Goal: Task Accomplishment & Management: Complete application form

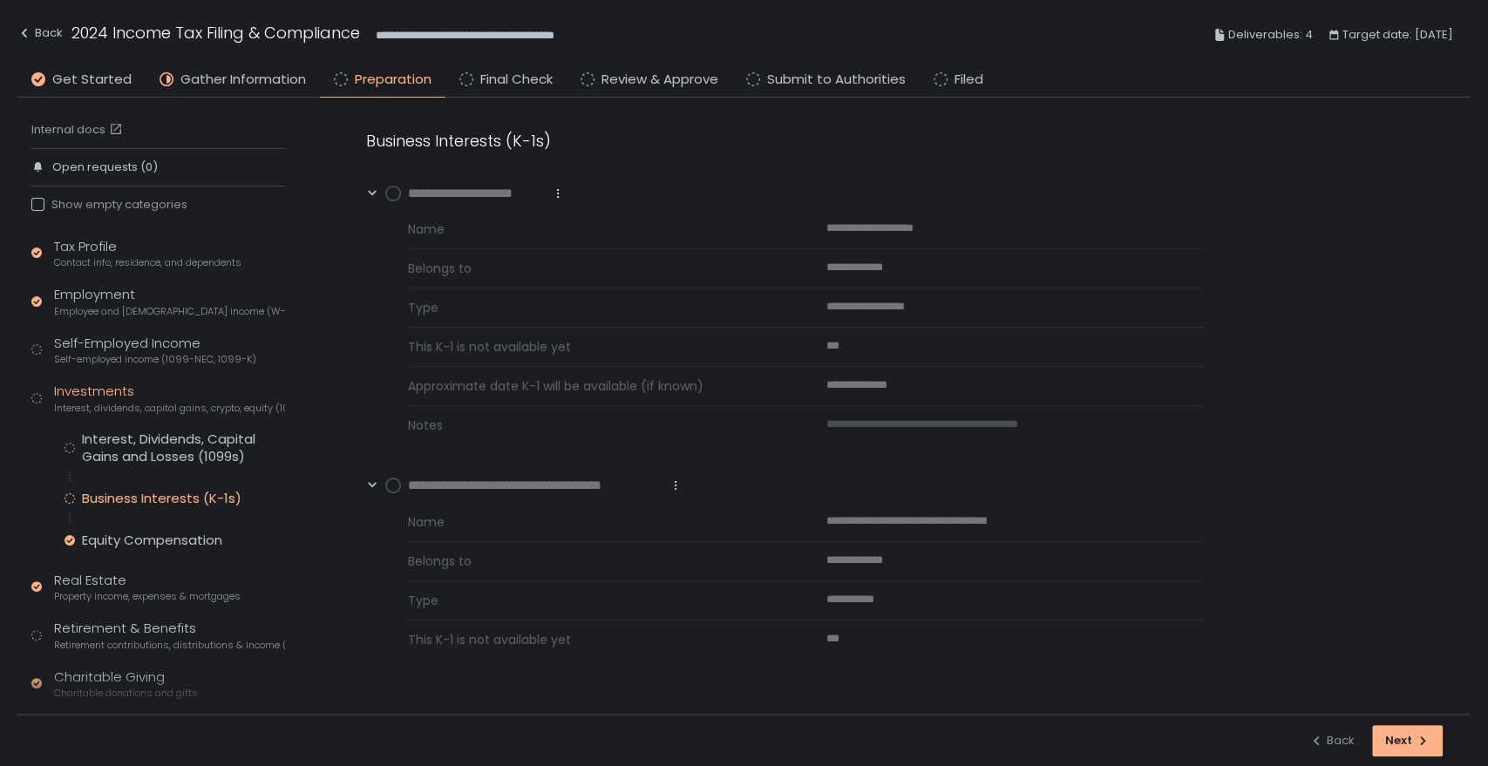
scroll to position [97, 0]
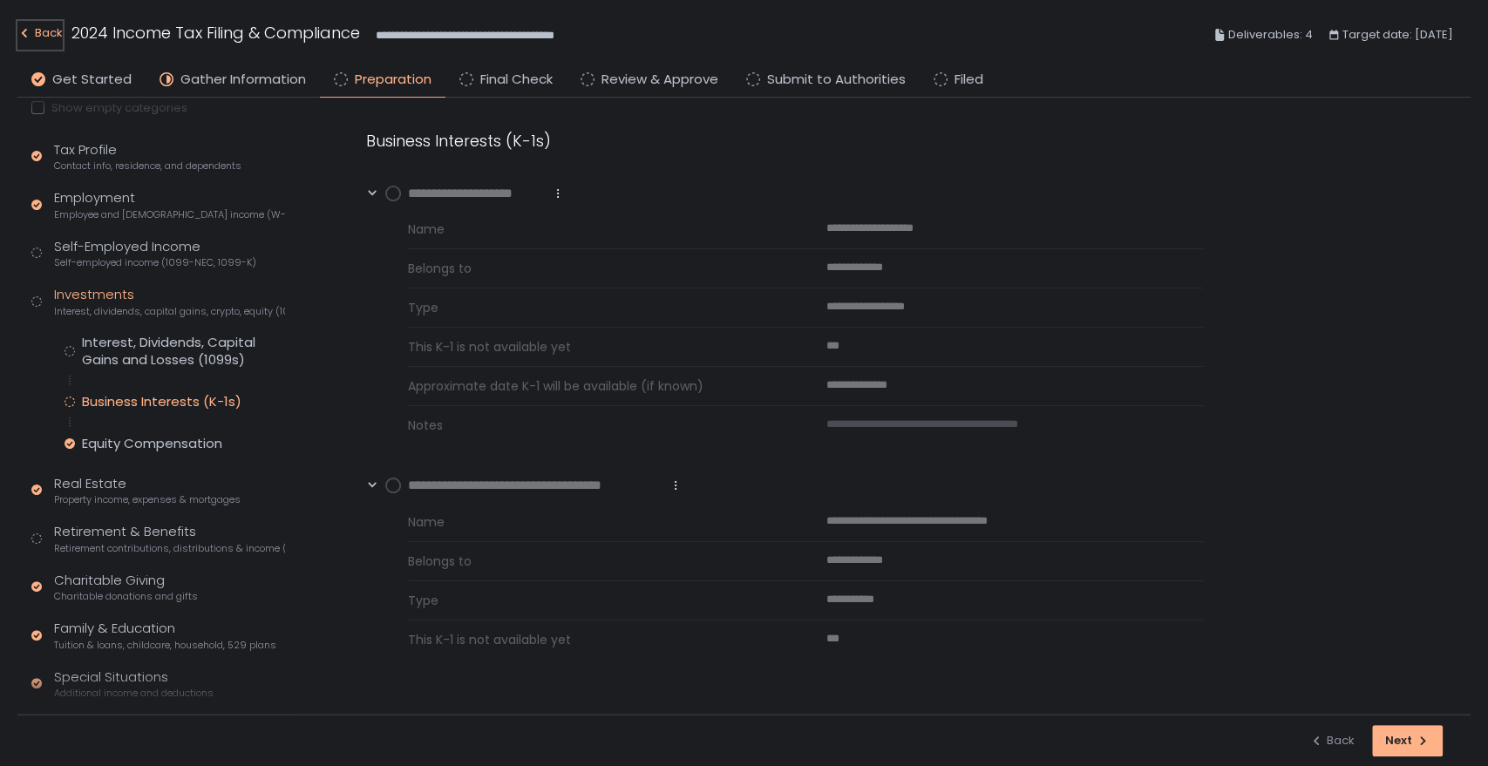
click at [37, 24] on div "Back" at bounding box center [39, 33] width 45 height 21
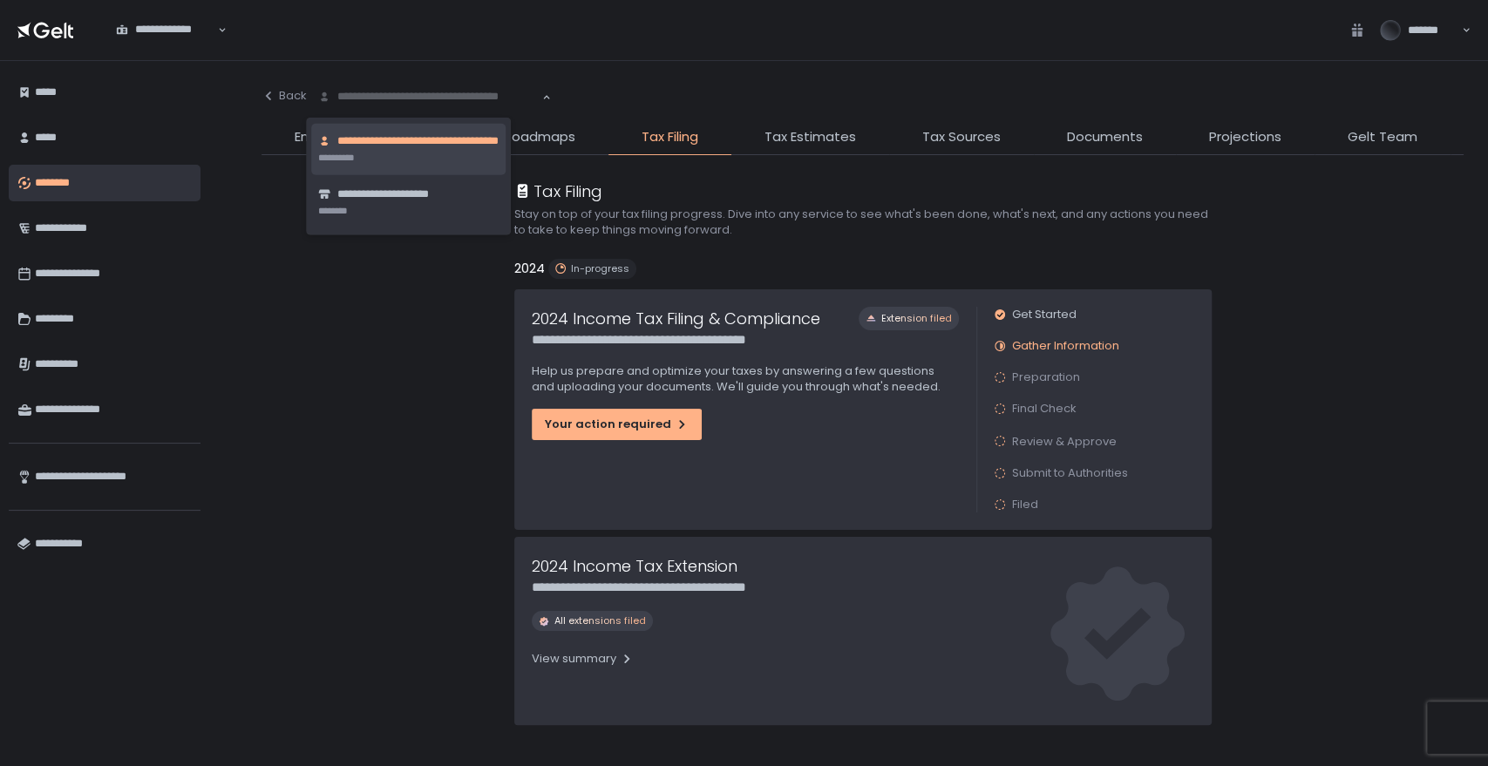
click at [470, 82] on div "**********" at bounding box center [429, 96] width 244 height 37
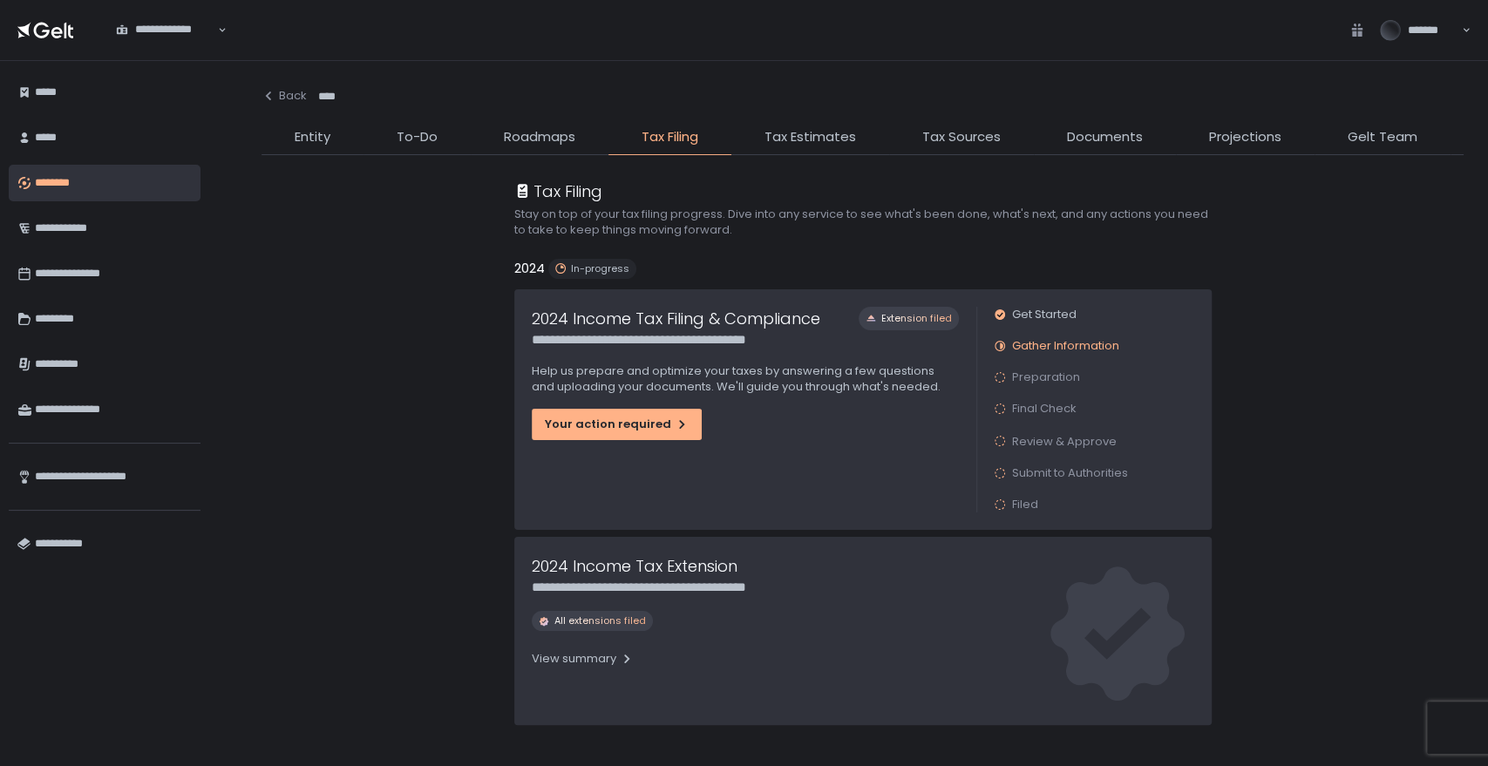
type input "*****"
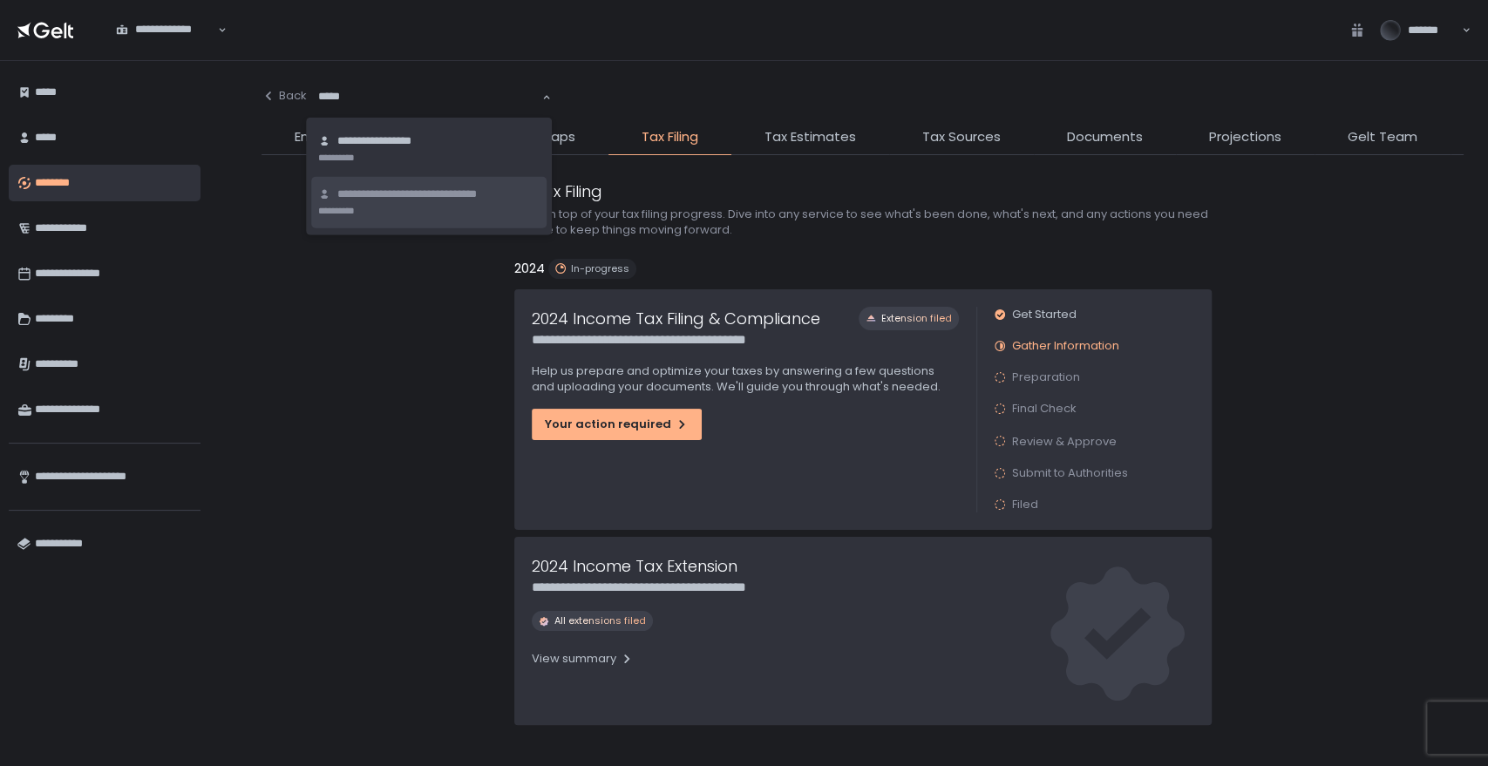
click at [439, 198] on span "**********" at bounding box center [438, 195] width 202 height 17
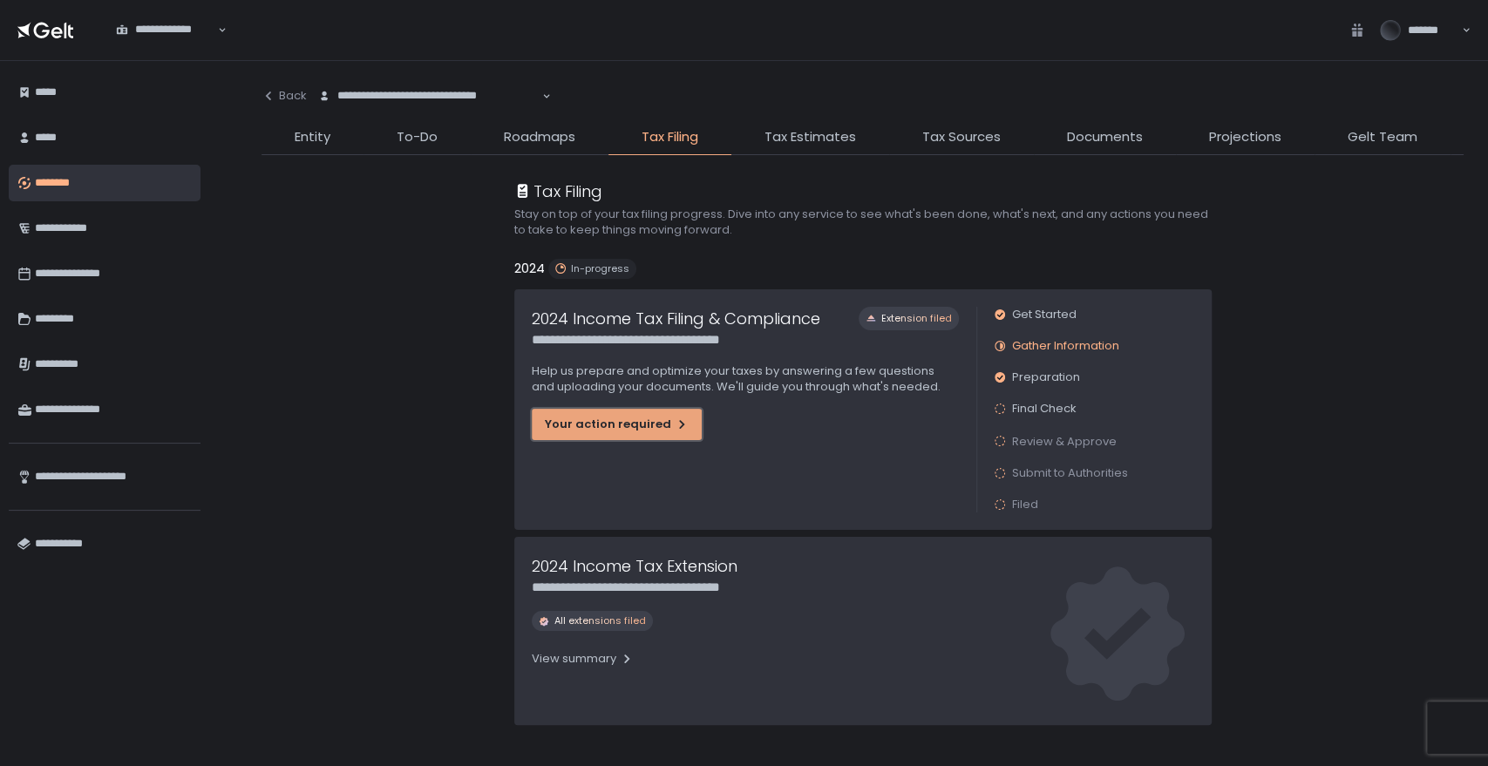
click at [639, 434] on button "Your action required" at bounding box center [617, 424] width 170 height 31
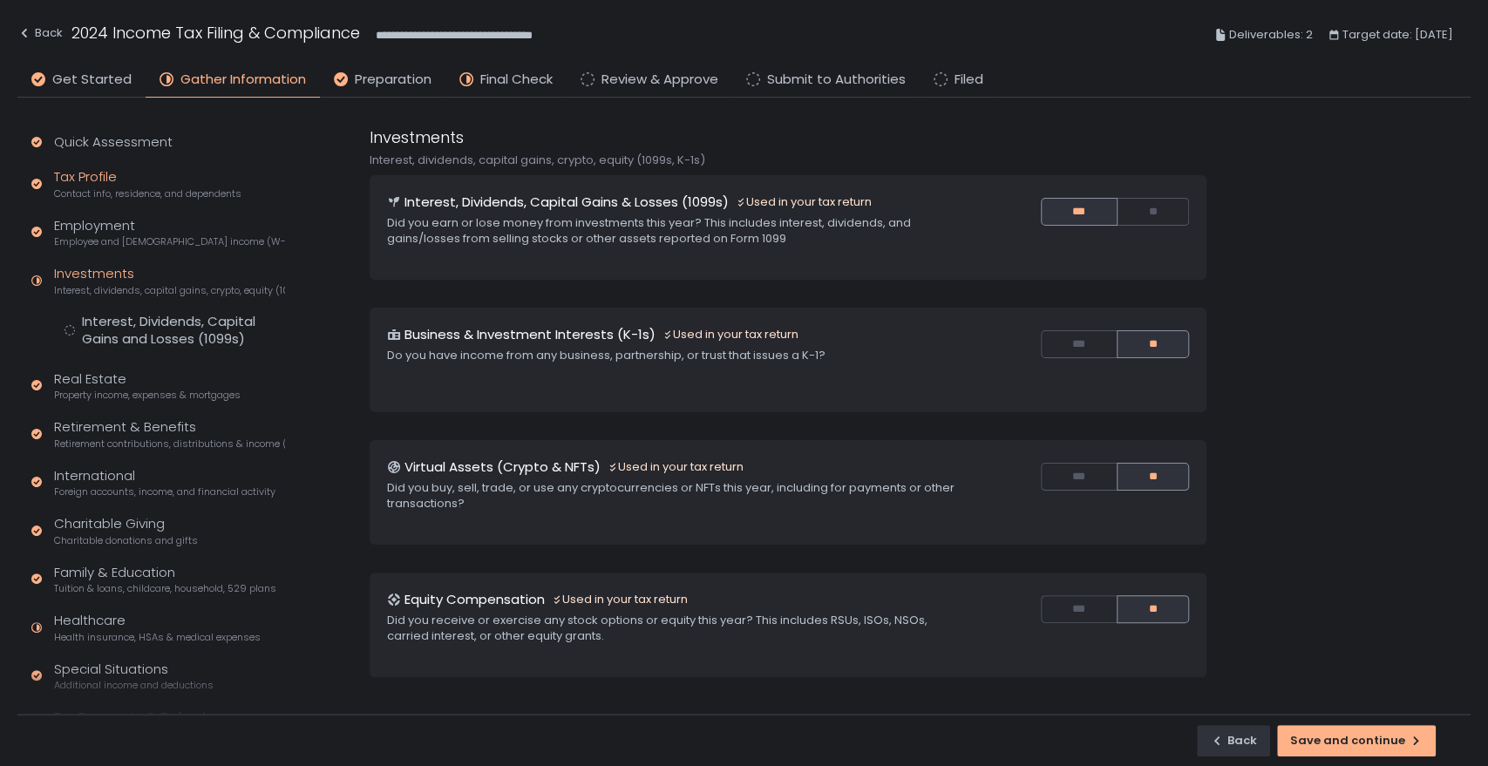
click at [65, 168] on div "Tax Profile Contact info, residence, and dependents" at bounding box center [147, 183] width 187 height 33
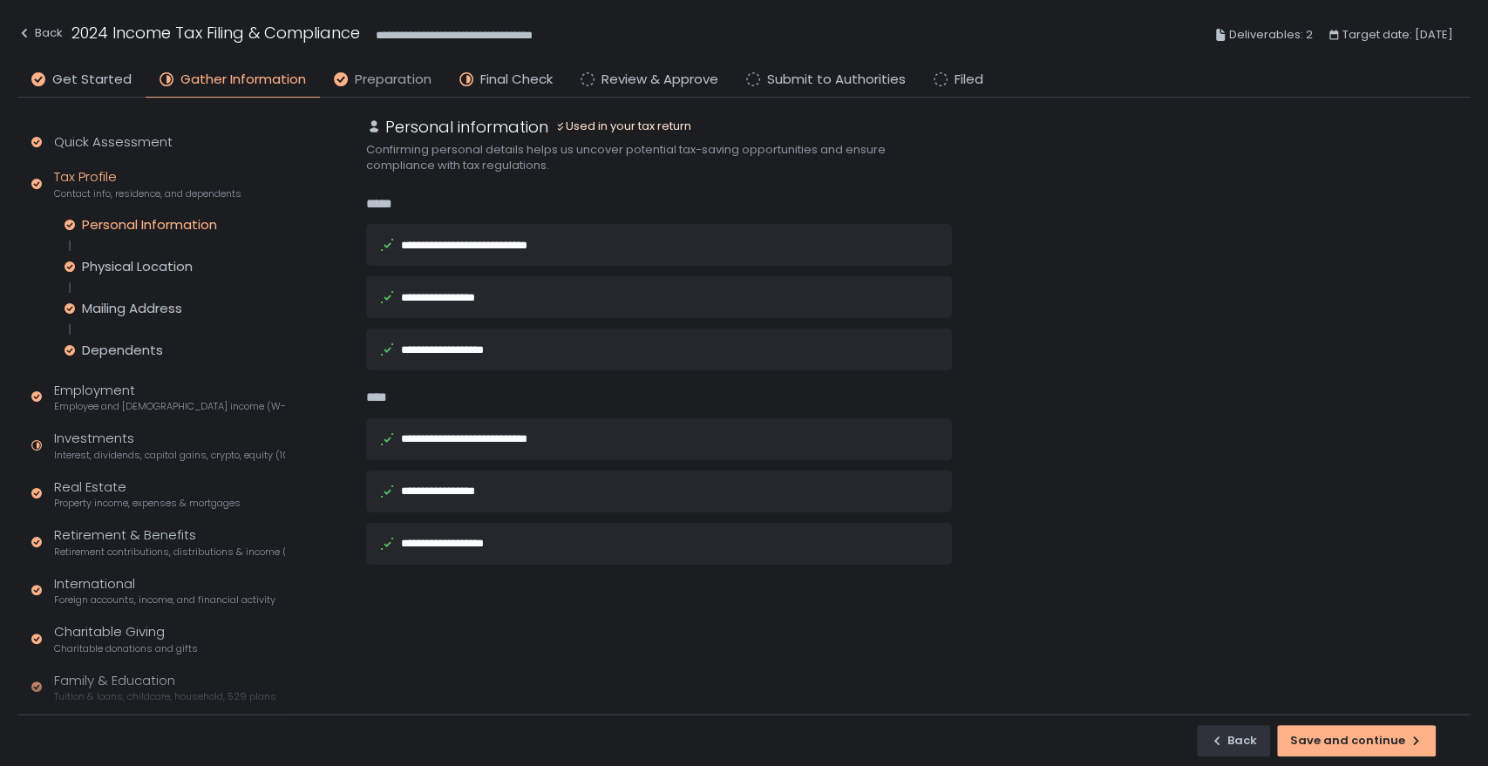
click at [358, 77] on span "Preparation" at bounding box center [393, 80] width 77 height 20
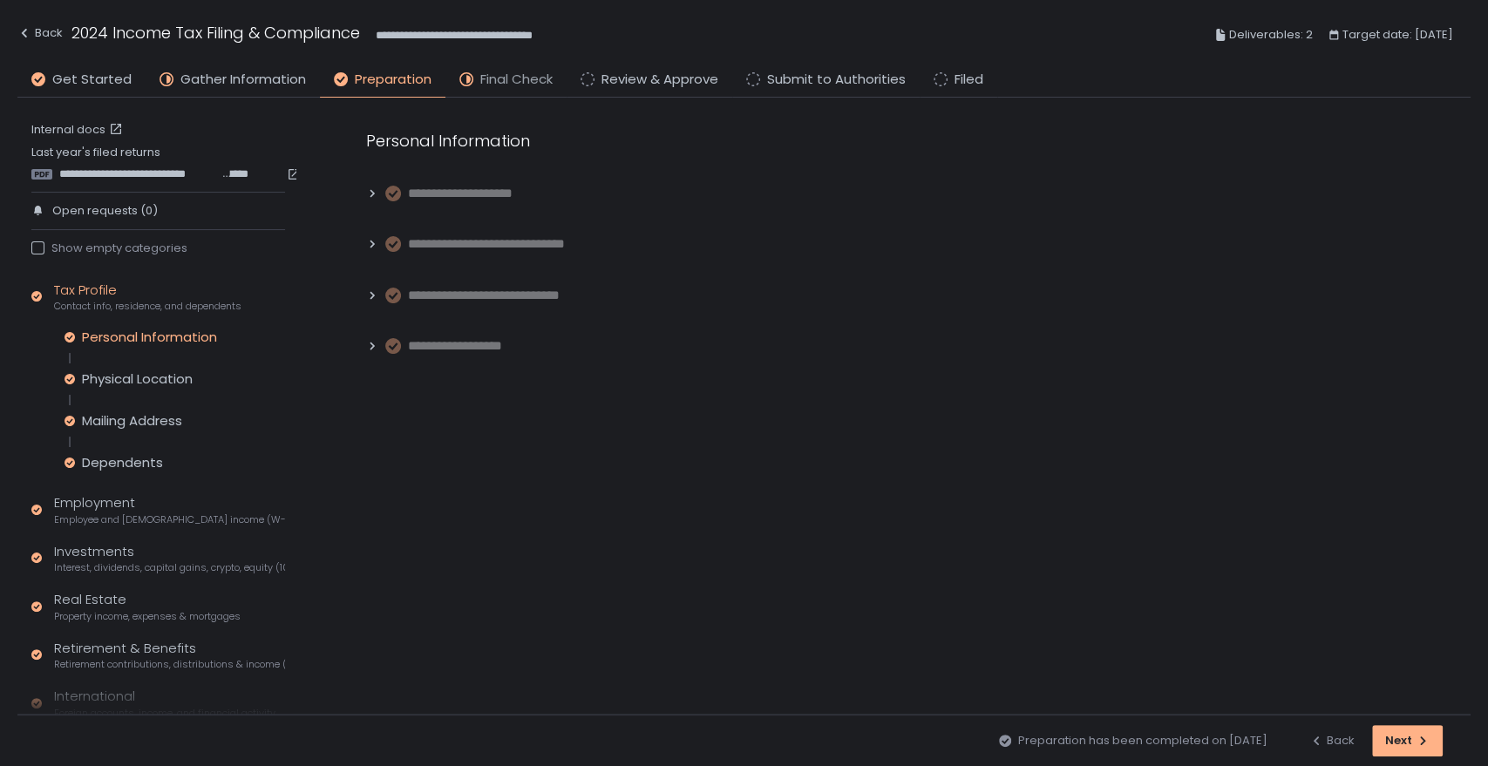
click at [481, 70] on span "Final Check" at bounding box center [516, 80] width 72 height 20
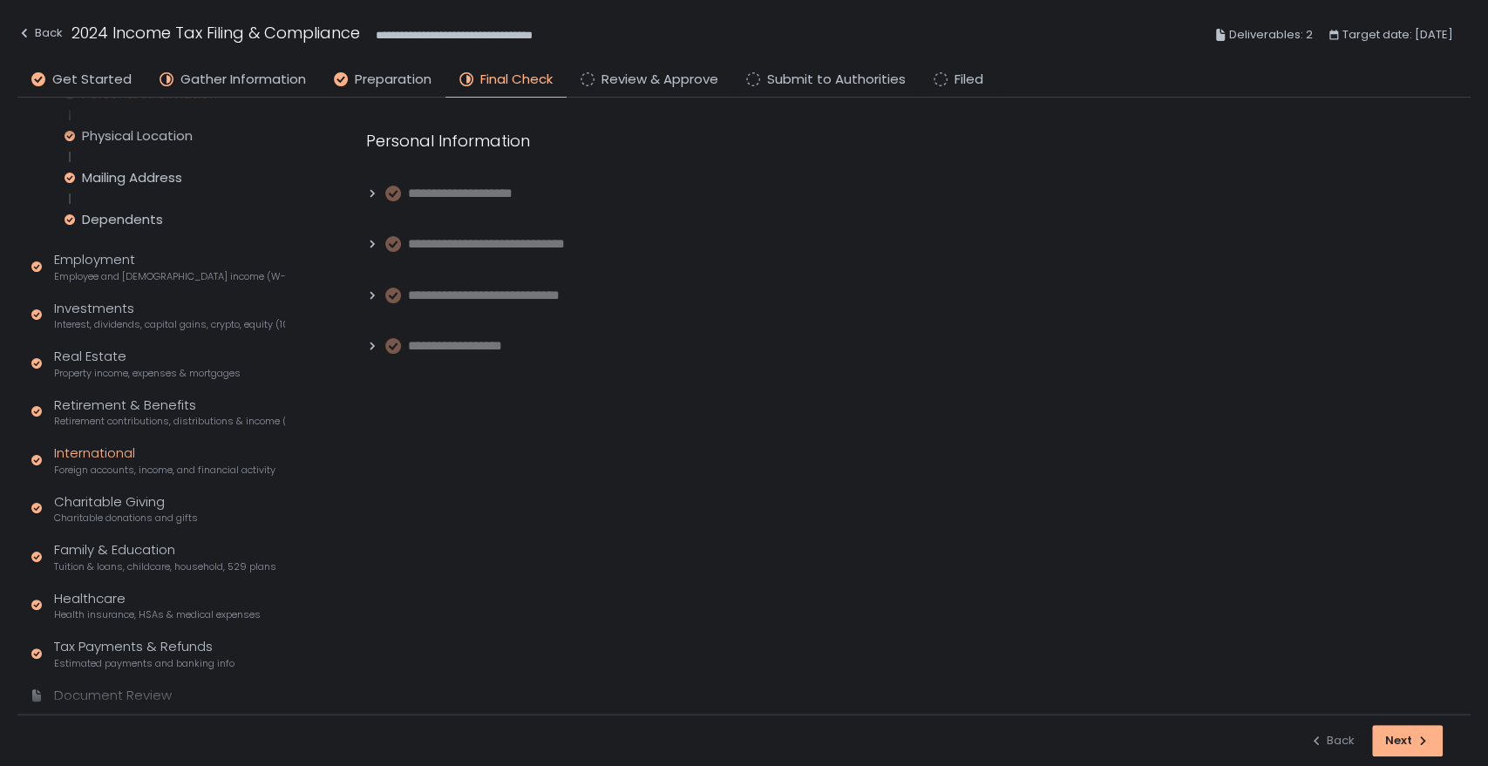
scroll to position [288, 0]
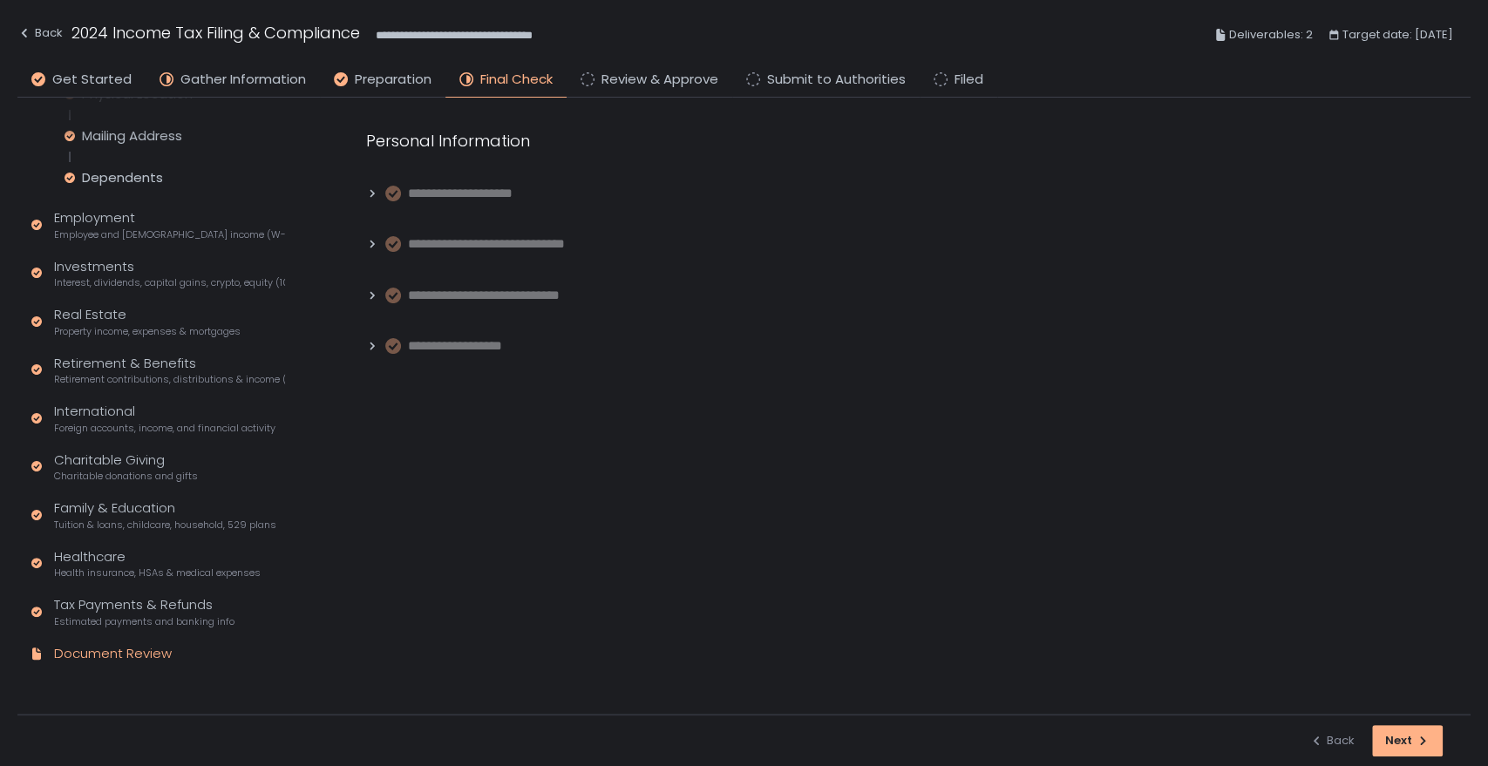
click at [128, 644] on div "Document Review" at bounding box center [113, 654] width 118 height 20
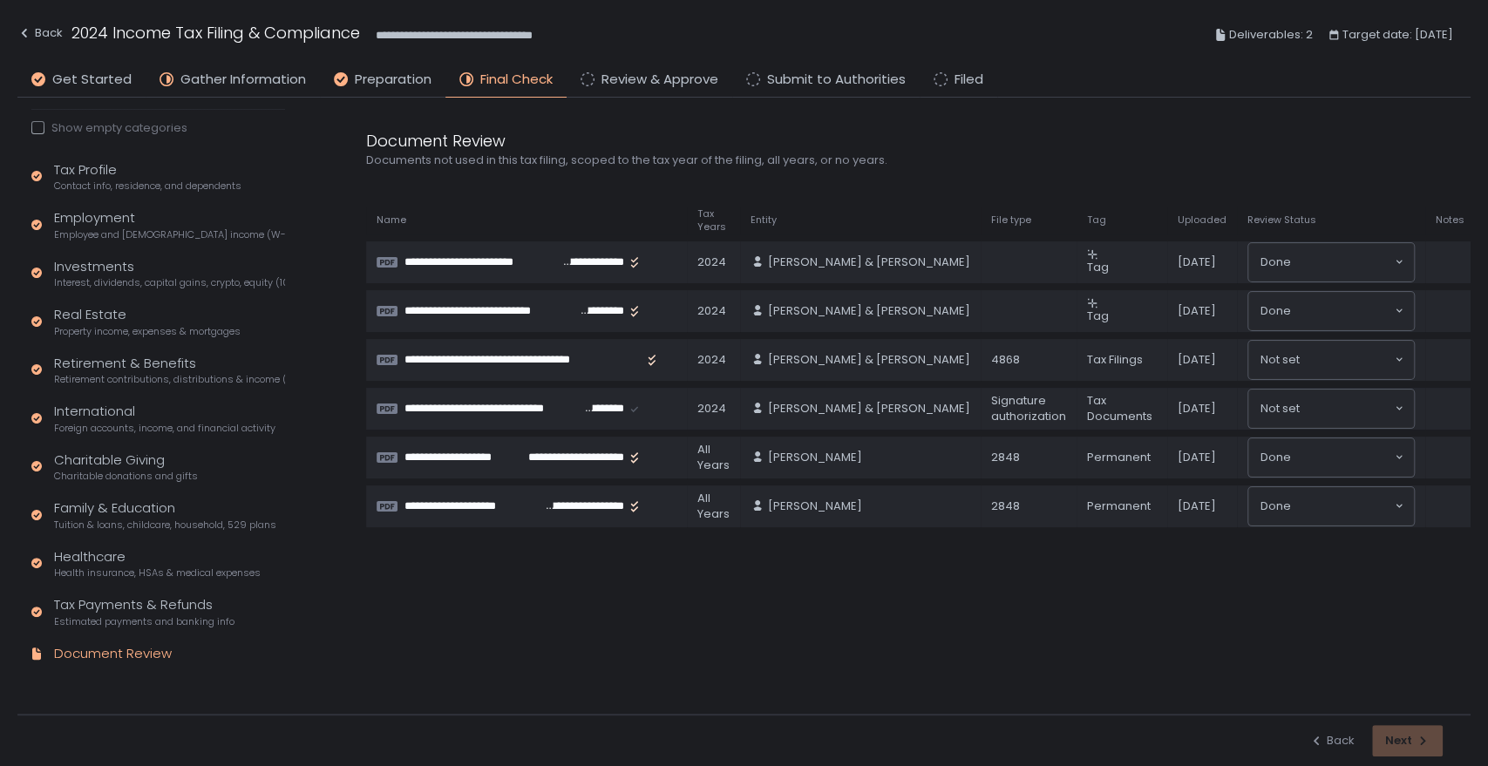
scroll to position [123, 0]
click at [658, 85] on span "Review & Approve" at bounding box center [659, 80] width 117 height 20
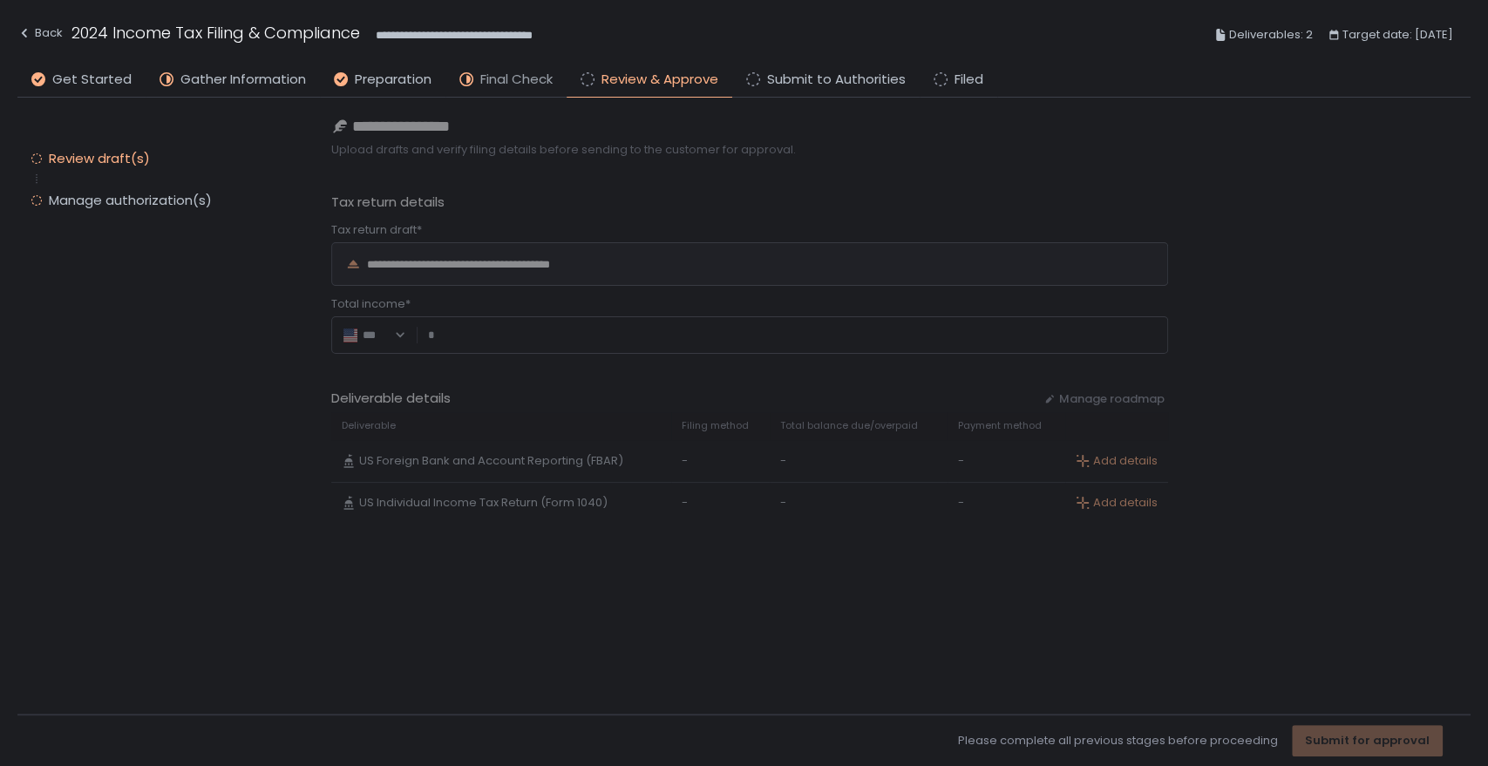
click at [511, 70] on span "Final Check" at bounding box center [516, 80] width 72 height 20
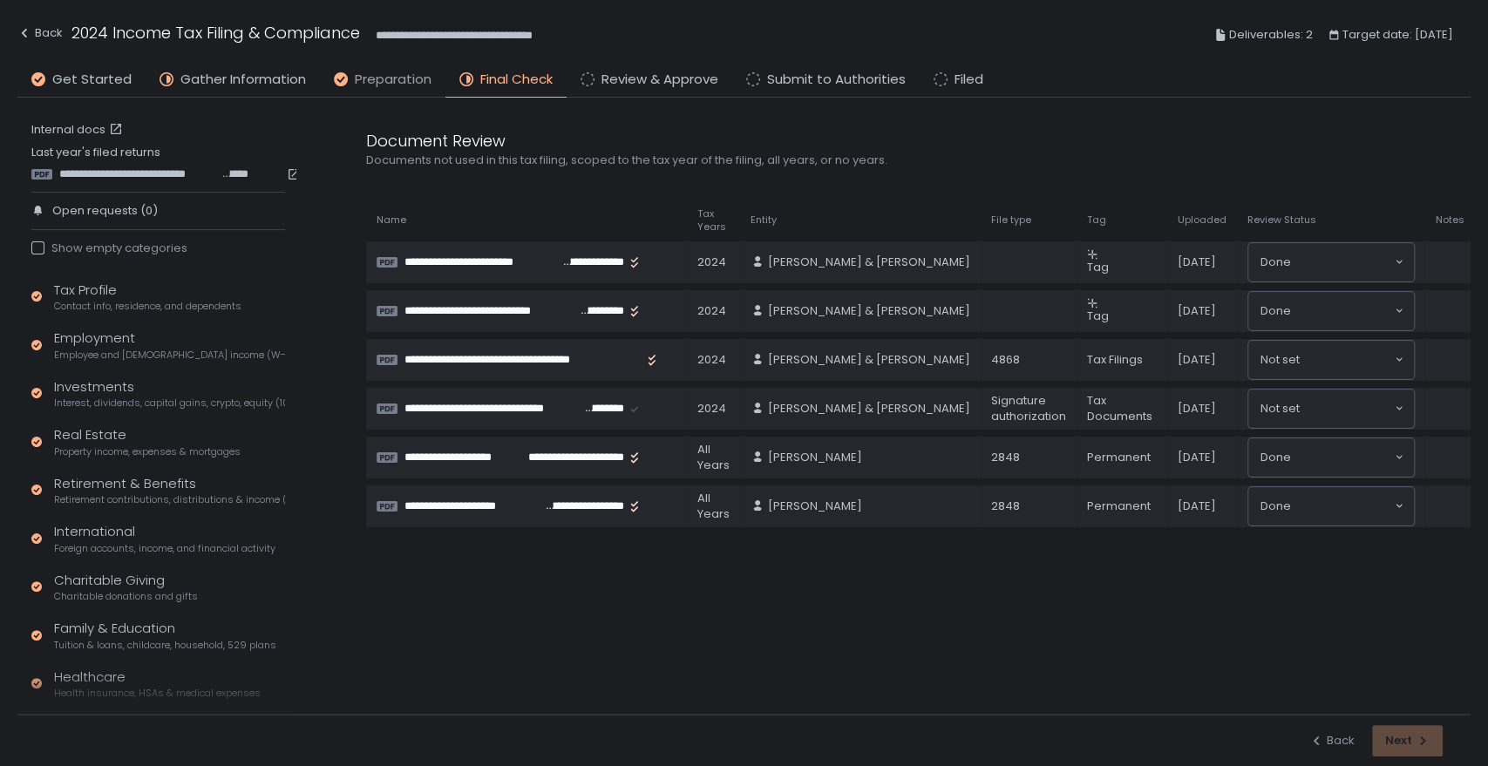
click at [368, 79] on span "Preparation" at bounding box center [393, 80] width 77 height 20
click at [124, 300] on span "Contact info, residence, and dependents" at bounding box center [147, 306] width 187 height 13
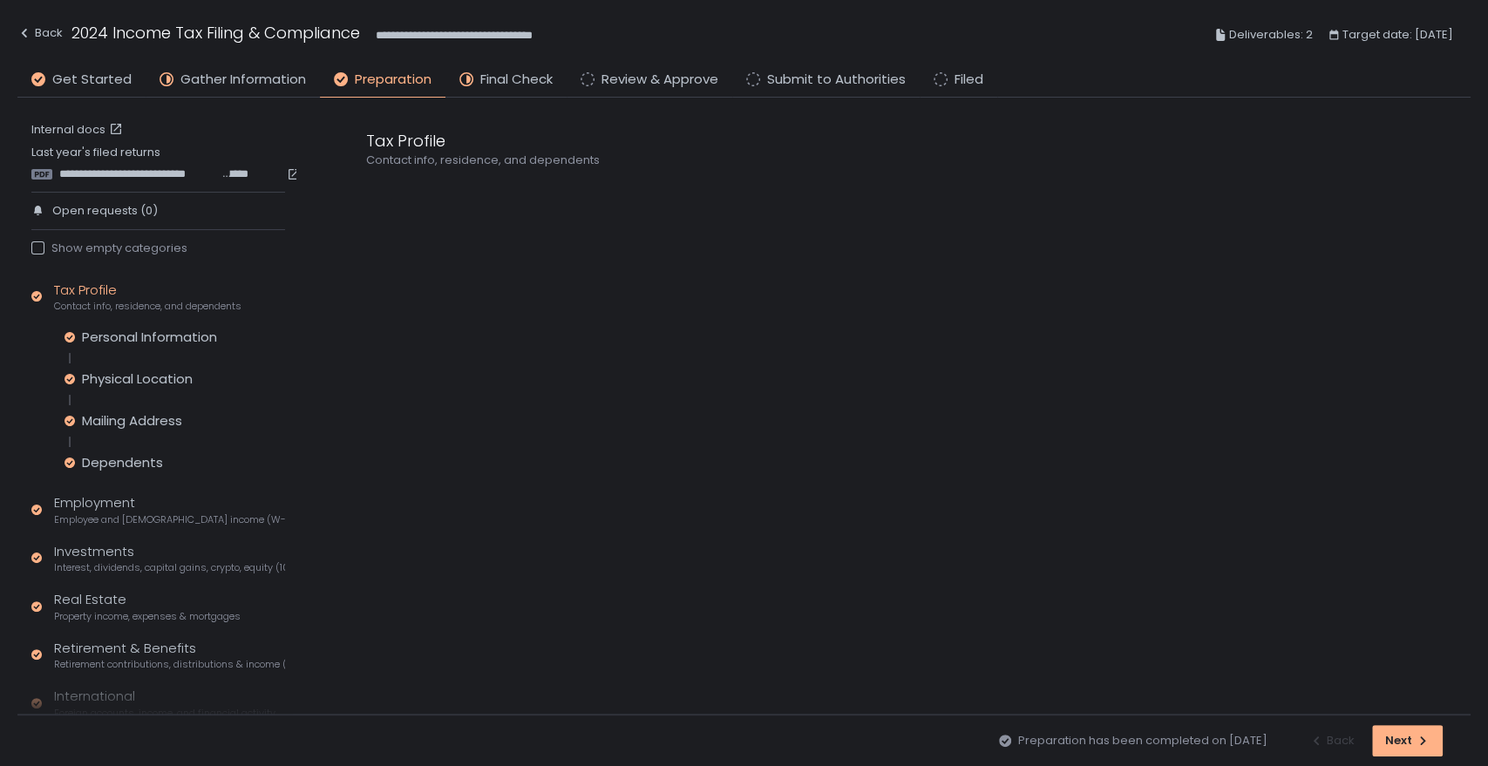
click at [145, 347] on div "Personal Information Physical Location Mailing Address Dependents" at bounding box center [175, 400] width 221 height 143
click at [160, 340] on div "Personal Information" at bounding box center [149, 337] width 135 height 17
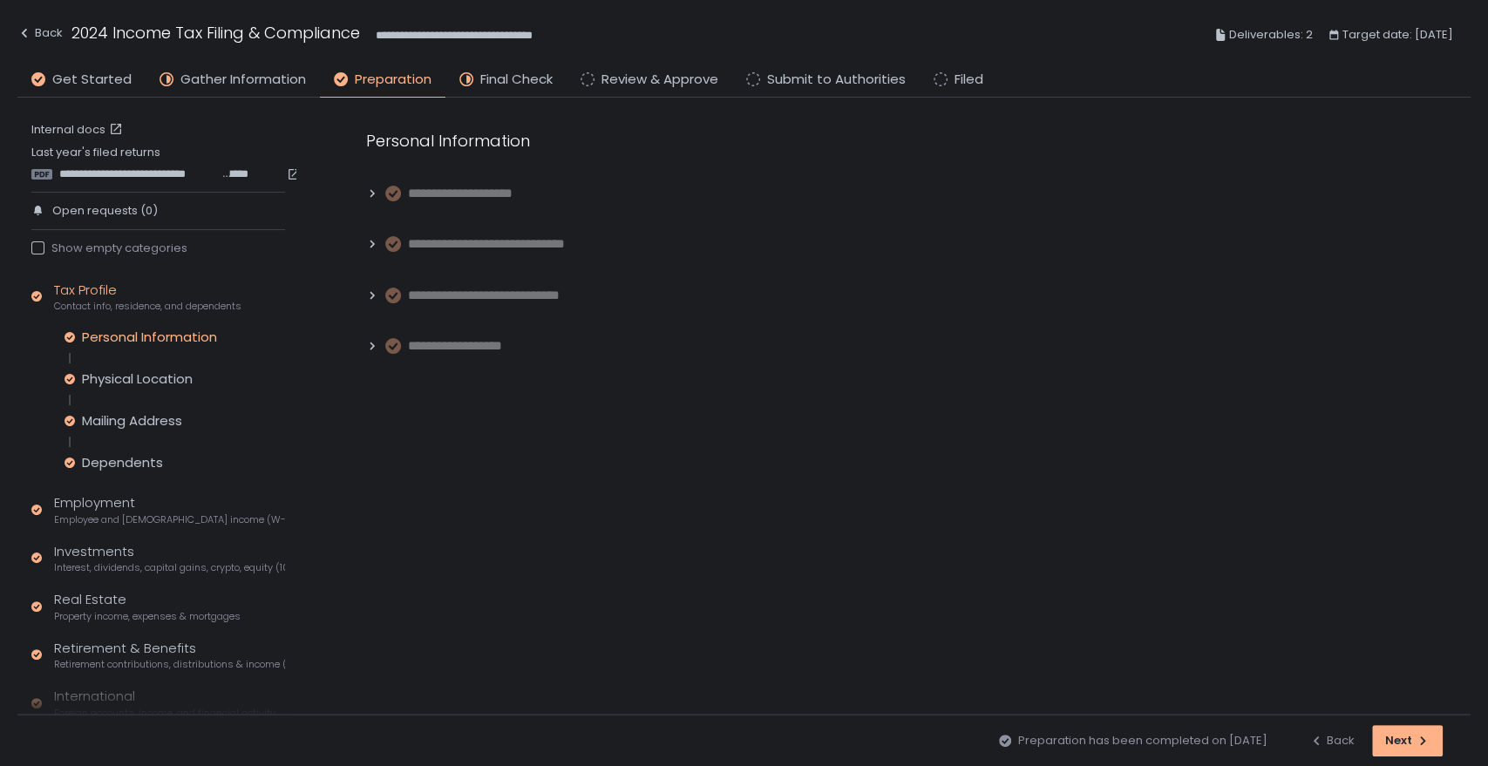
click at [434, 349] on span "**********" at bounding box center [472, 346] width 128 height 20
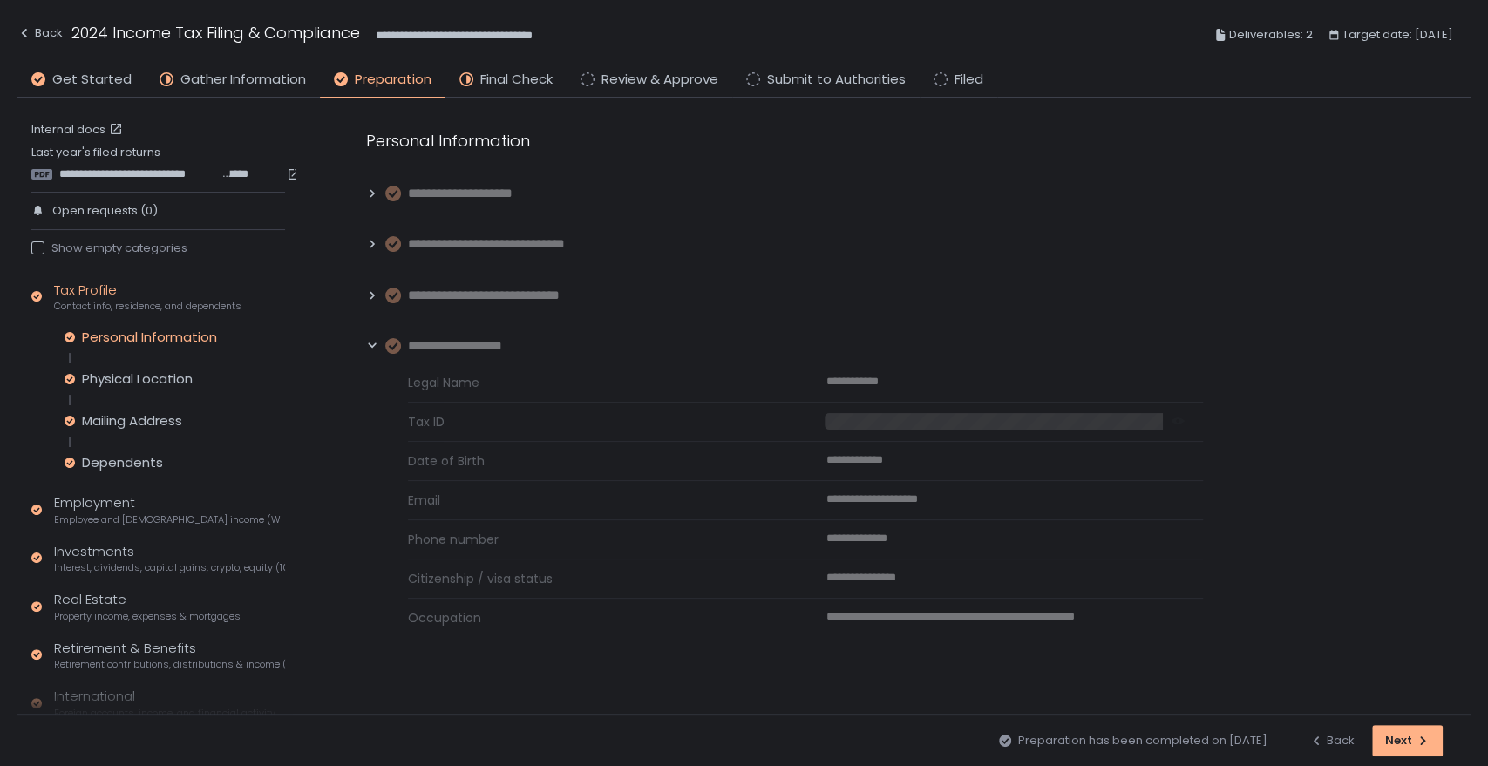
click at [488, 294] on span "**********" at bounding box center [498, 296] width 181 height 20
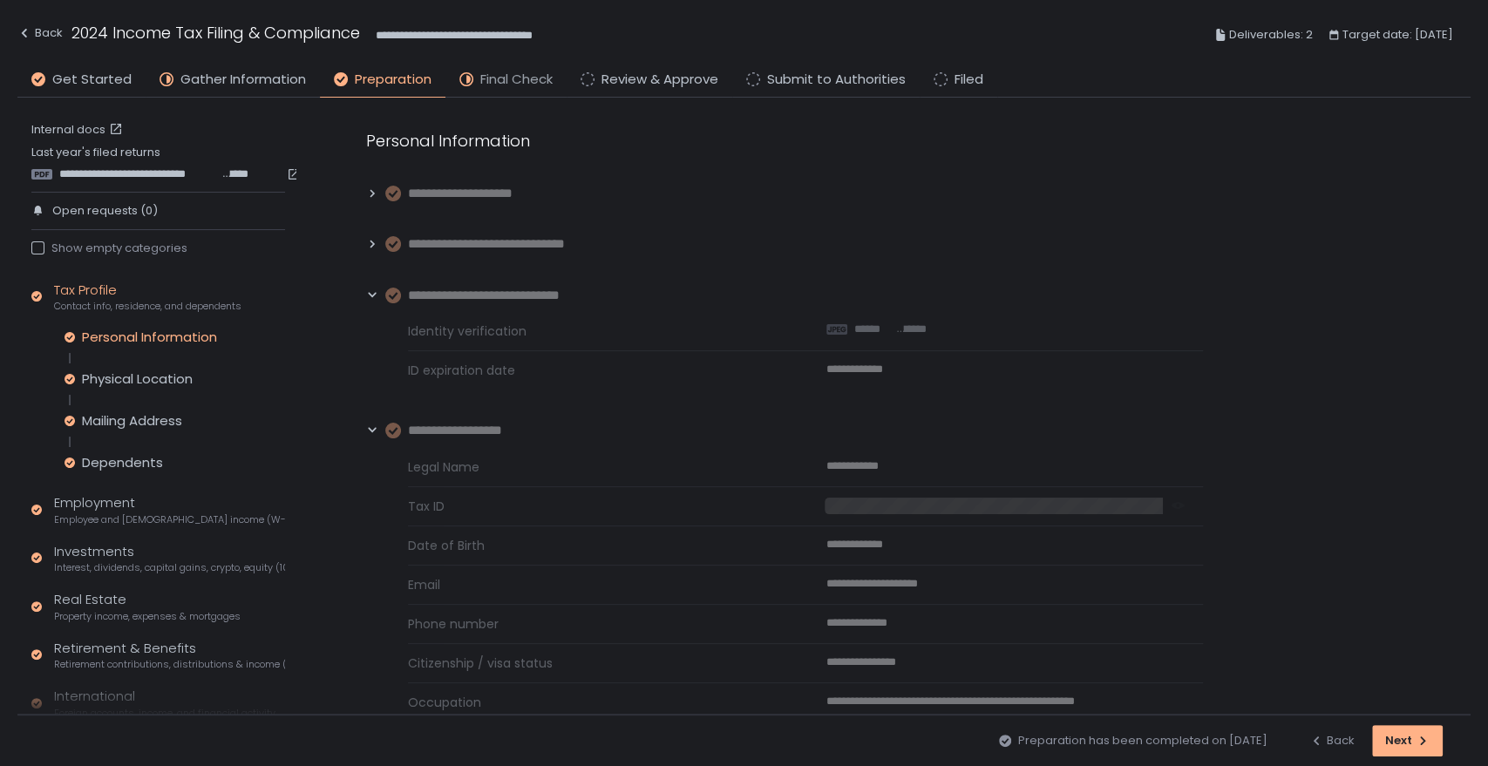
click at [520, 85] on span "Final Check" at bounding box center [516, 80] width 72 height 20
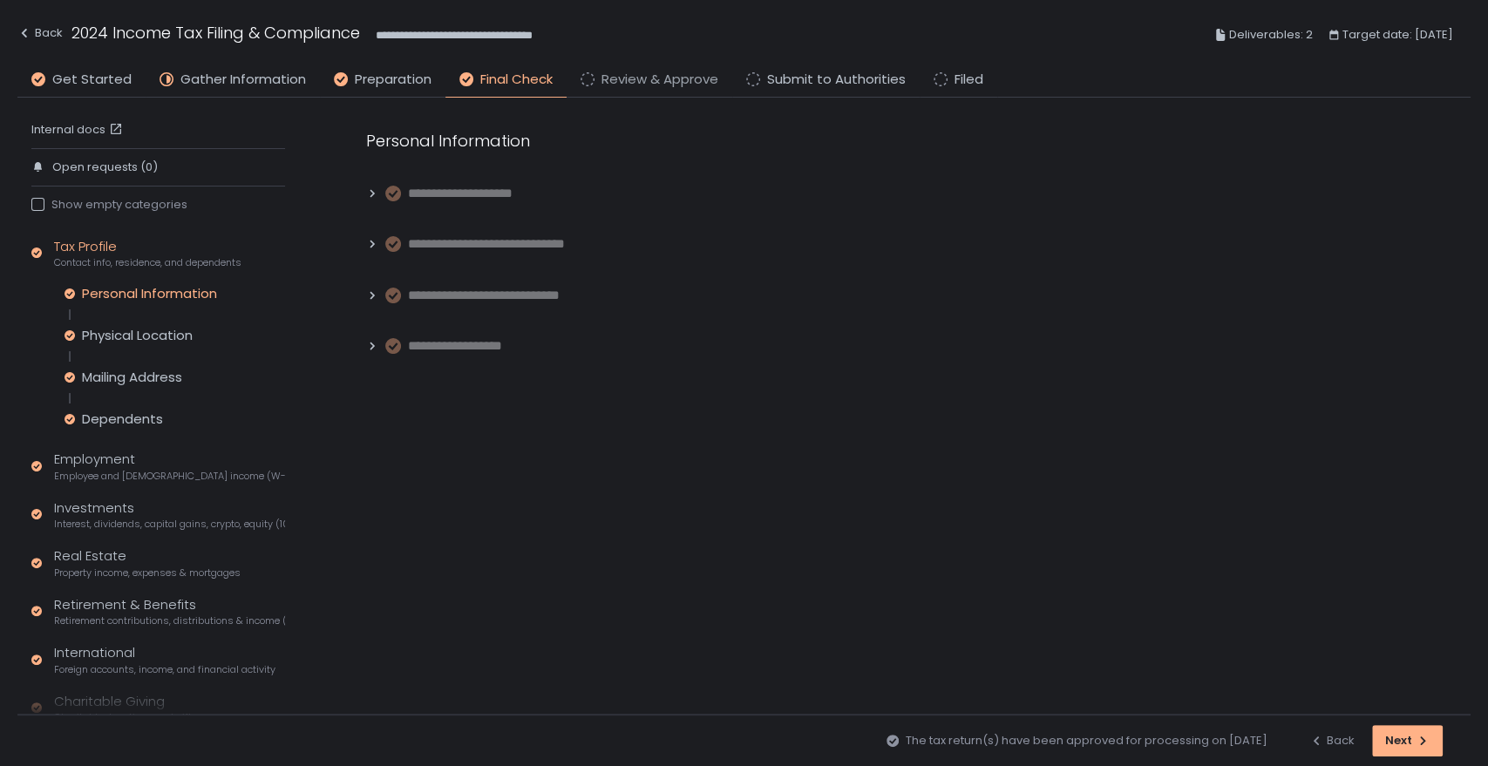
click at [615, 89] on span "Review & Approve" at bounding box center [659, 80] width 117 height 20
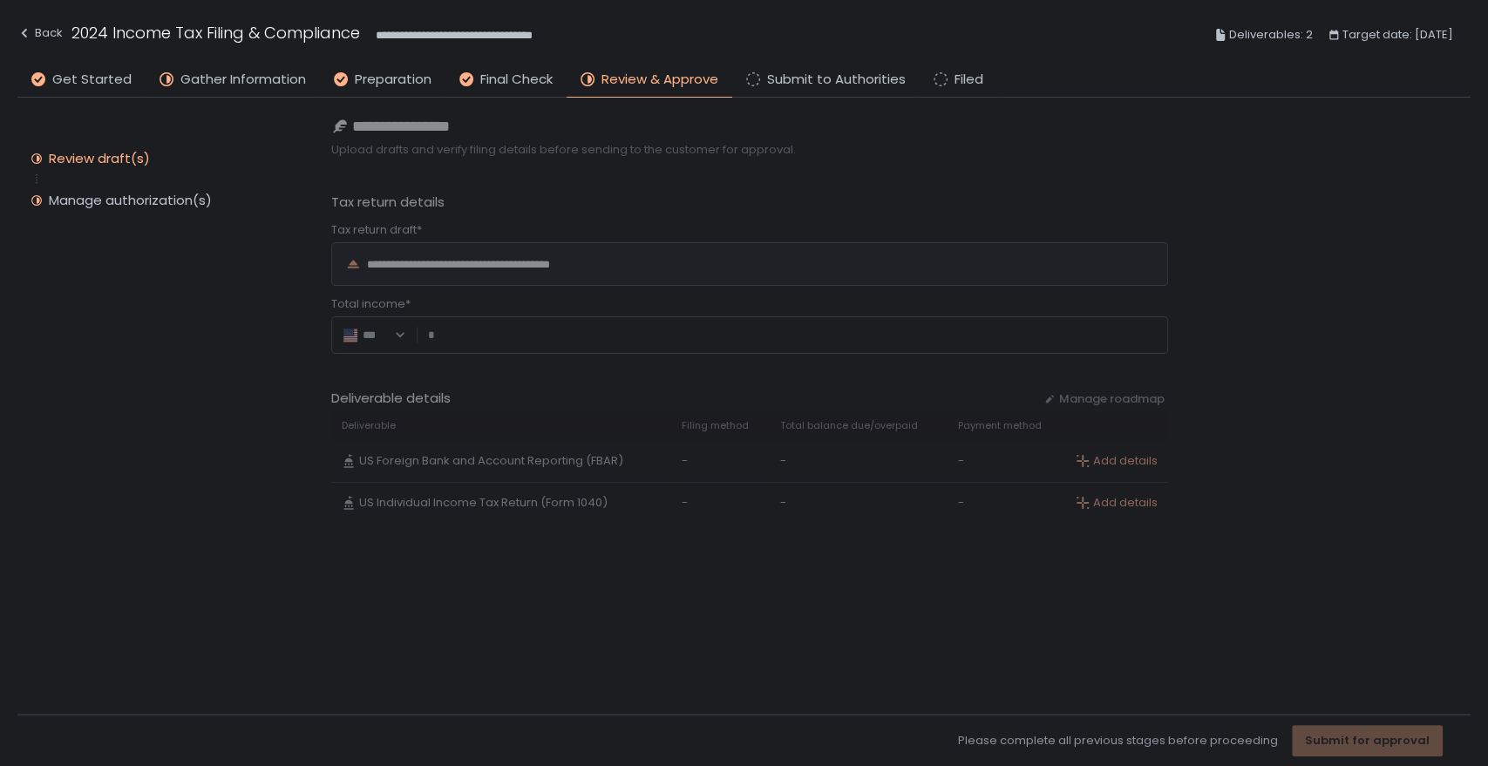
click at [606, 263] on div "**********" at bounding box center [900, 406] width 1139 height 617
click at [249, 84] on span "Gather Information" at bounding box center [243, 80] width 126 height 20
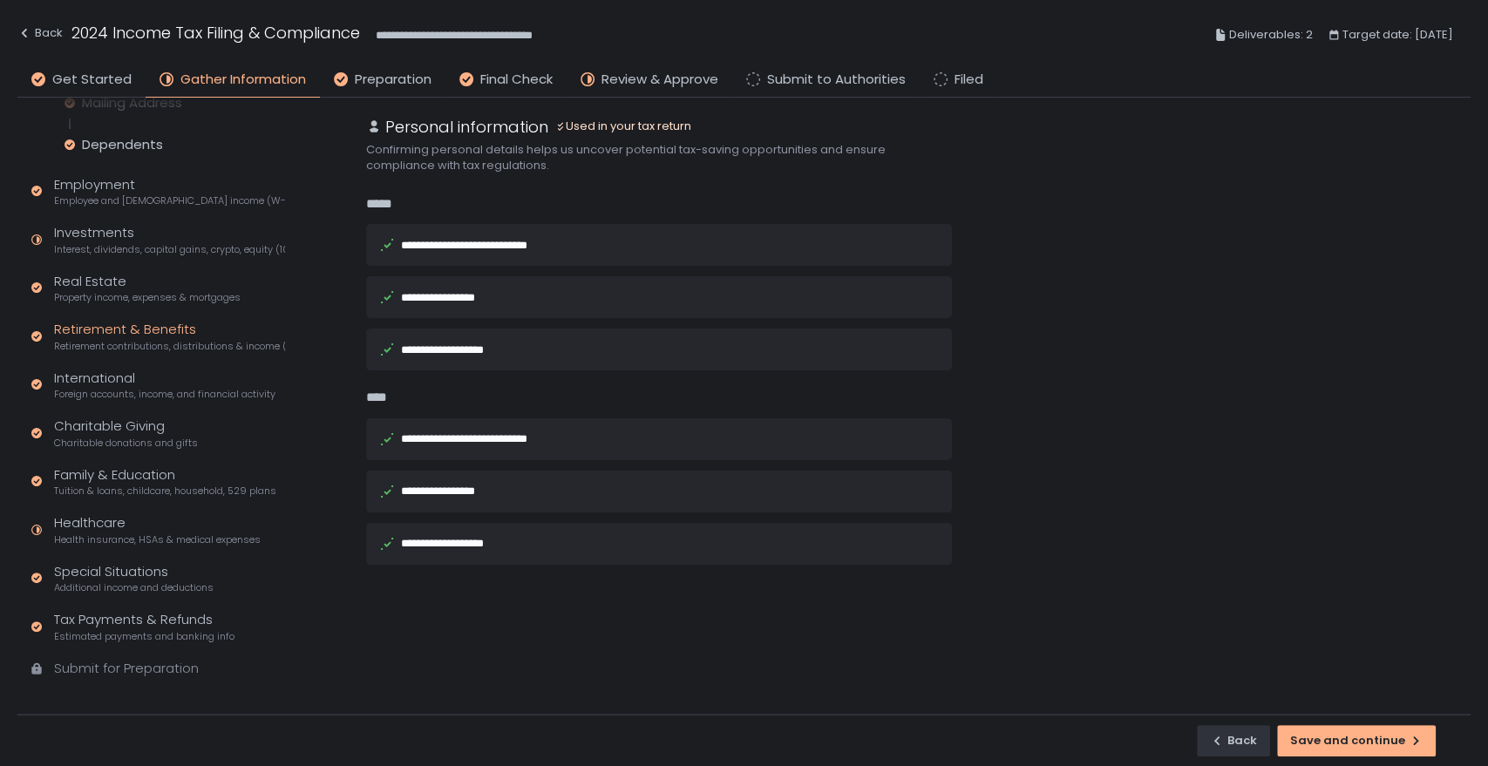
scroll to position [220, 0]
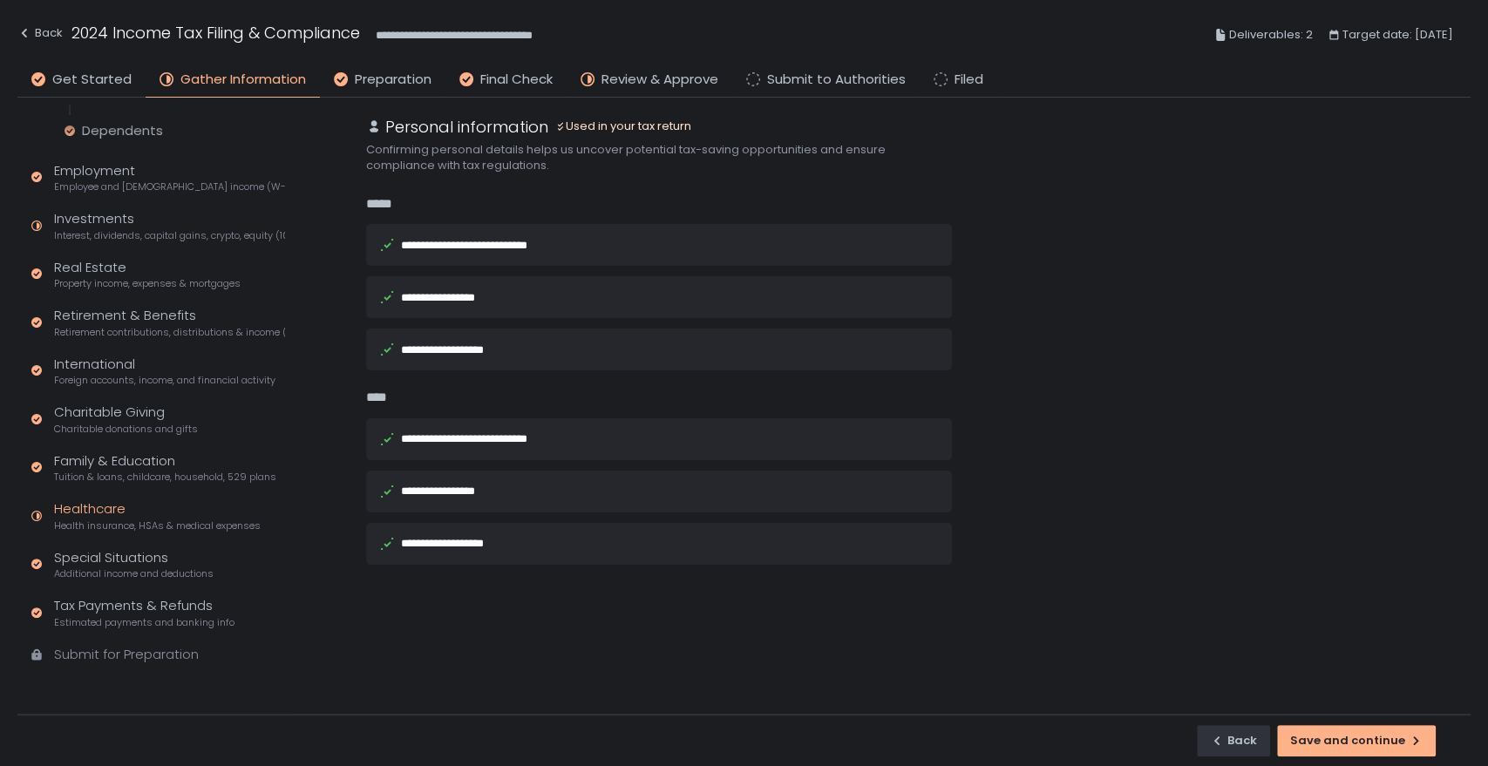
click at [149, 506] on div "Healthcare Health insurance, HSAs & medical expenses" at bounding box center [157, 515] width 207 height 33
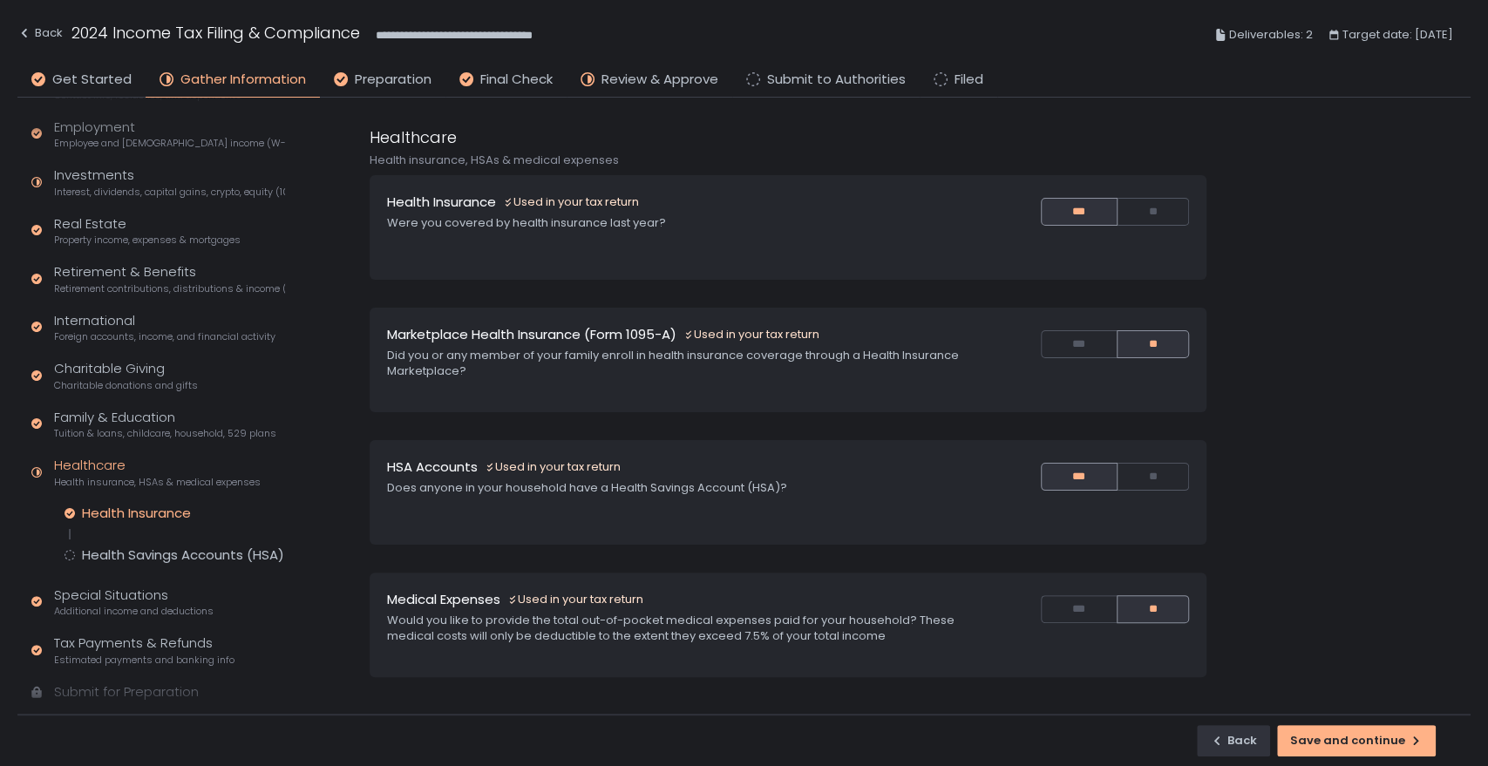
scroll to position [136, 0]
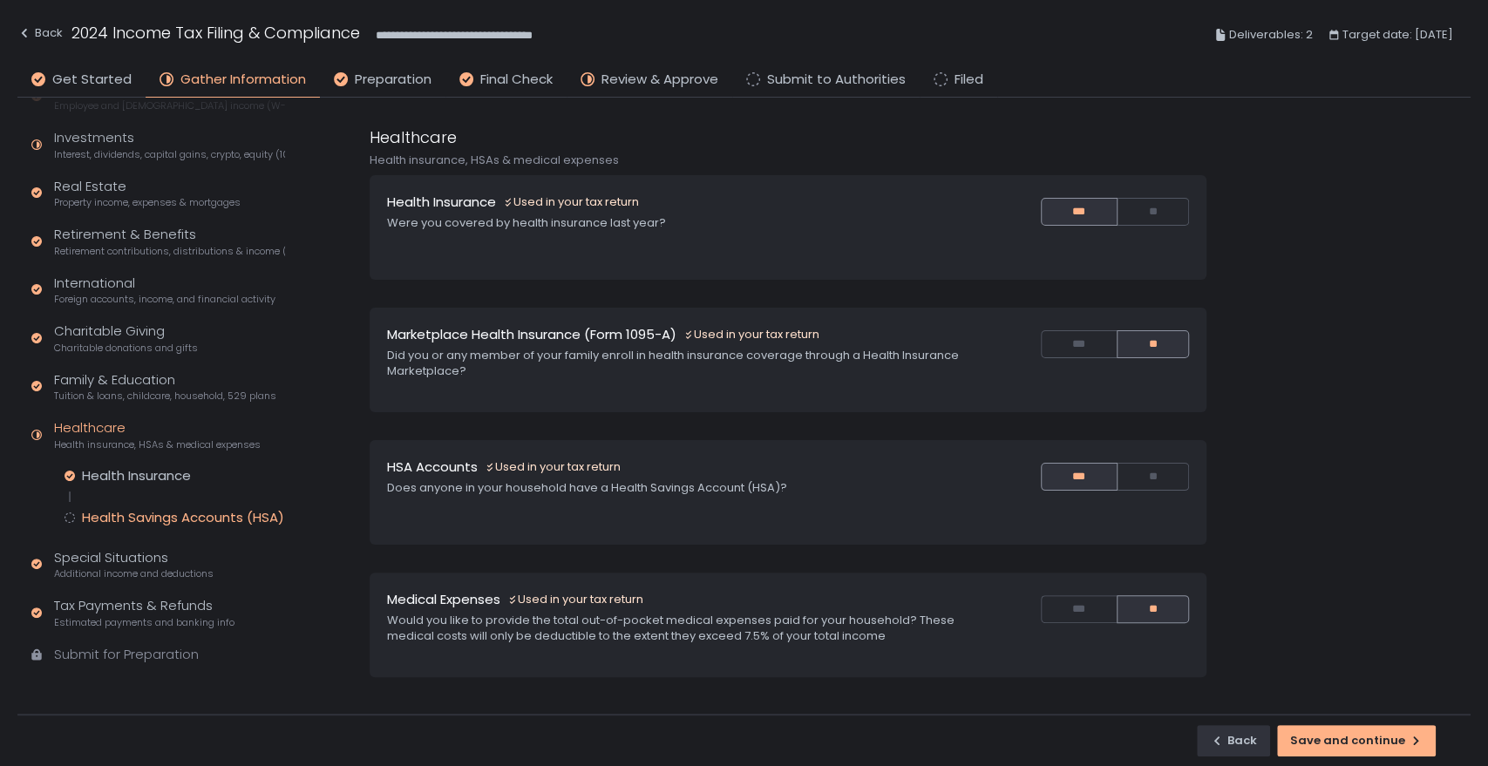
click at [115, 520] on div "Health Savings Accounts (HSA)" at bounding box center [183, 517] width 202 height 17
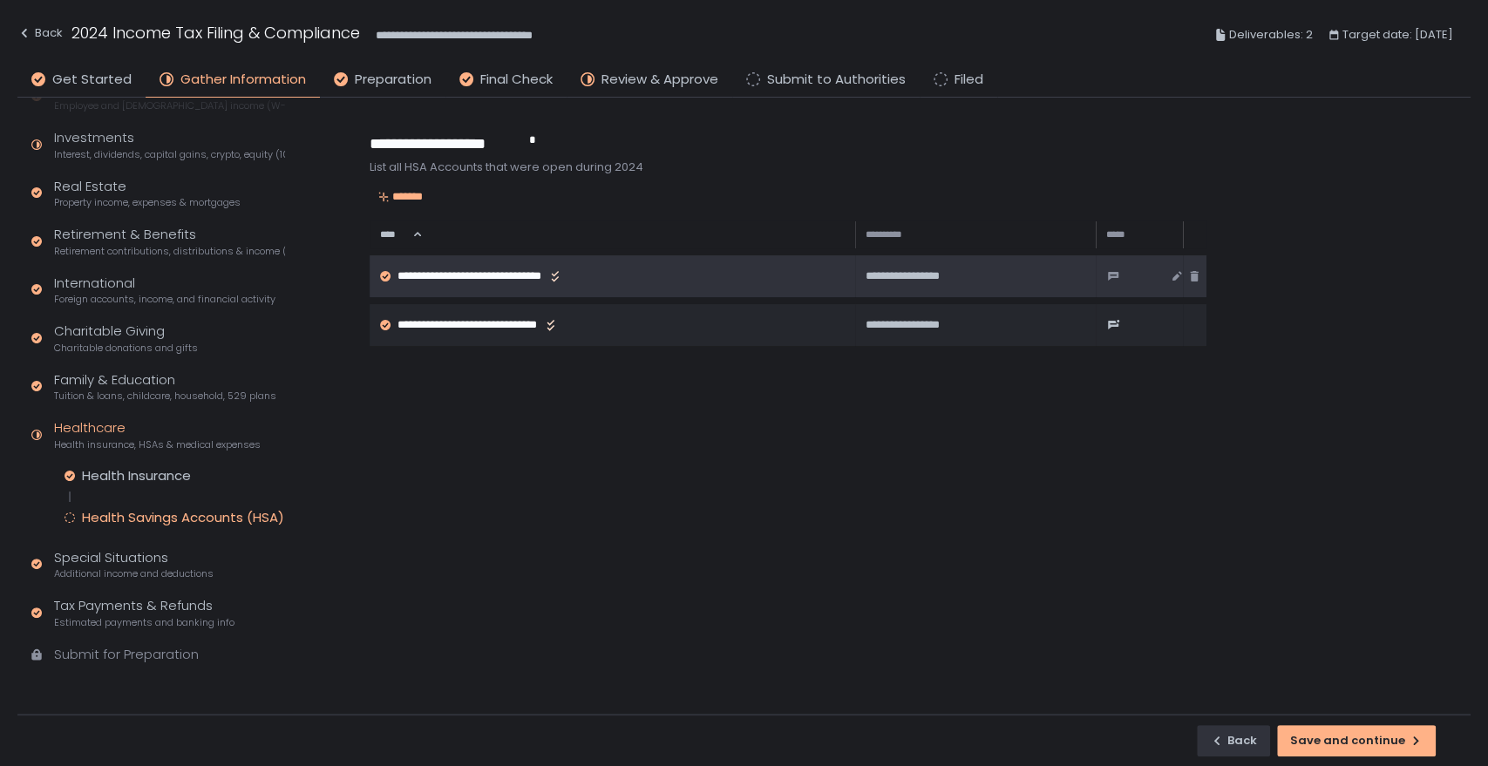
click at [491, 270] on span "**********" at bounding box center [511, 276] width 229 height 16
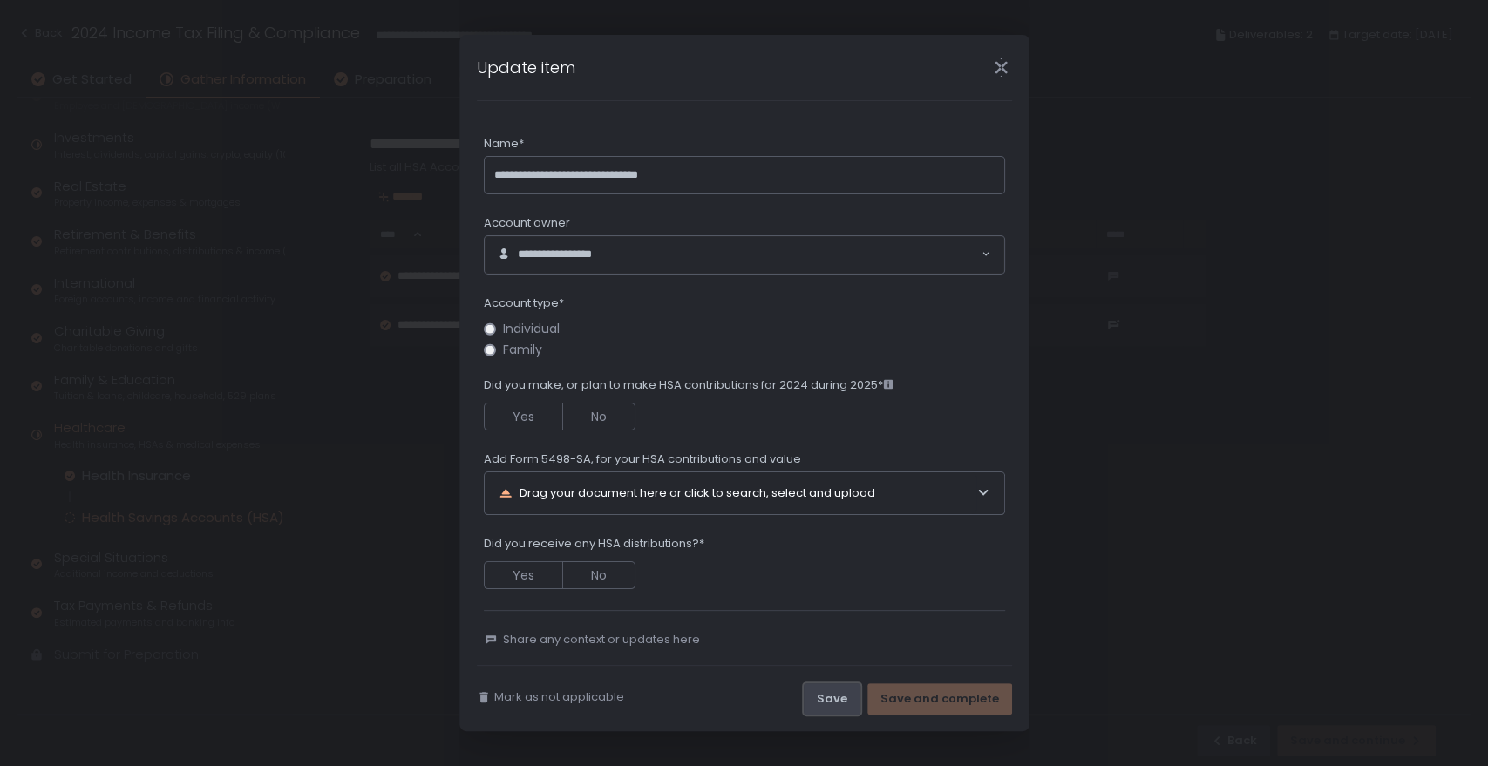
click at [838, 696] on div "Save" at bounding box center [832, 699] width 31 height 16
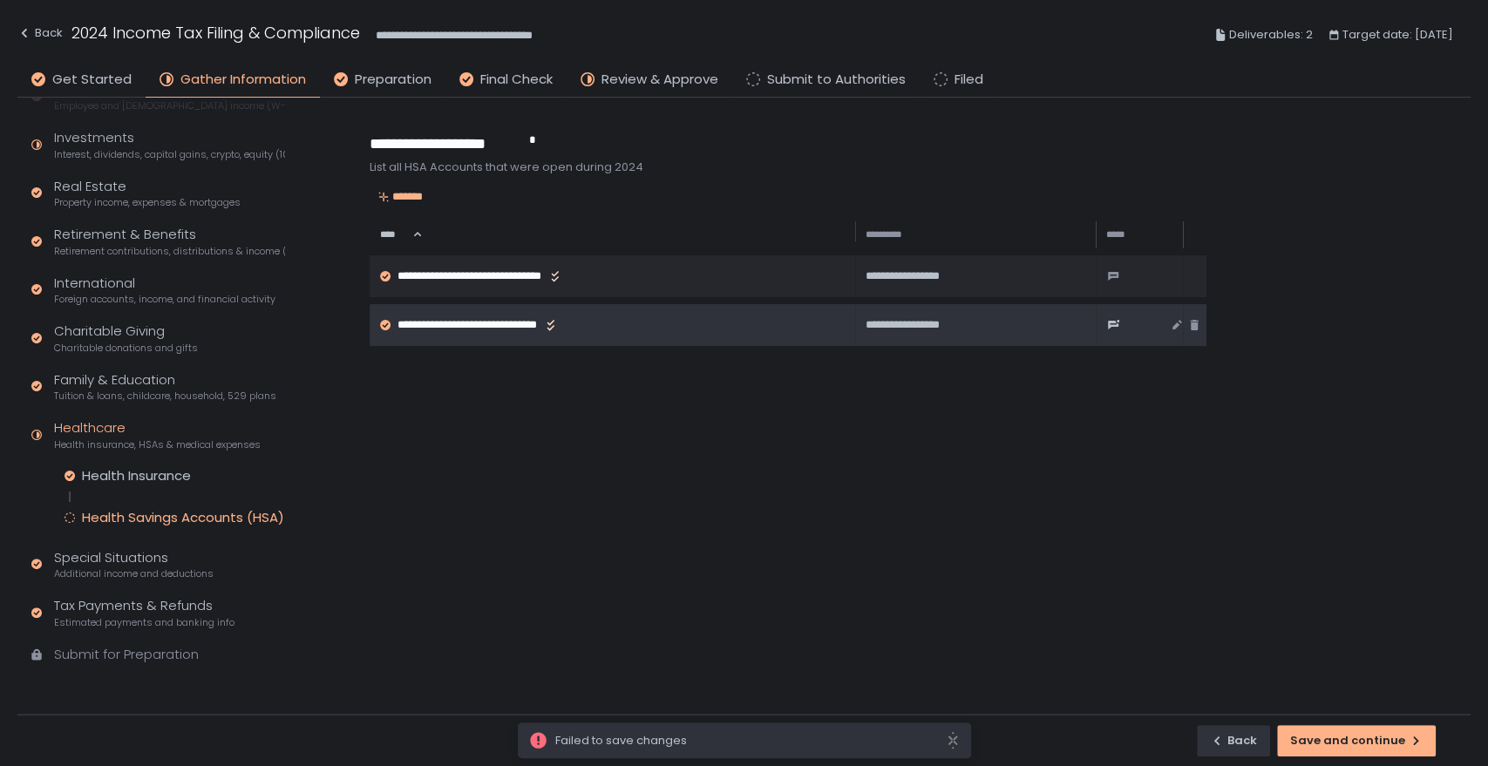
click at [554, 323] on span "**********" at bounding box center [504, 325] width 214 height 16
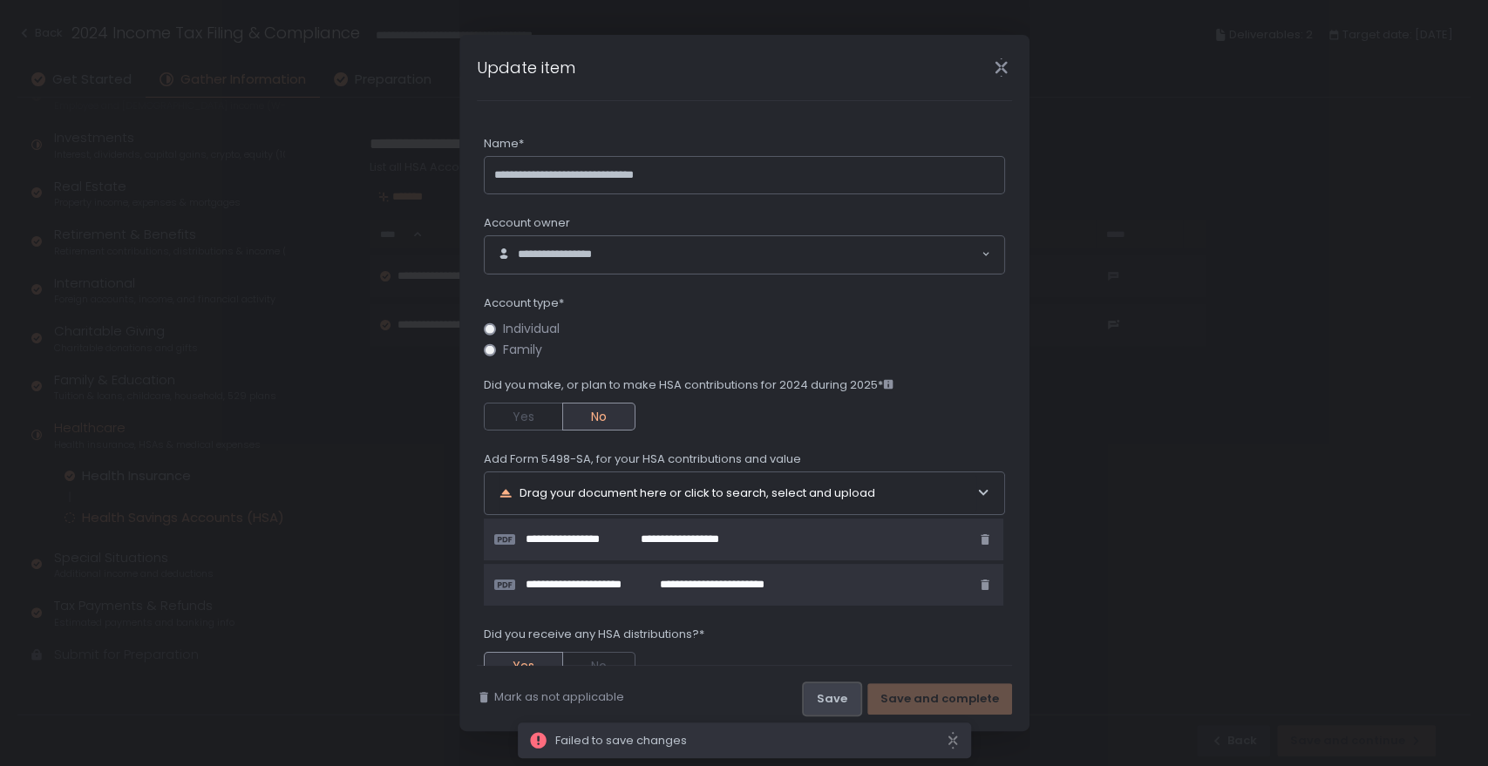
click at [844, 691] on div "Save" at bounding box center [832, 699] width 31 height 16
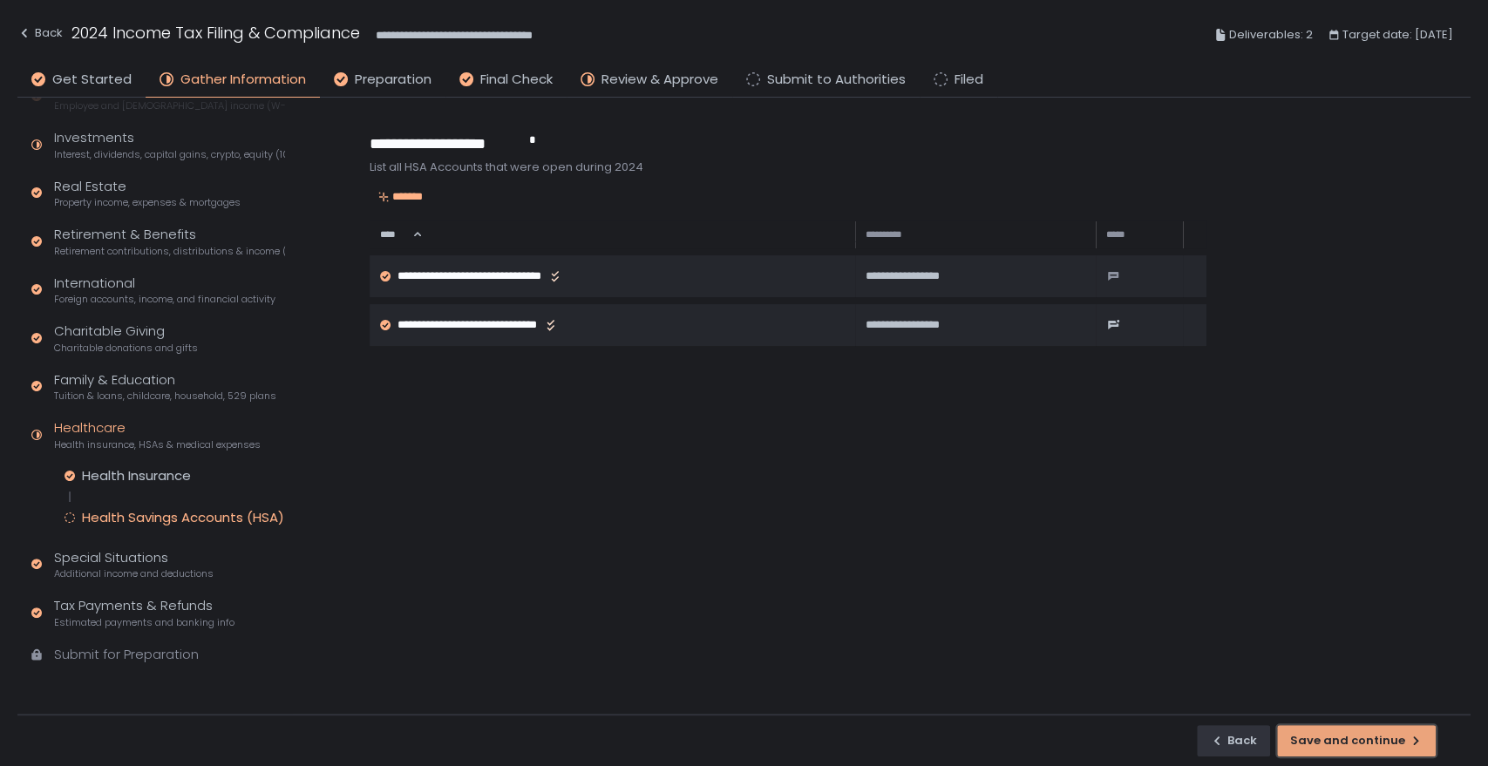
click at [1317, 744] on div "Save and continue" at bounding box center [1356, 741] width 132 height 16
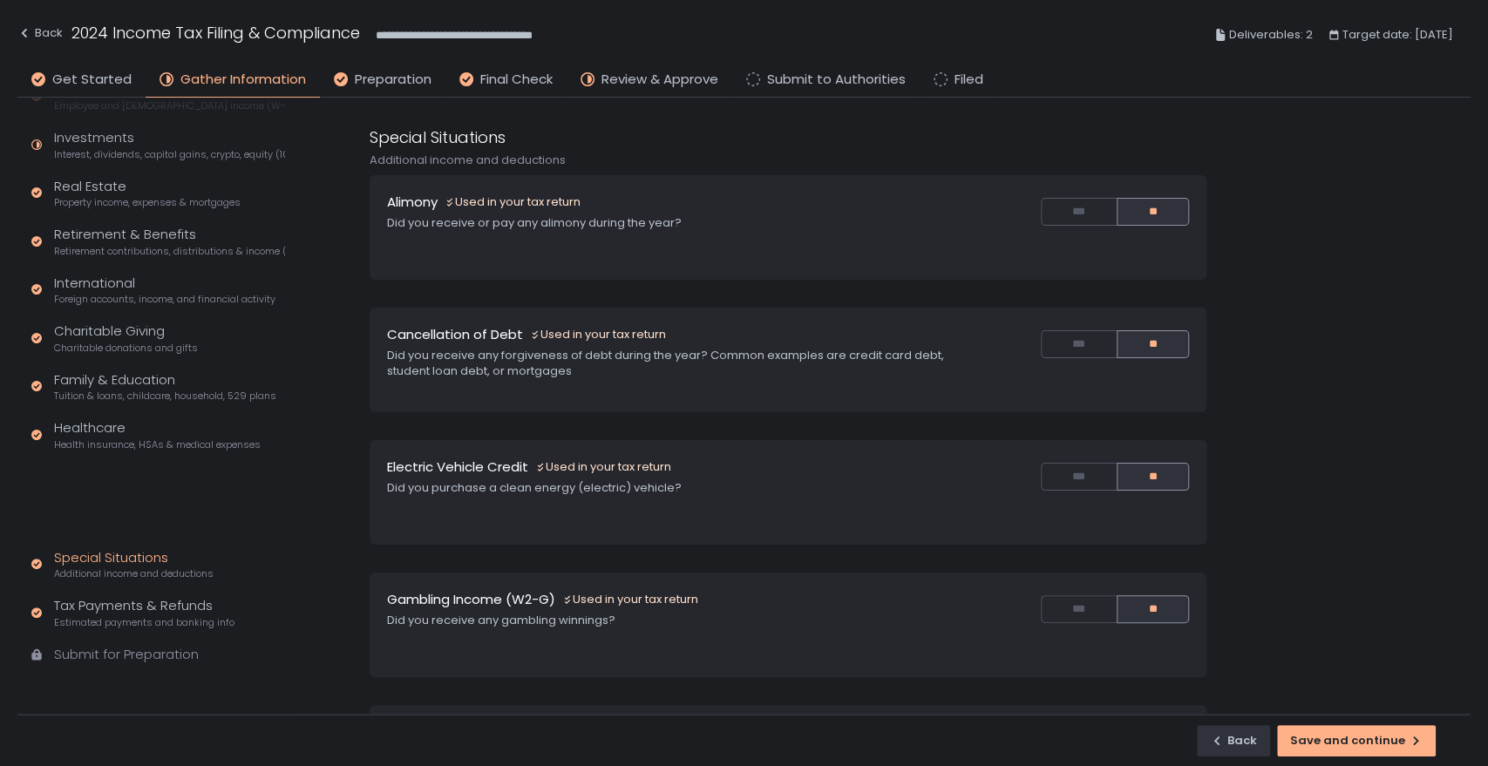
scroll to position [56, 0]
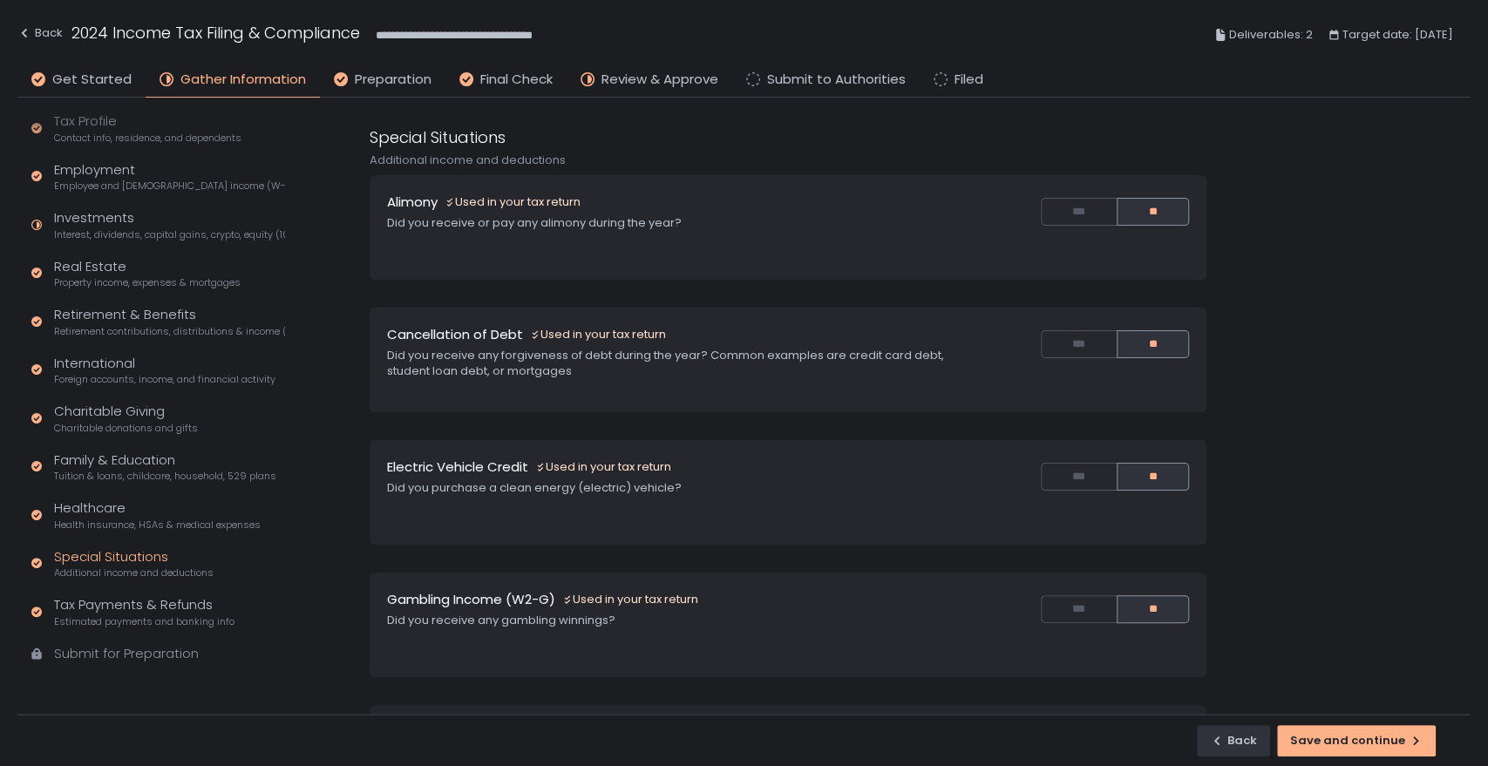
click at [141, 646] on div "Submit for Preparation" at bounding box center [126, 654] width 145 height 20
click at [159, 613] on div "Tax Payments & Refunds Estimated payments and banking info" at bounding box center [144, 611] width 180 height 33
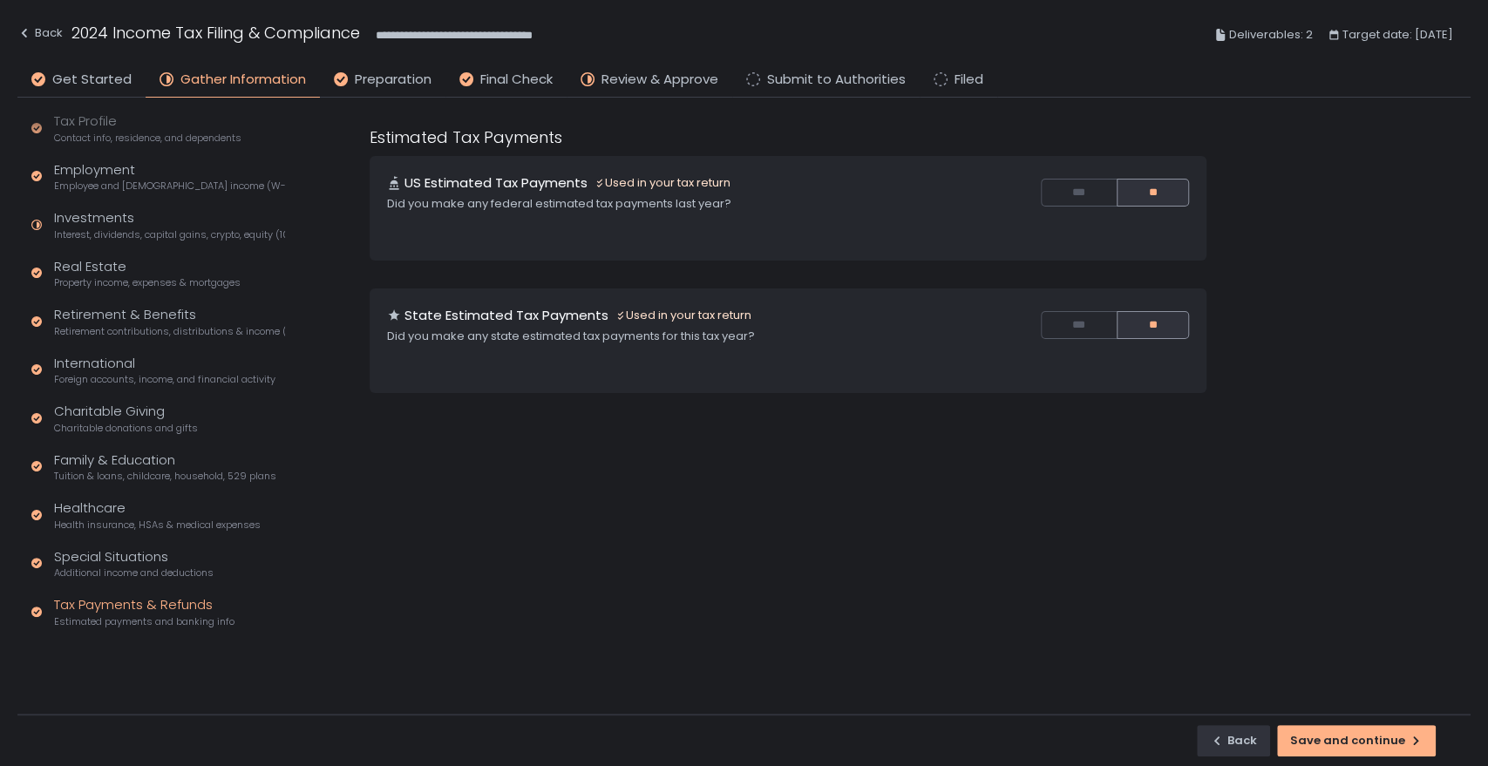
scroll to position [136, 0]
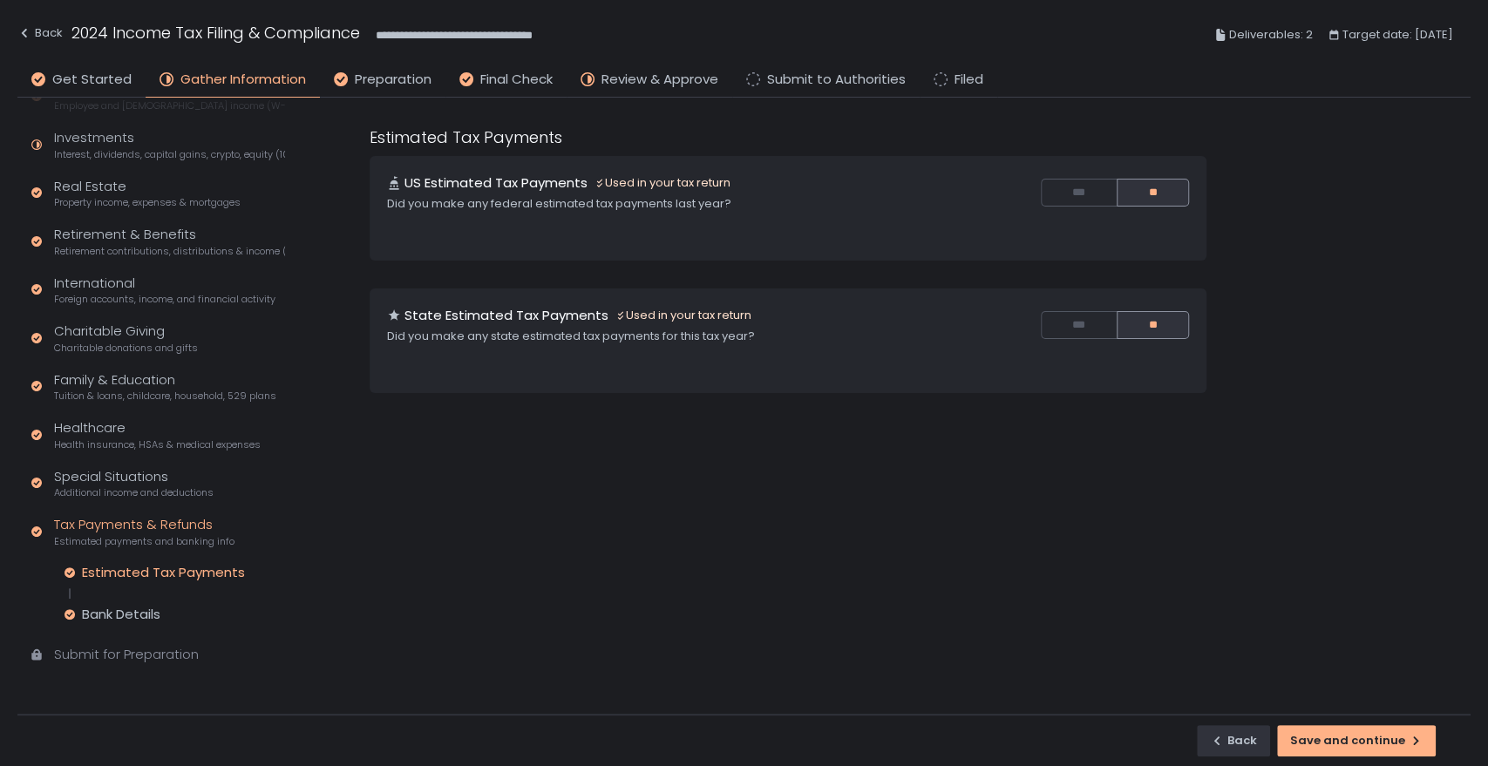
click at [140, 652] on div "Submit for Preparation" at bounding box center [126, 655] width 145 height 20
click at [128, 612] on div "Bank Details" at bounding box center [121, 614] width 78 height 17
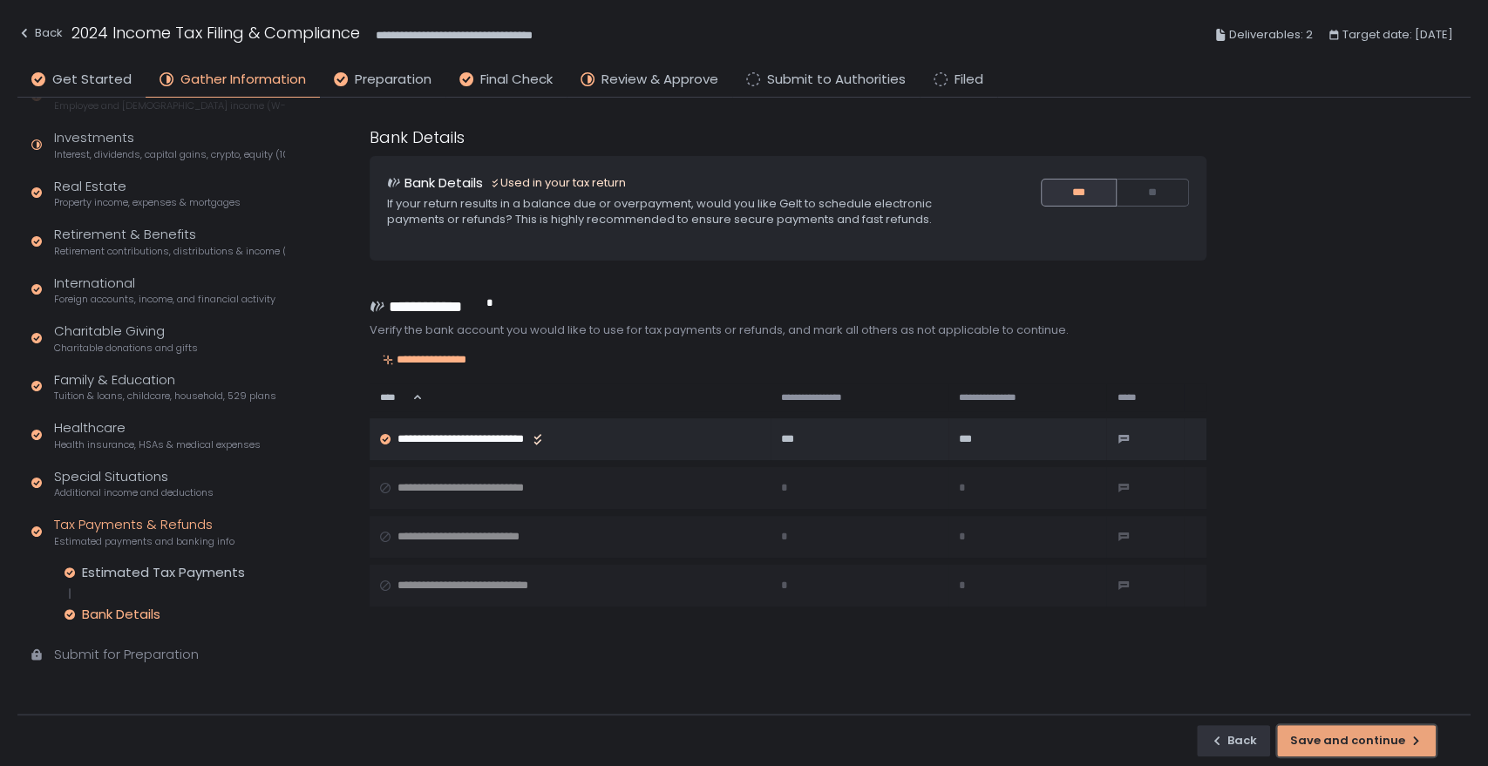
click at [1369, 746] on div "Save and continue" at bounding box center [1356, 741] width 132 height 16
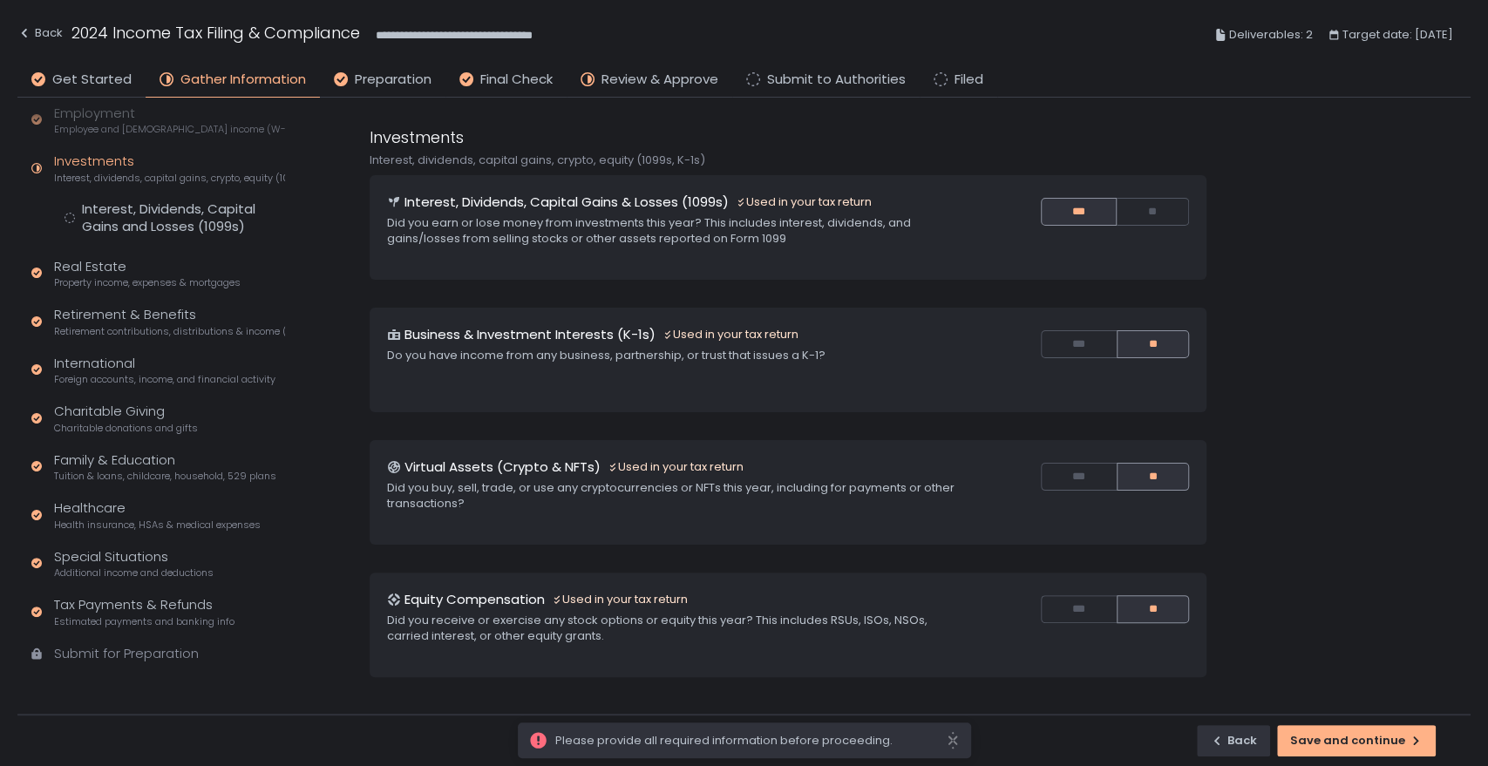
scroll to position [112, 0]
click at [1371, 746] on div "Save and continue" at bounding box center [1356, 741] width 132 height 16
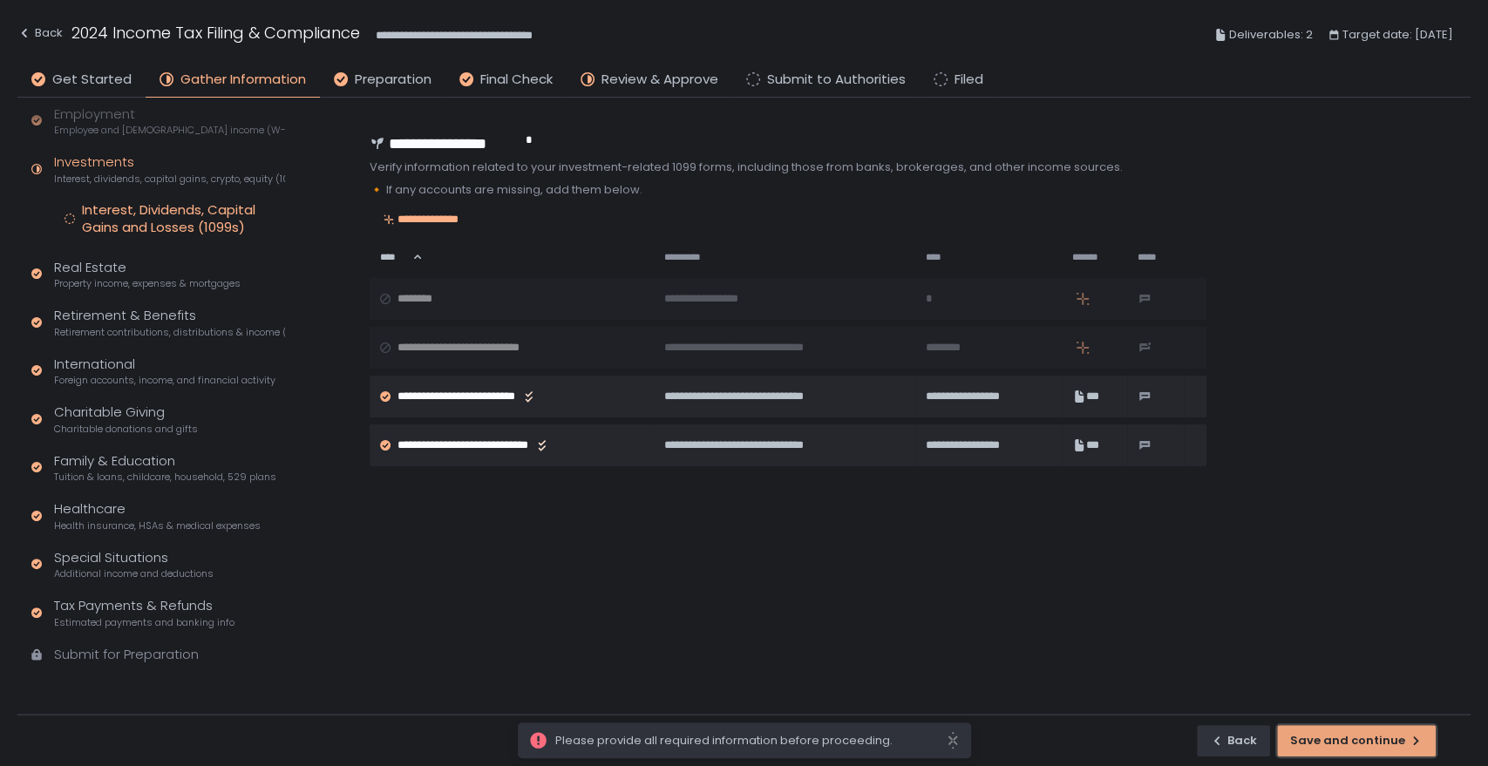
click at [1371, 746] on div "Save and continue" at bounding box center [1356, 741] width 132 height 16
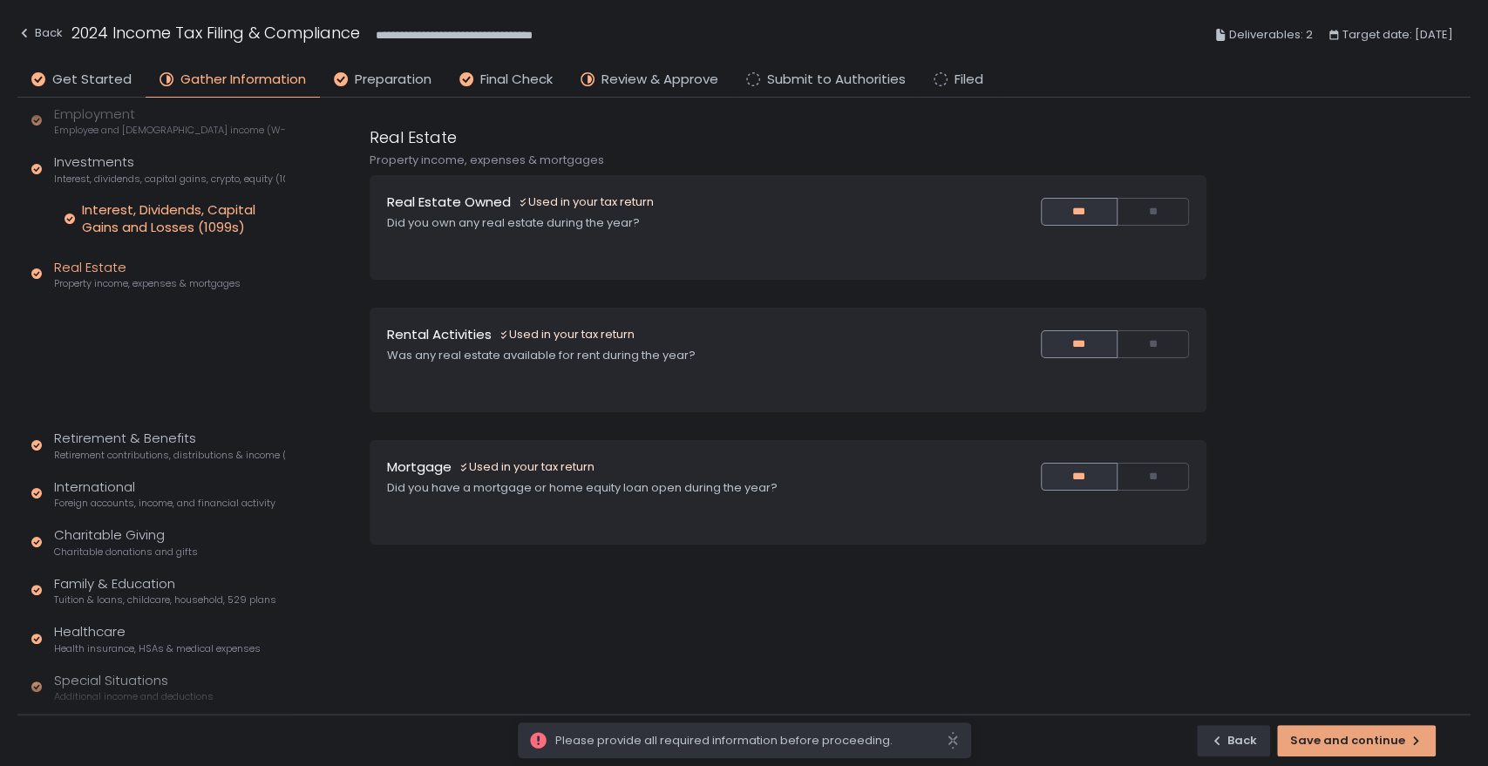
scroll to position [136, 0]
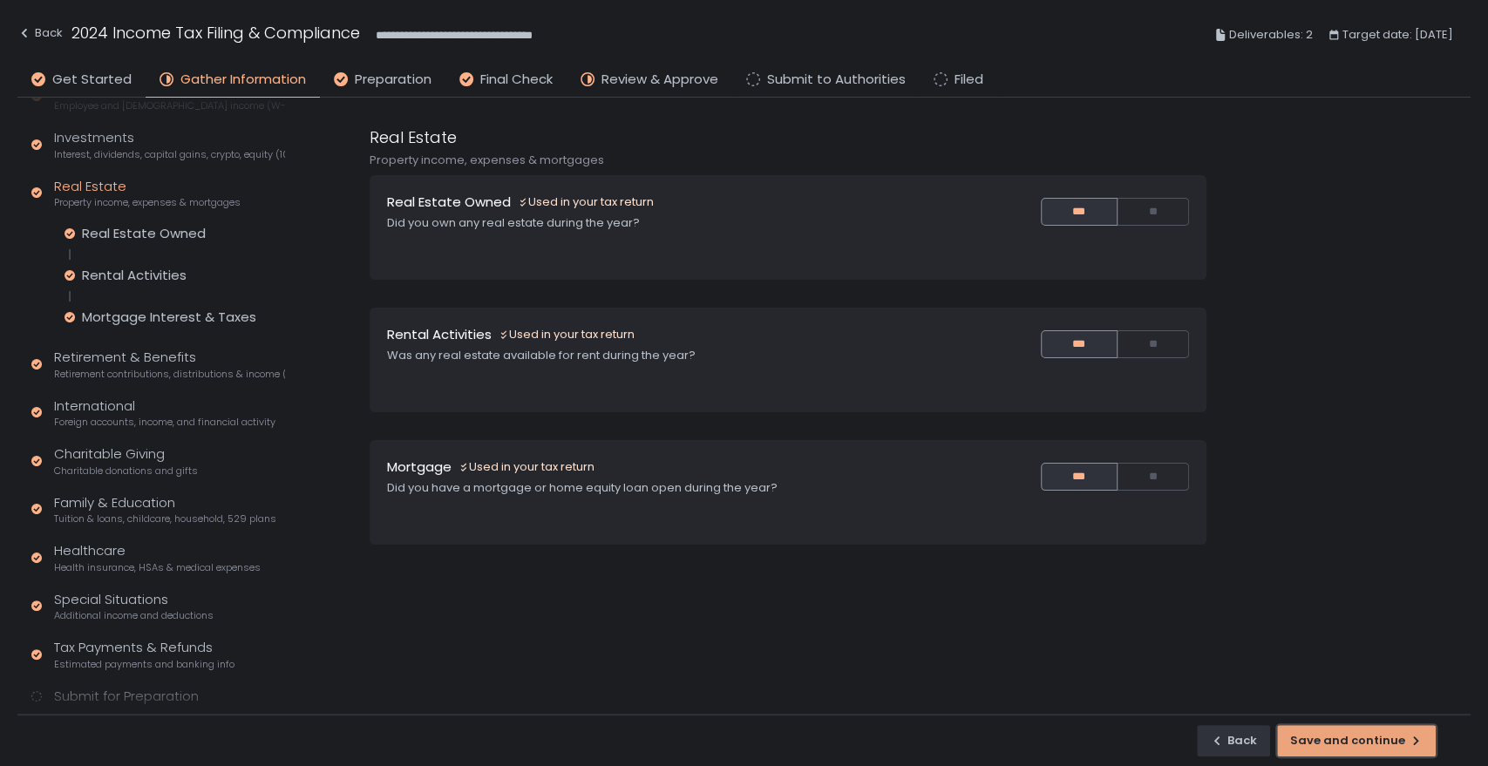
click at [1371, 746] on div "Save and continue" at bounding box center [1356, 741] width 132 height 16
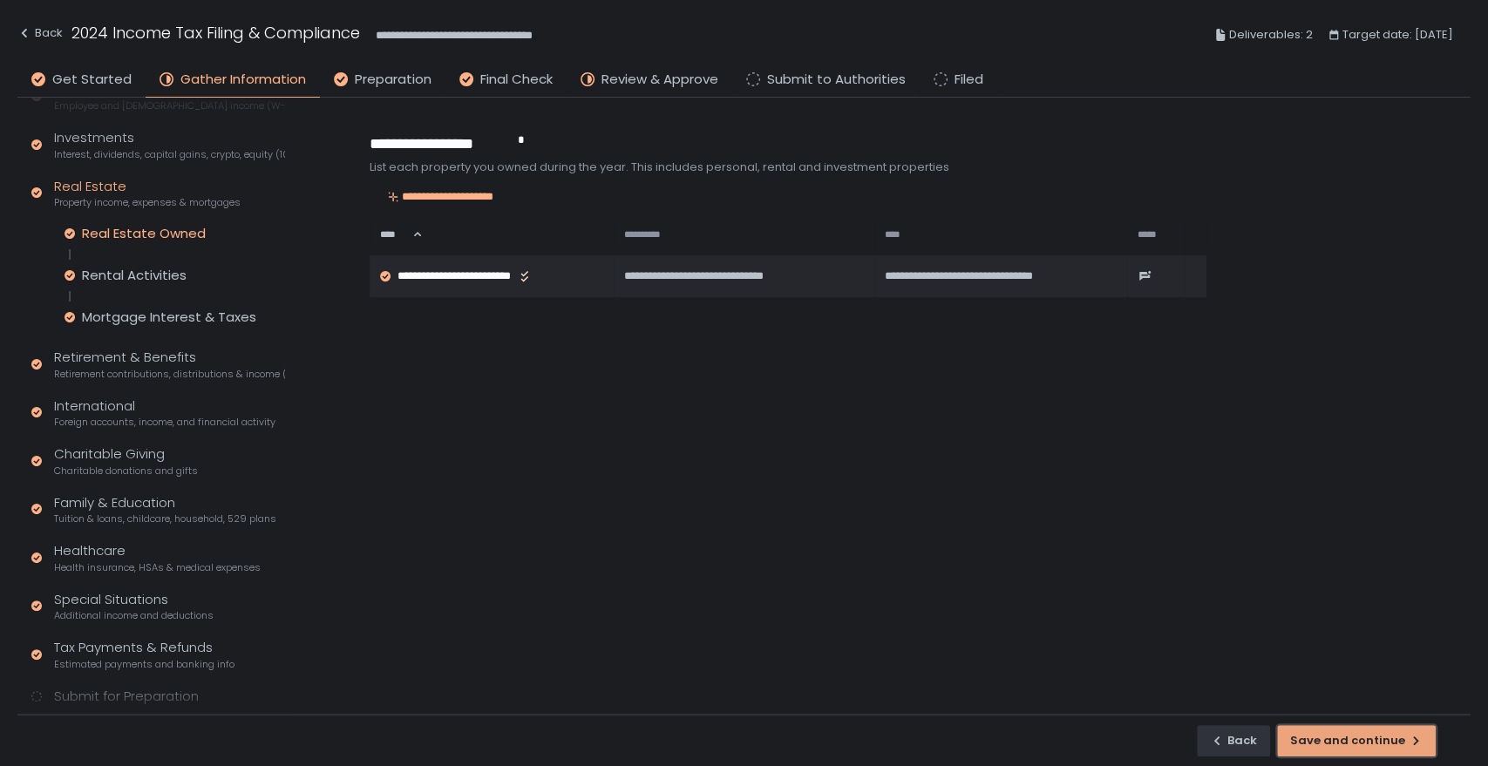
click at [1371, 746] on div "Save and continue" at bounding box center [1356, 741] width 132 height 16
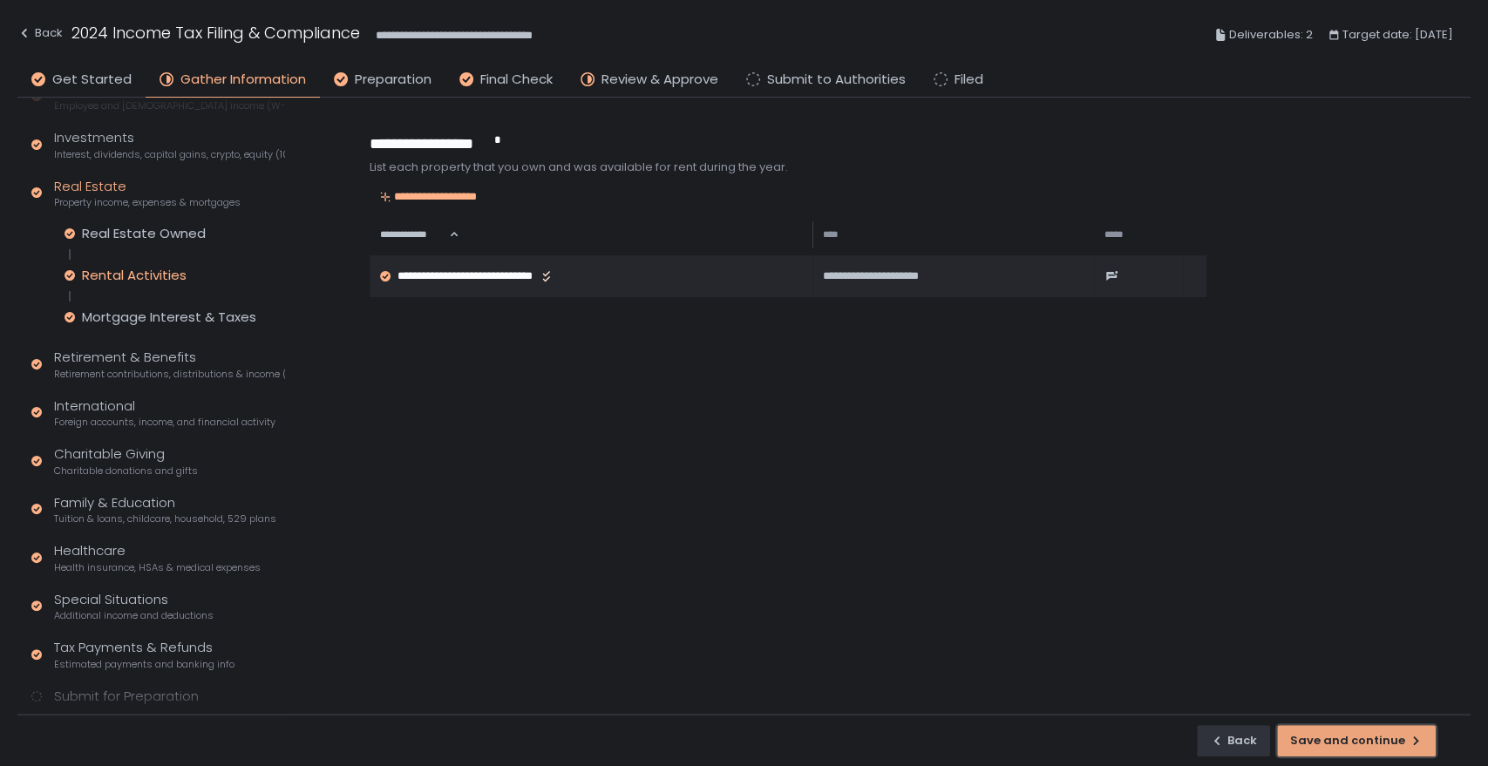
click at [1371, 746] on div "Save and continue" at bounding box center [1356, 741] width 132 height 16
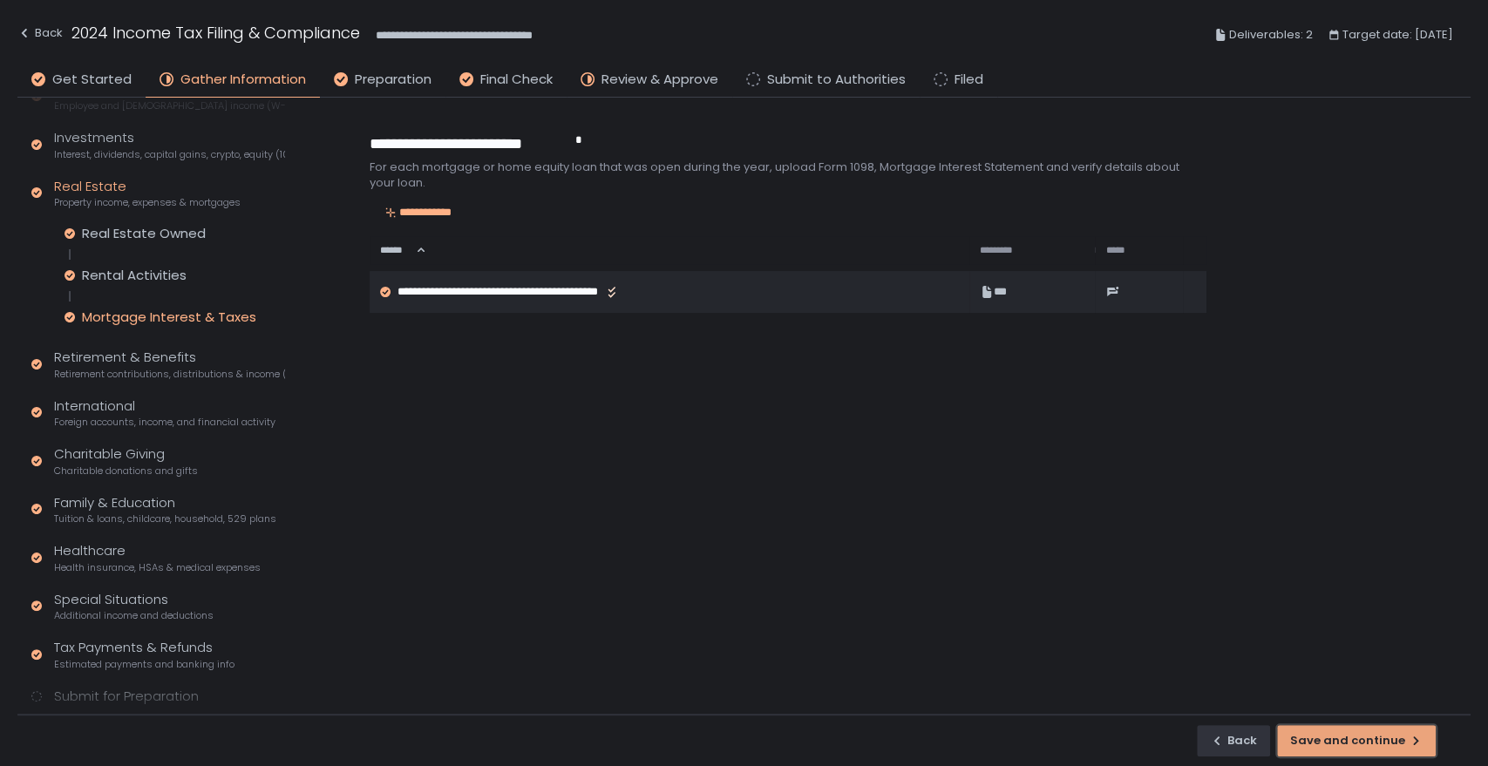
click at [1371, 746] on div "Save and continue" at bounding box center [1356, 741] width 132 height 16
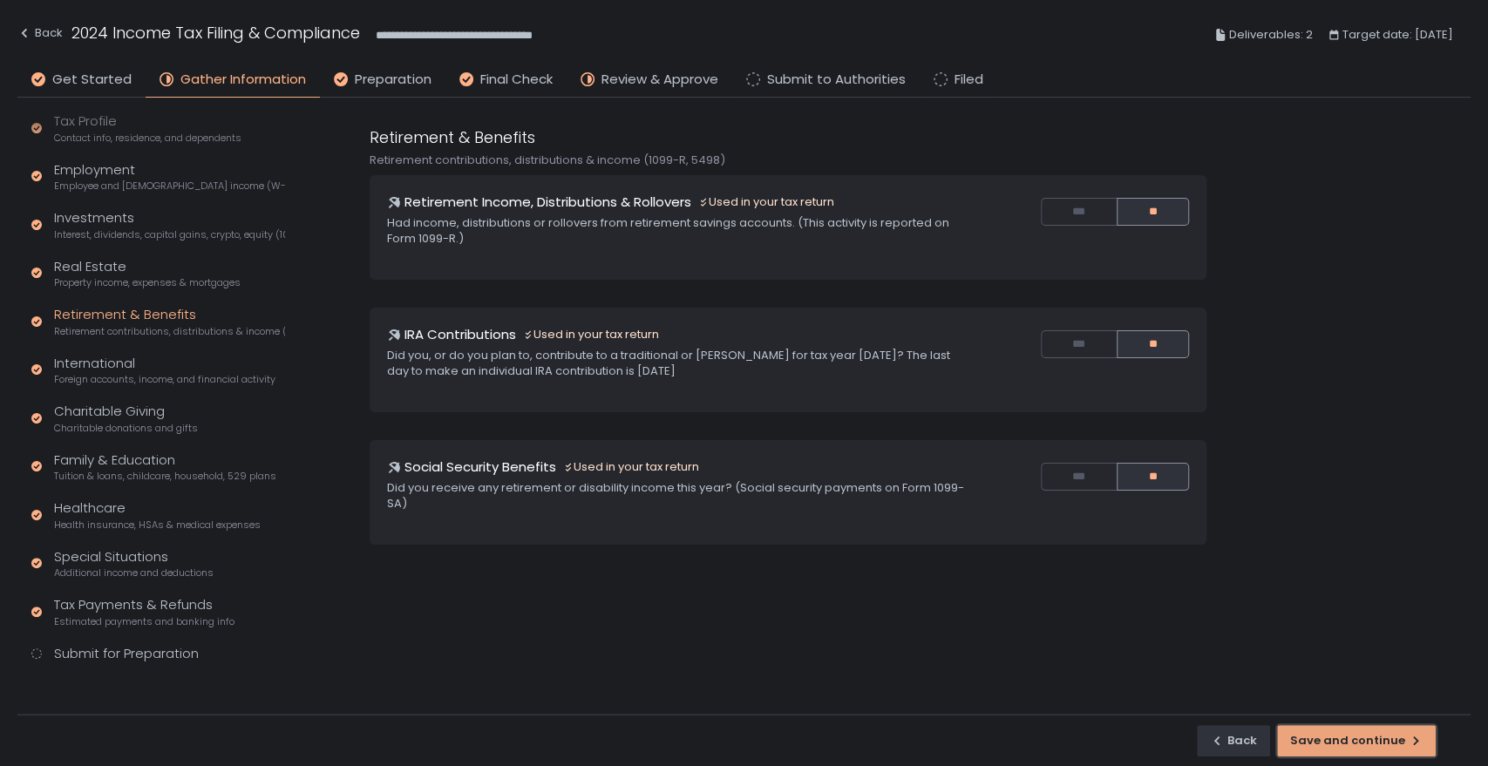
click at [1371, 746] on div "Save and continue" at bounding box center [1356, 741] width 132 height 16
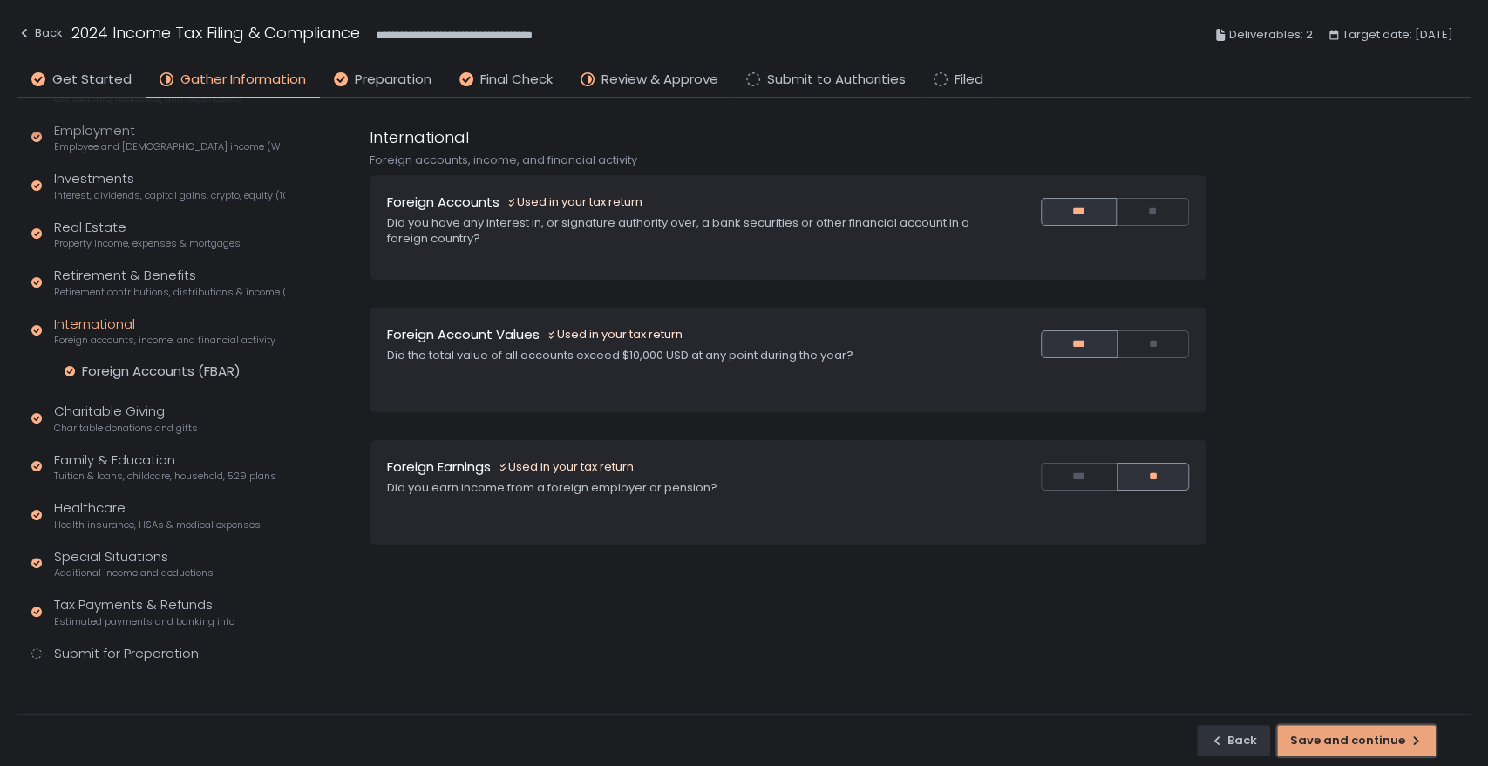
click at [1371, 746] on div "Save and continue" at bounding box center [1356, 741] width 132 height 16
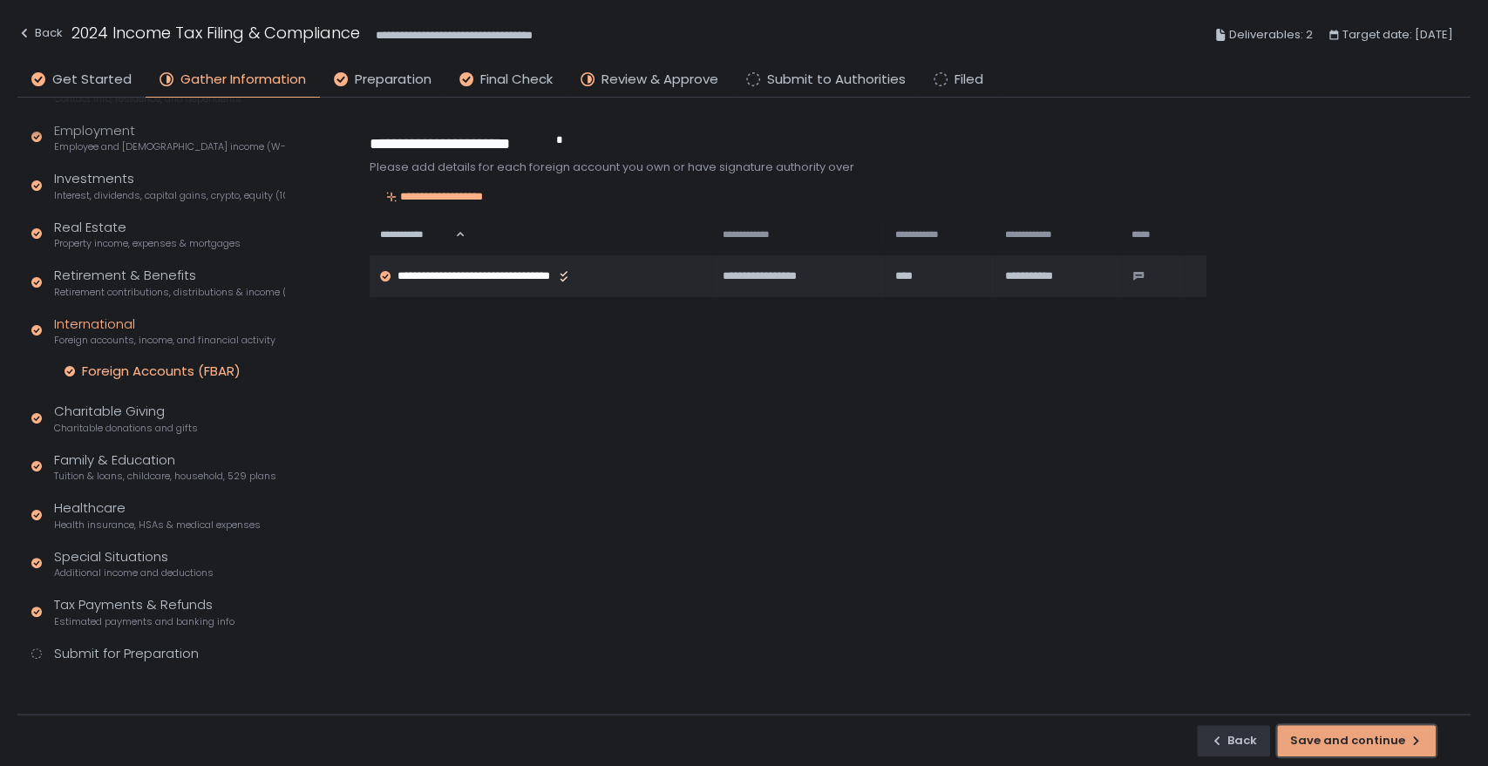
click at [1371, 746] on div "Save and continue" at bounding box center [1356, 741] width 132 height 16
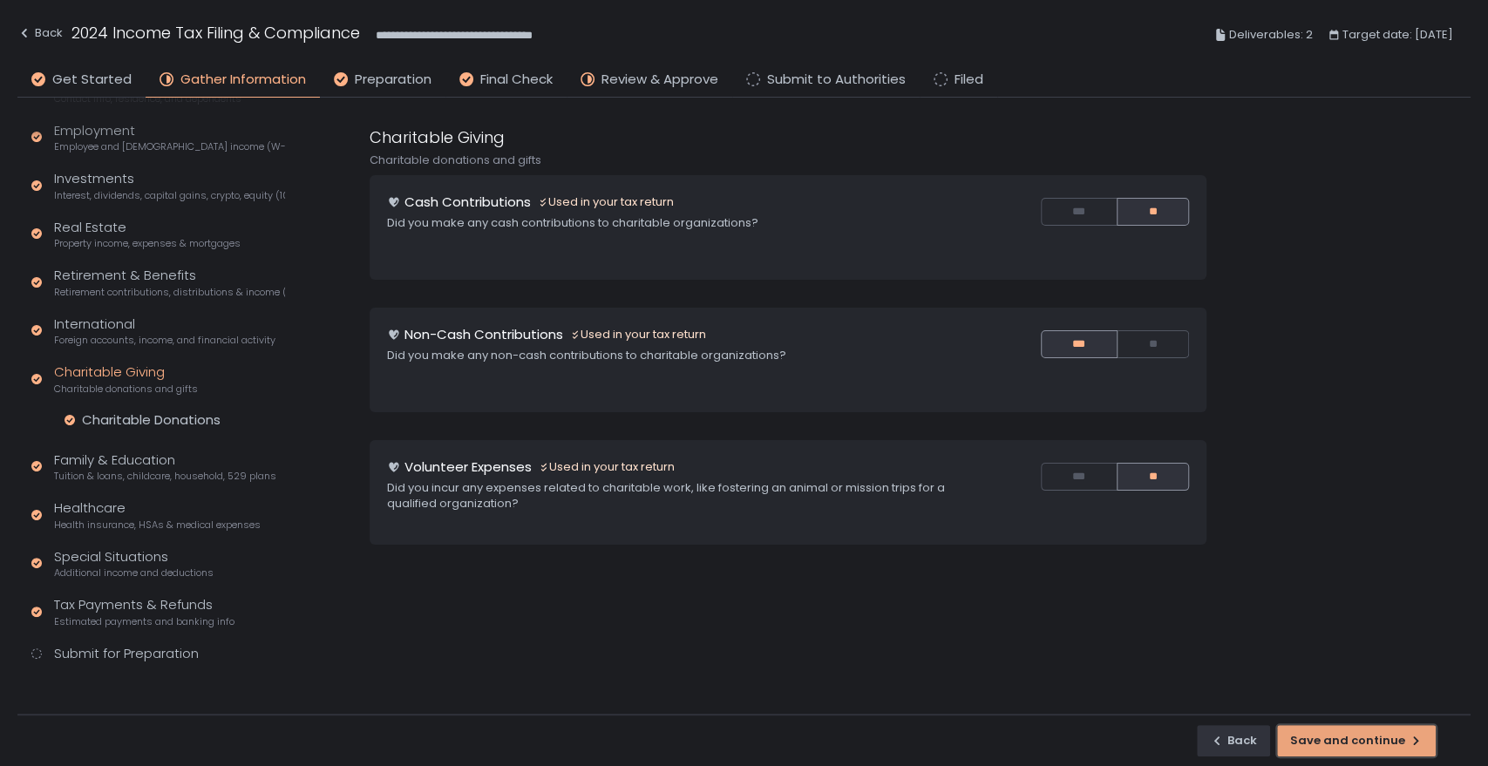
click at [1371, 746] on div "Save and continue" at bounding box center [1356, 741] width 132 height 16
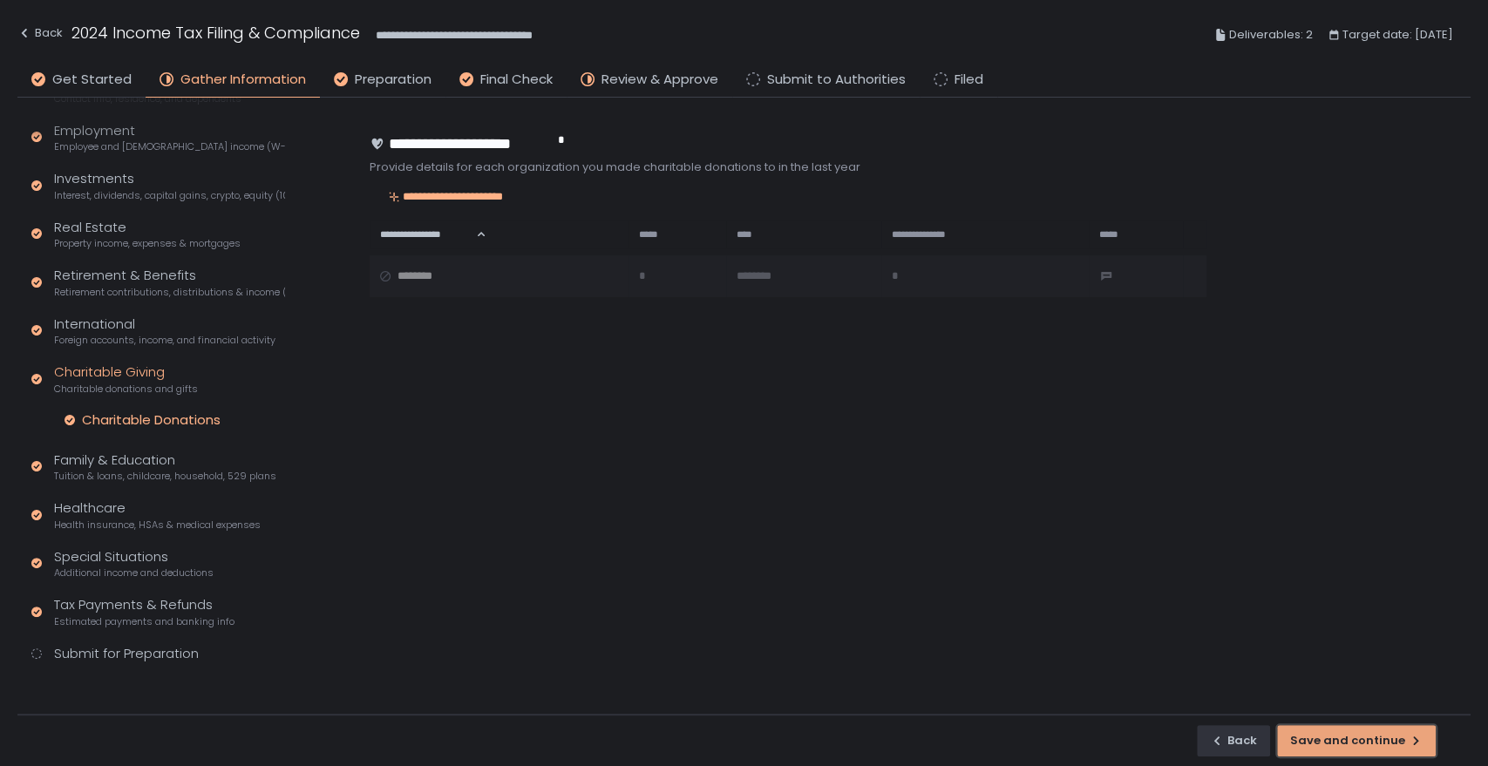
click at [1371, 746] on div "Save and continue" at bounding box center [1356, 741] width 132 height 16
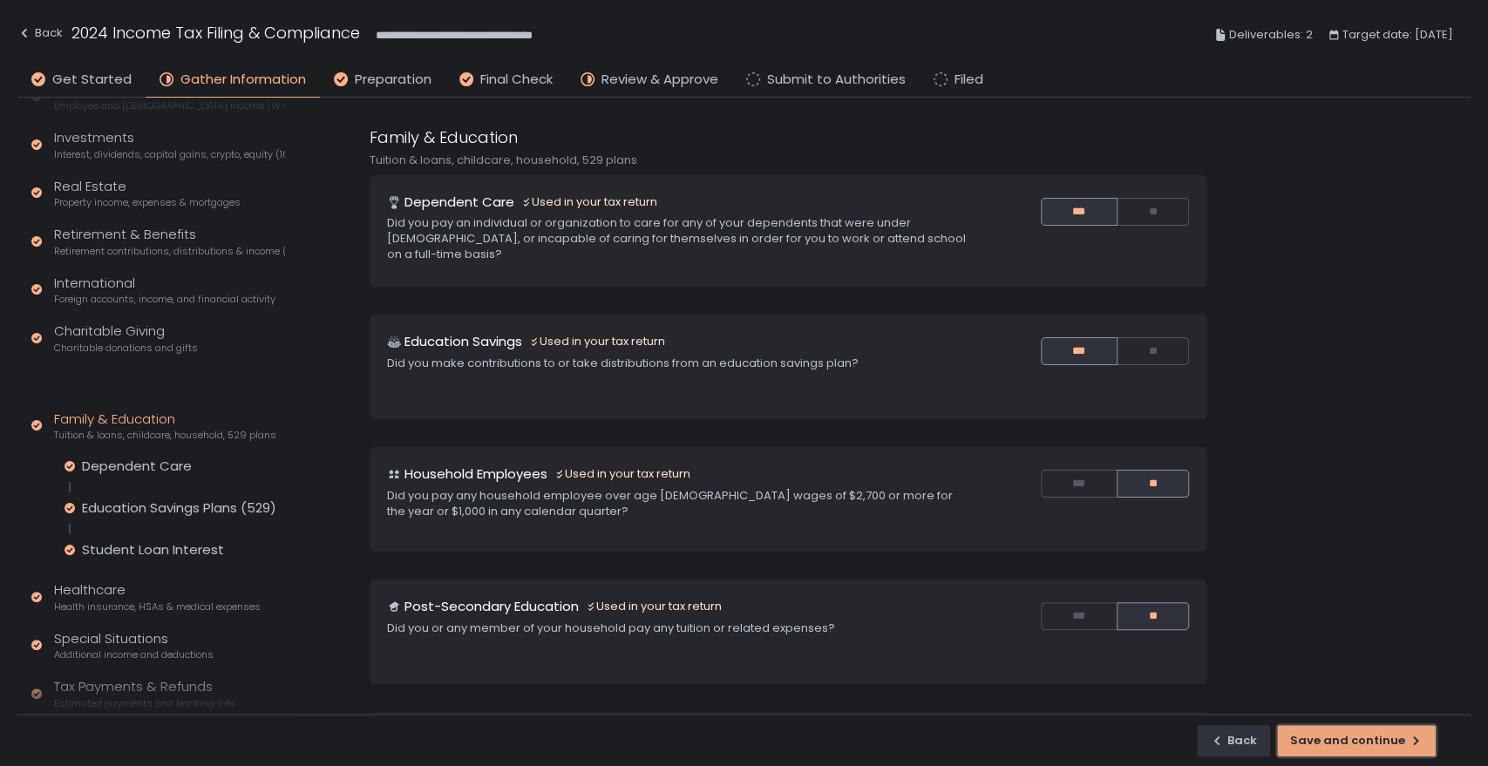
click at [1371, 746] on div "Save and continue" at bounding box center [1356, 741] width 132 height 16
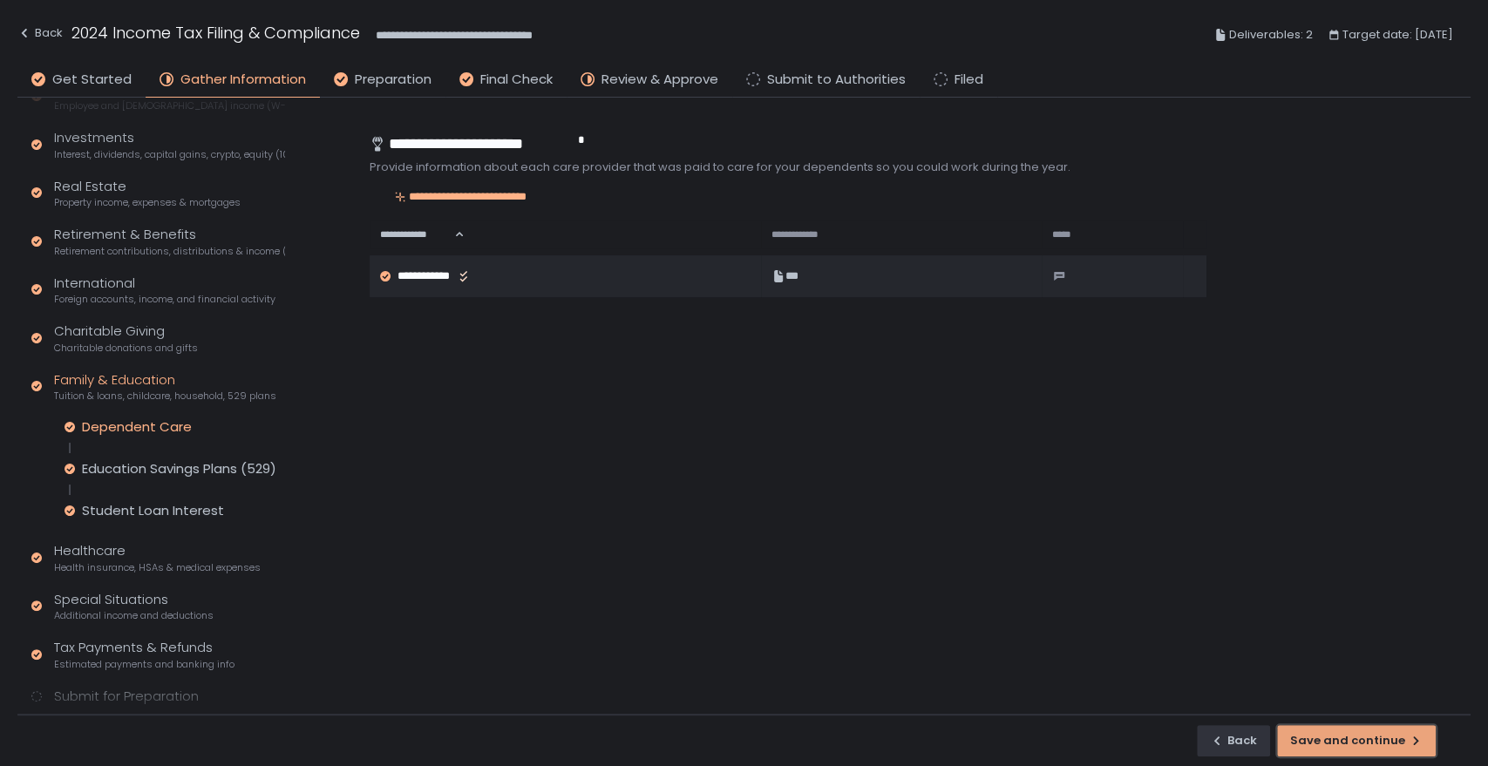
click at [1371, 746] on div "Save and continue" at bounding box center [1356, 741] width 132 height 16
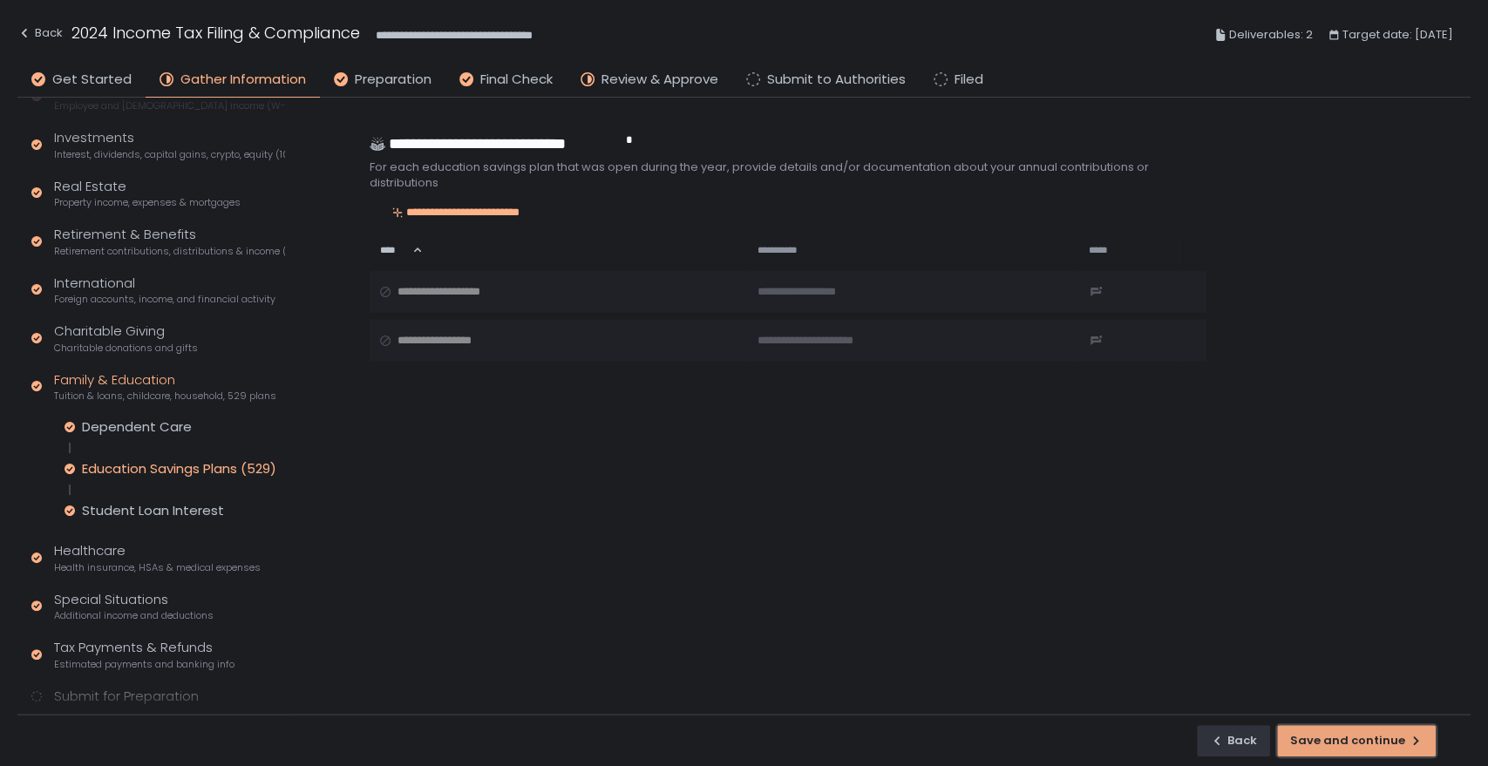
click at [1371, 746] on div "Save and continue" at bounding box center [1356, 741] width 132 height 16
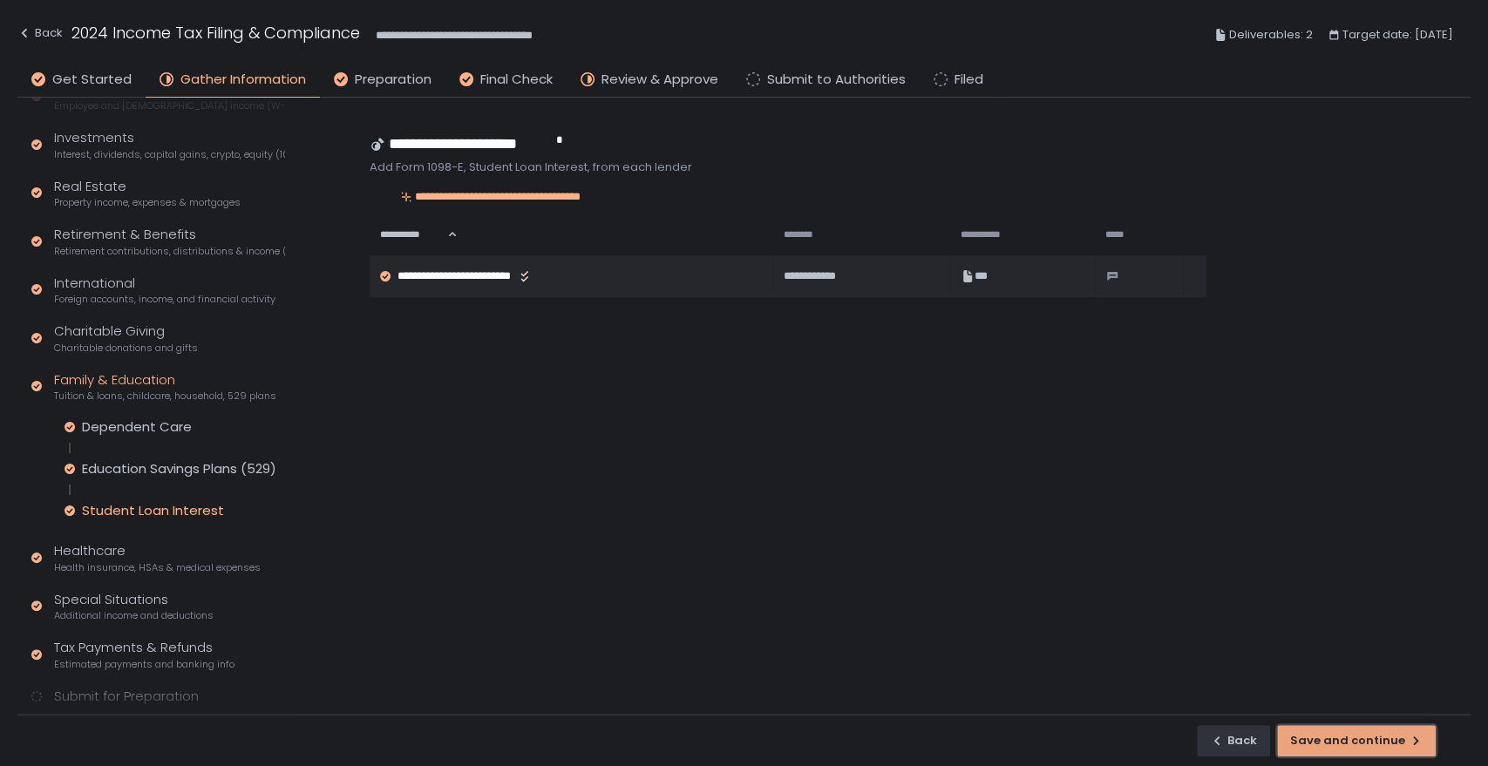
click at [1371, 746] on div "Save and continue" at bounding box center [1356, 741] width 132 height 16
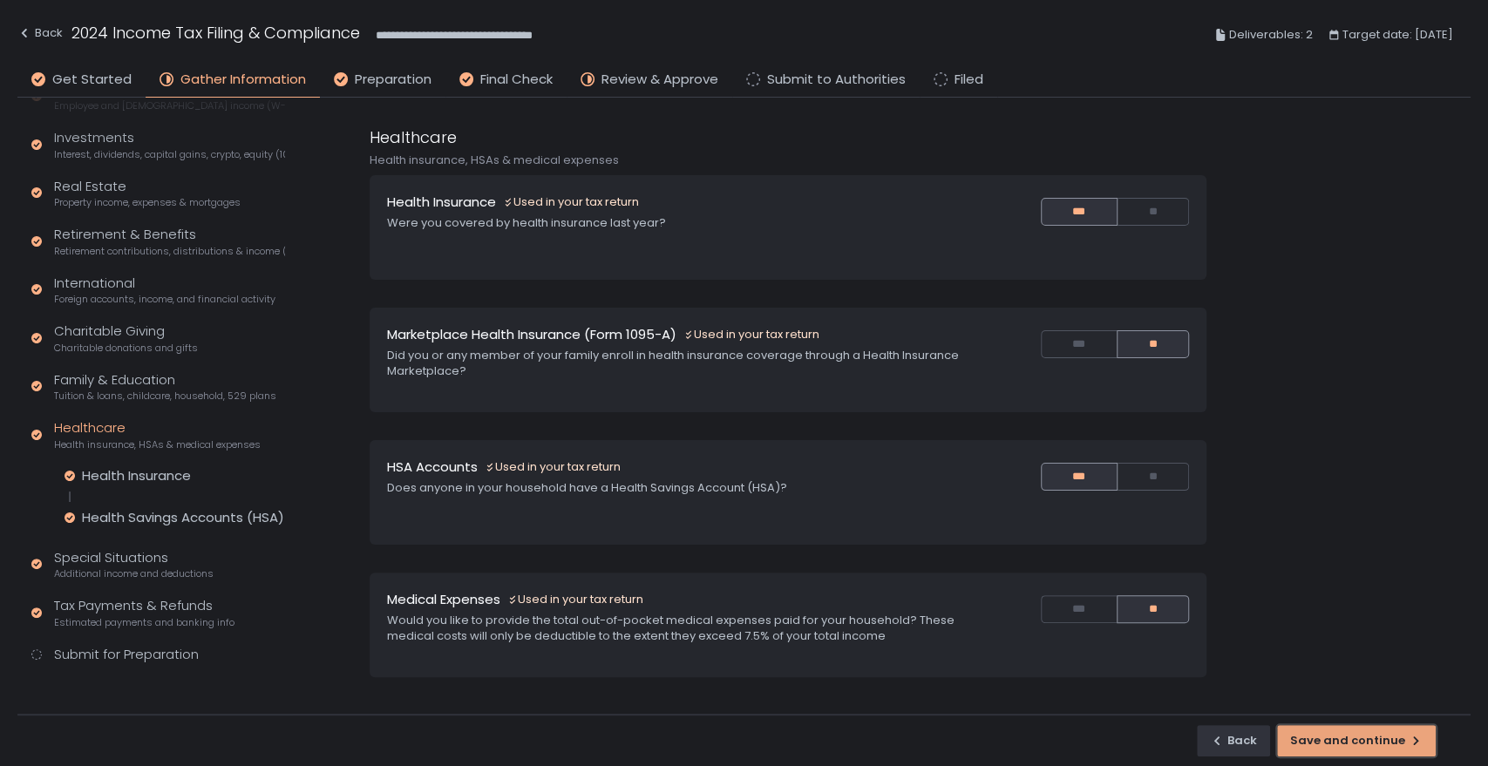
click at [1371, 746] on div "Save and continue" at bounding box center [1356, 741] width 132 height 16
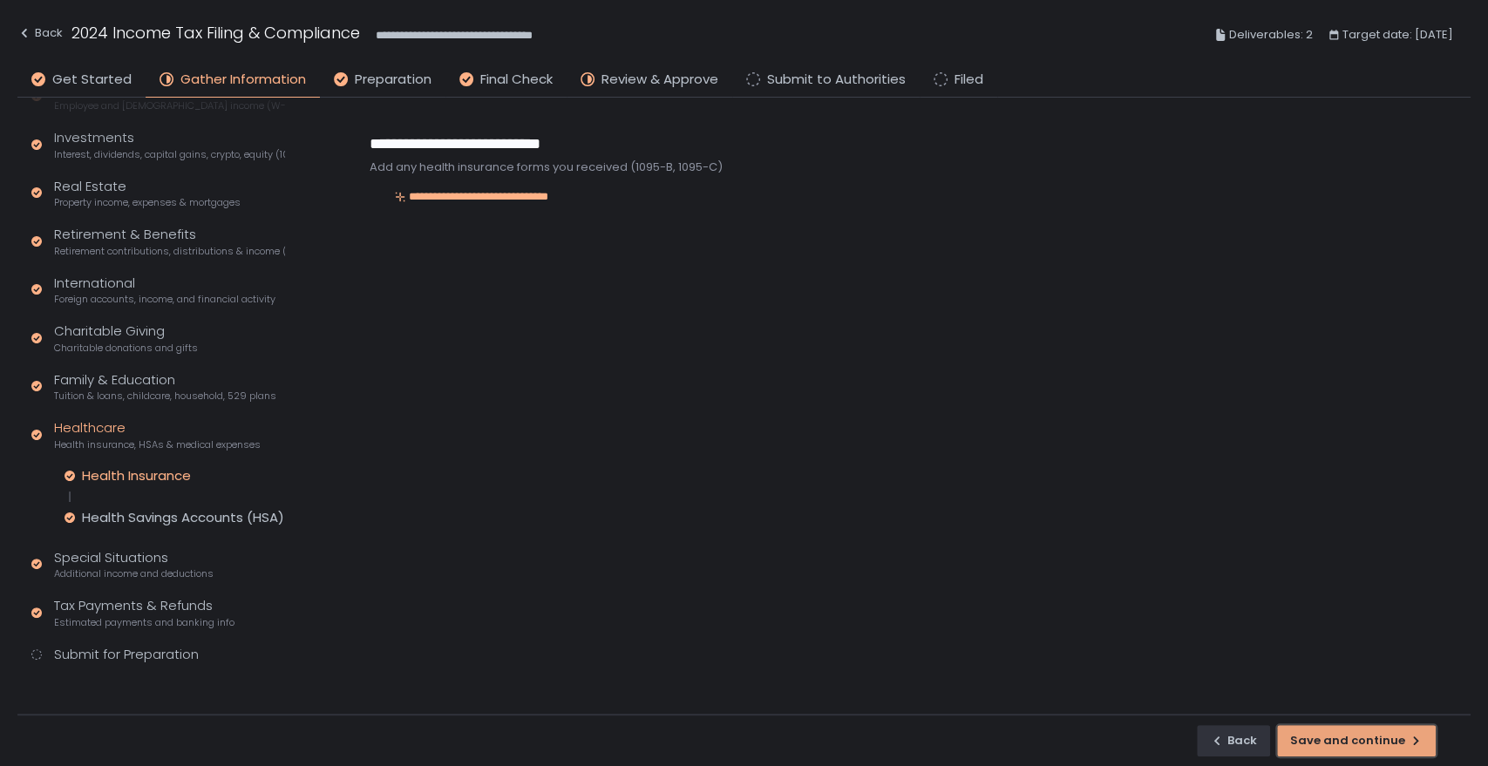
click at [1371, 746] on div "Save and continue" at bounding box center [1356, 741] width 132 height 16
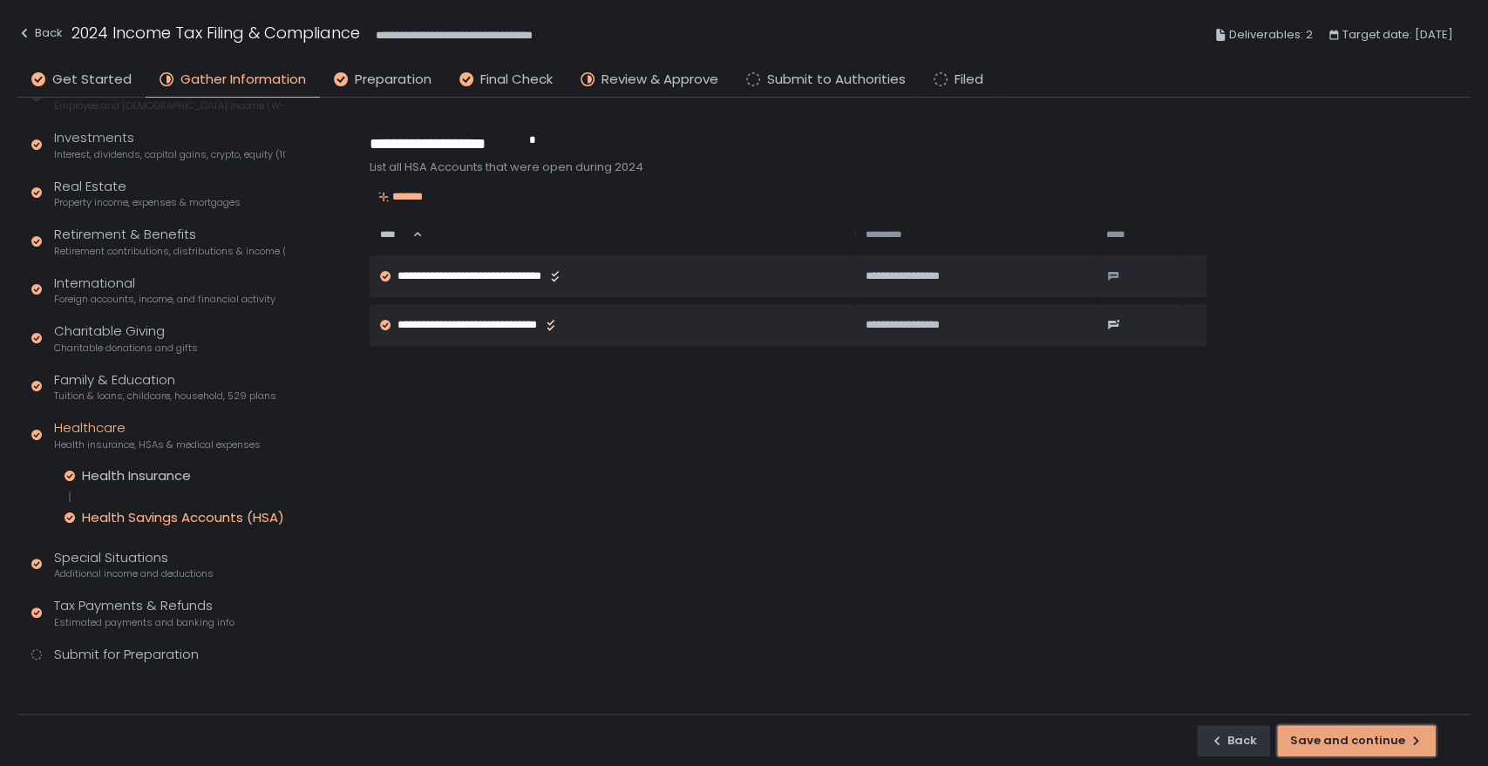
click at [1371, 746] on div "Save and continue" at bounding box center [1356, 741] width 132 height 16
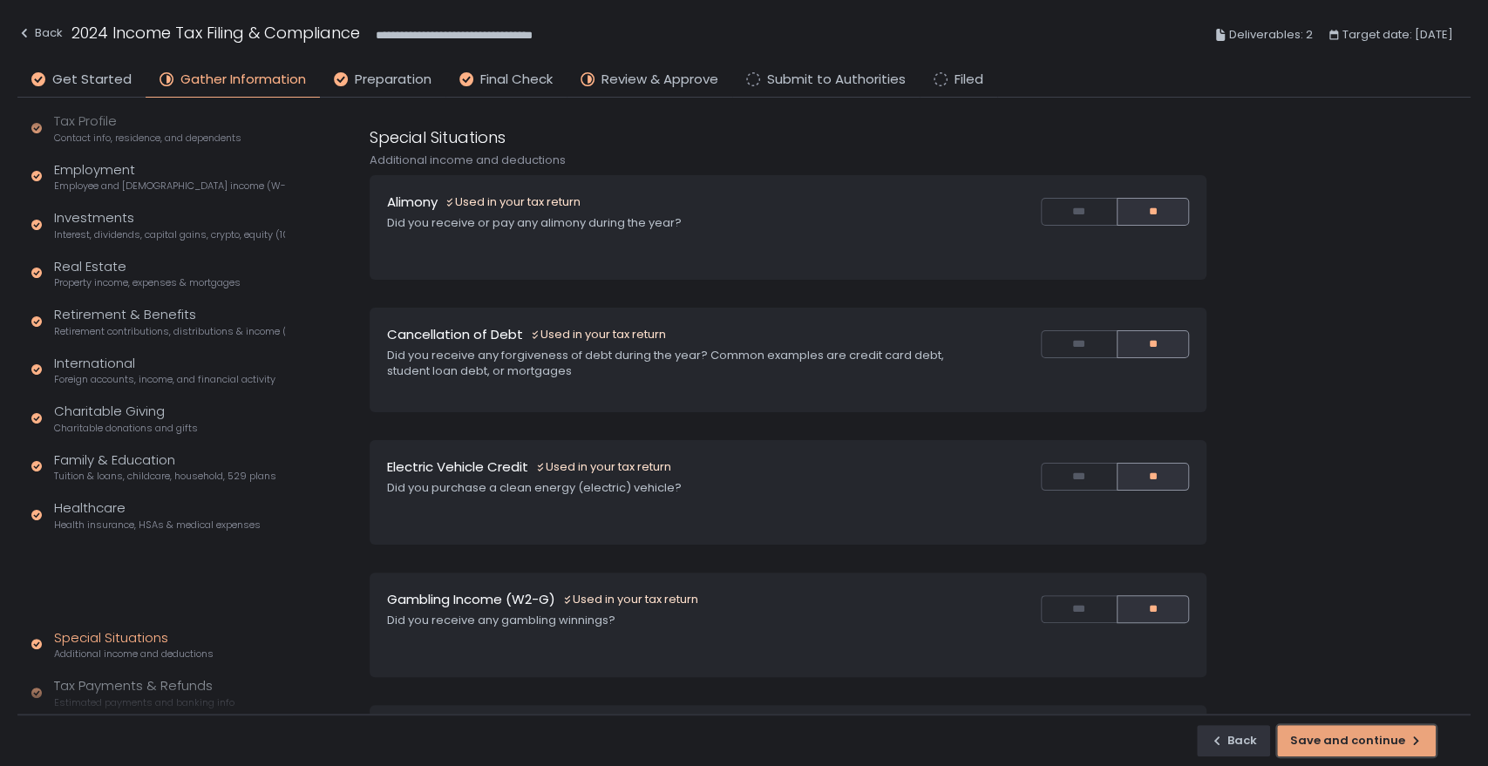
click at [1371, 746] on div "Save and continue" at bounding box center [1356, 741] width 132 height 16
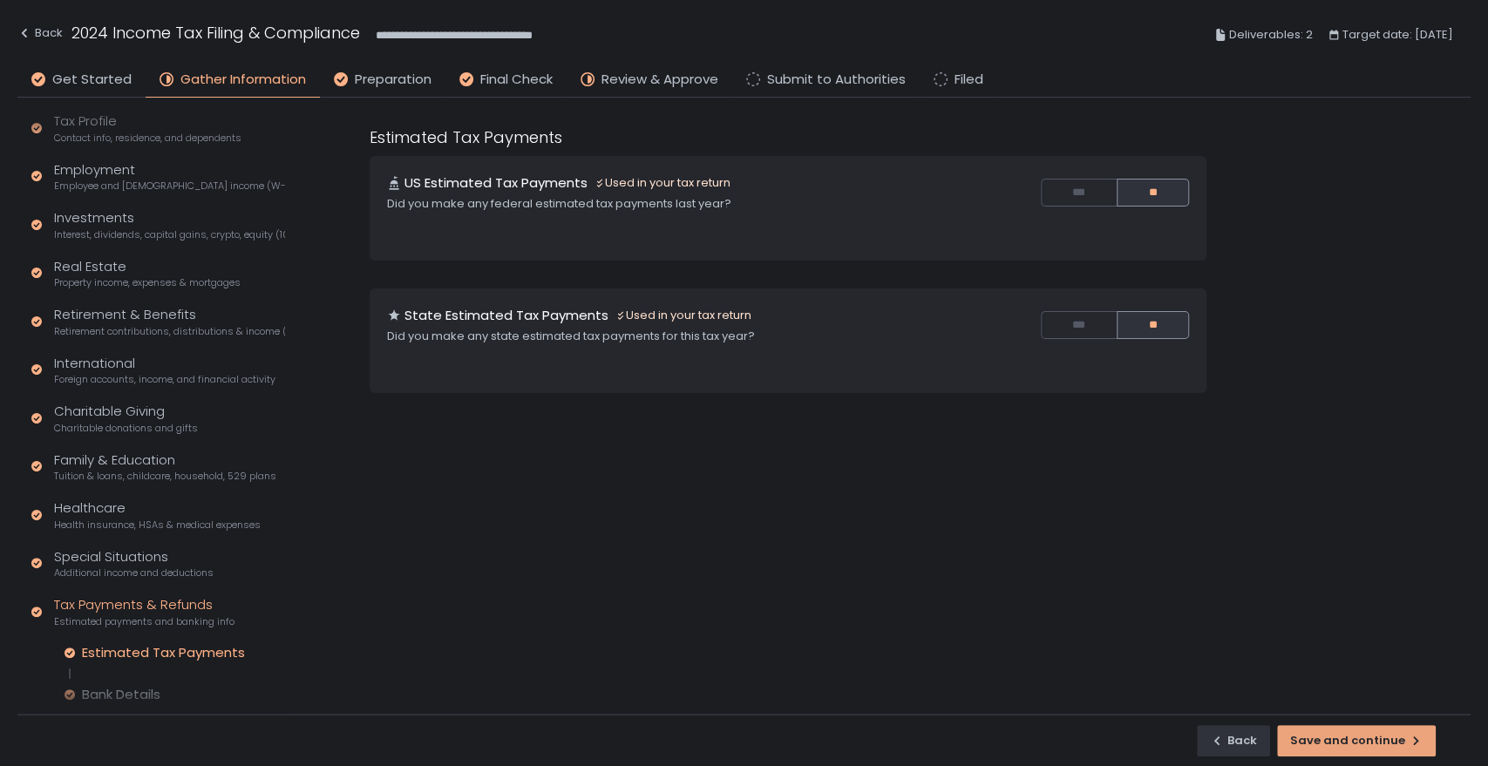
scroll to position [136, 0]
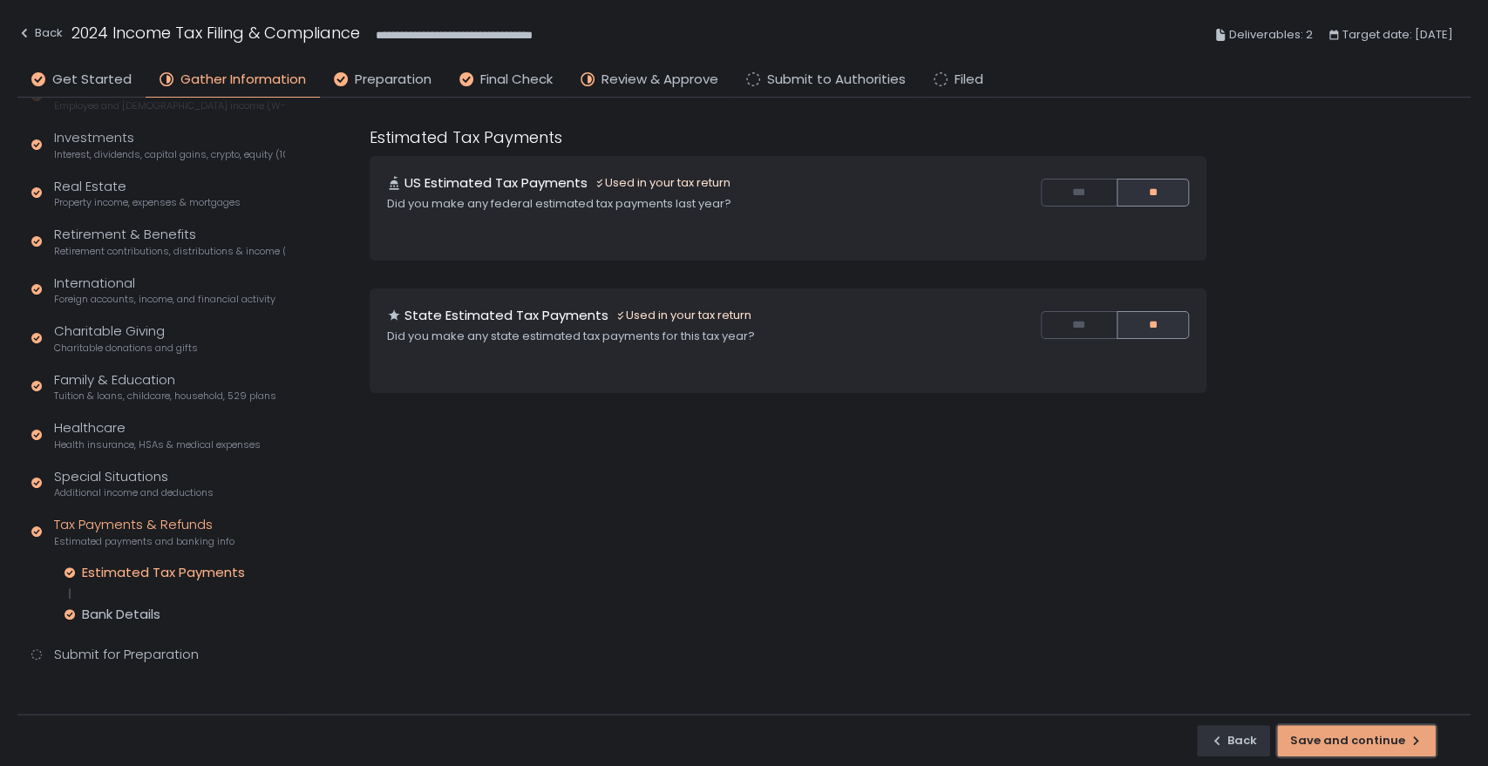
click at [1371, 746] on div "Save and continue" at bounding box center [1356, 741] width 132 height 16
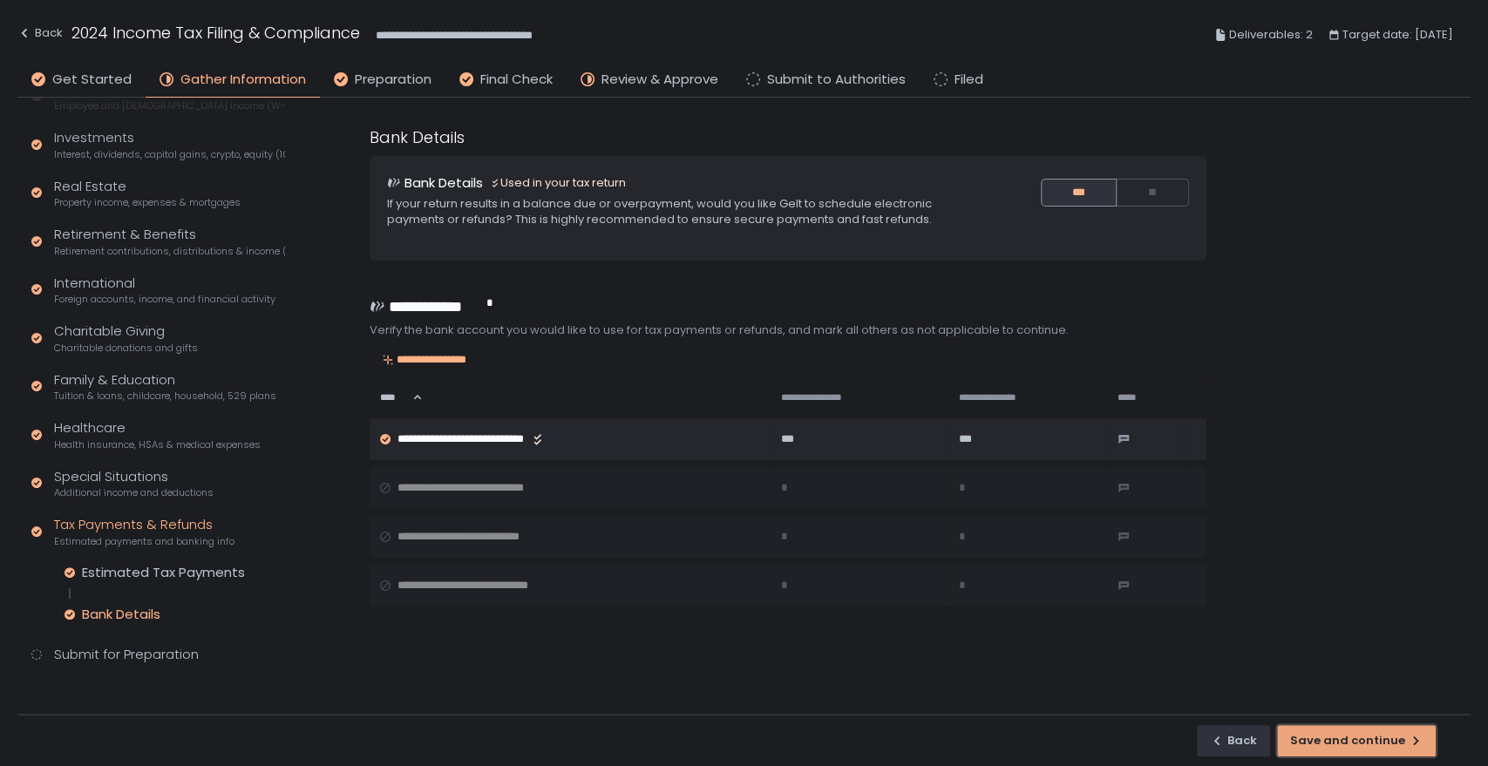
click at [1371, 746] on div "Save and continue" at bounding box center [1356, 741] width 132 height 16
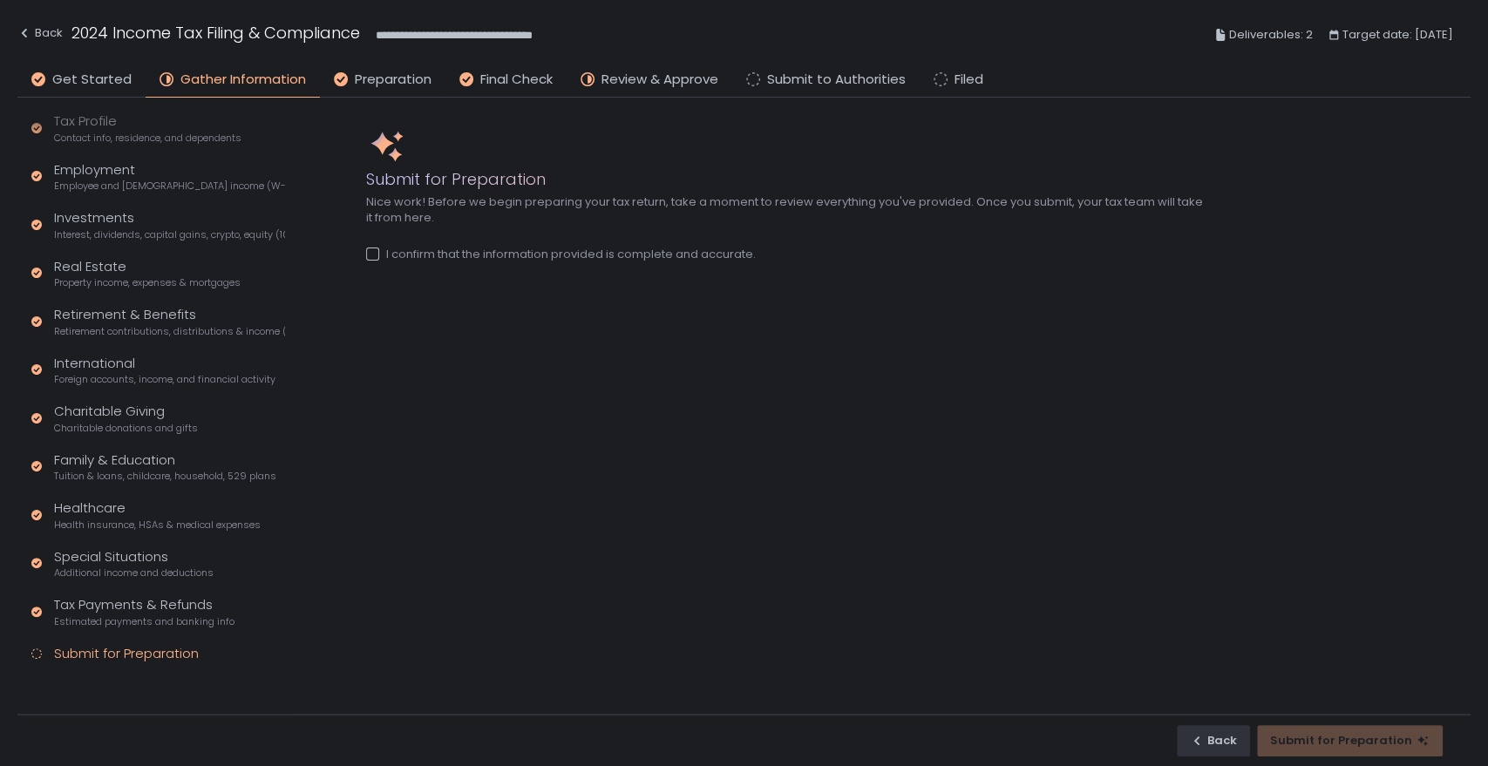
scroll to position [56, 0]
click at [376, 248] on div at bounding box center [372, 254] width 13 height 13
click at [1301, 733] on div "Submit for Preparation" at bounding box center [1350, 741] width 160 height 16
click at [590, 82] on circle at bounding box center [587, 79] width 12 height 12
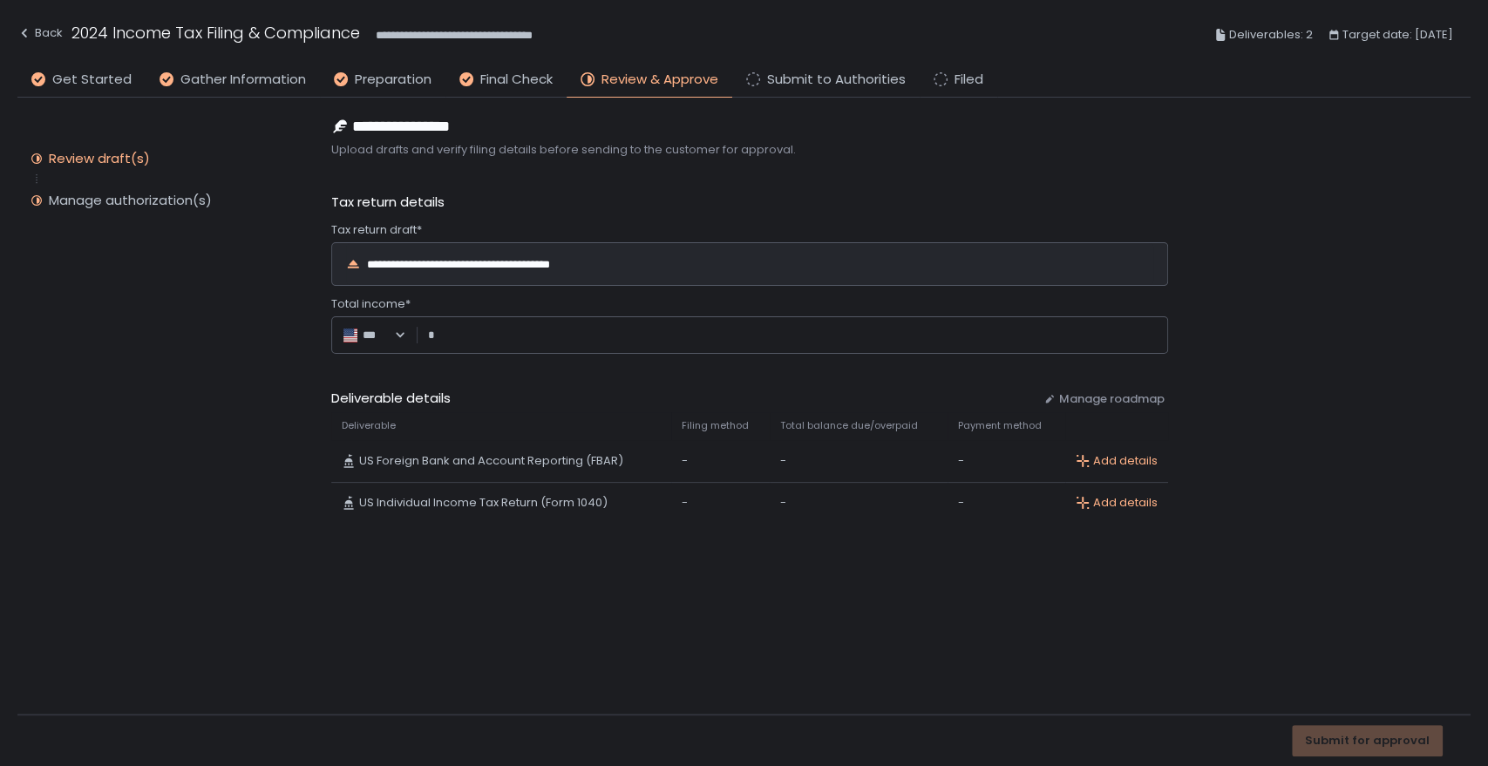
click at [528, 265] on div "**********" at bounding box center [491, 264] width 248 height 11
click at [542, 350] on div "**********" at bounding box center [749, 335] width 837 height 38
click at [550, 338] on input "Total income*" at bounding box center [798, 335] width 720 height 17
click at [552, 355] on div "**********" at bounding box center [749, 320] width 837 height 444
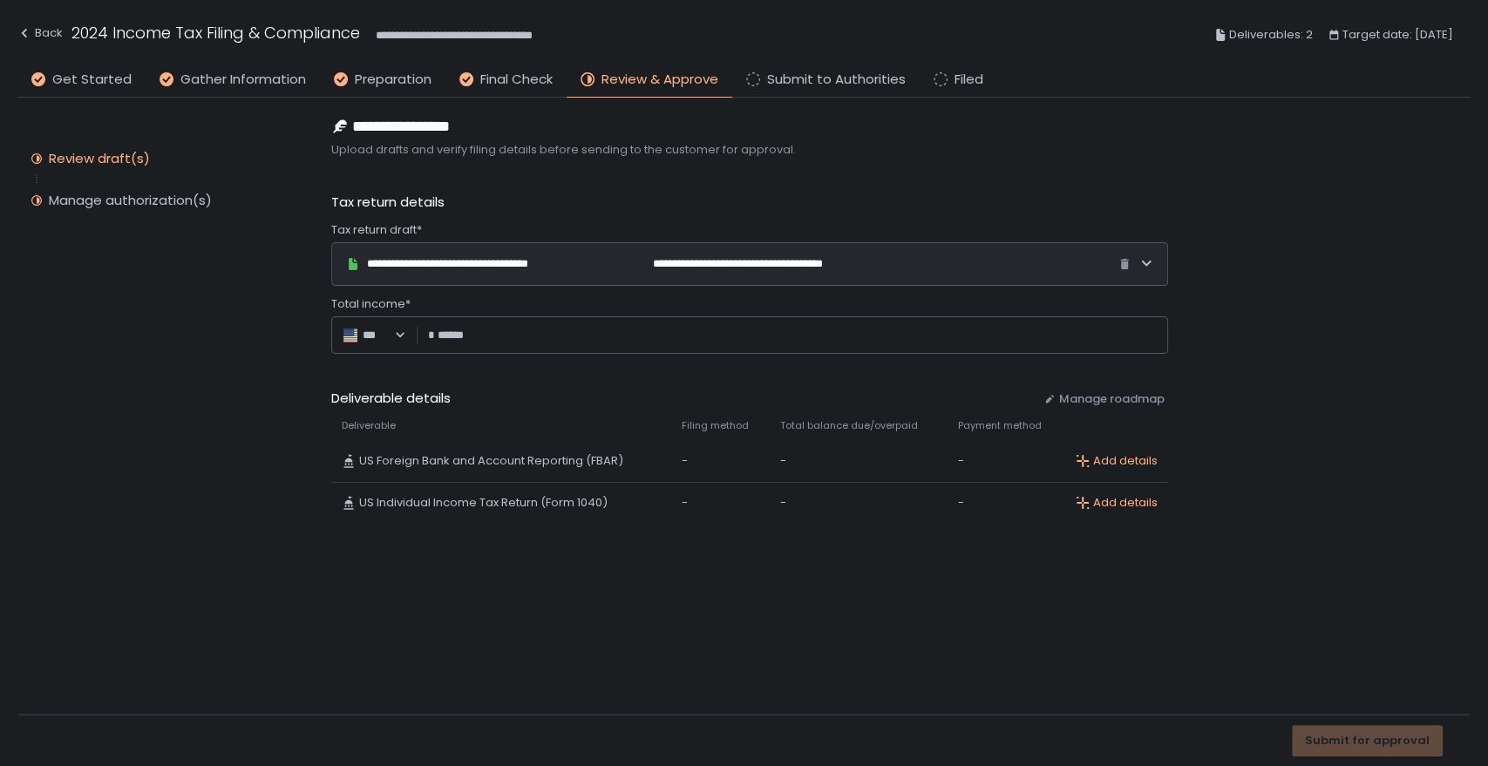
click at [607, 389] on span "Deliverable details" at bounding box center [680, 399] width 698 height 20
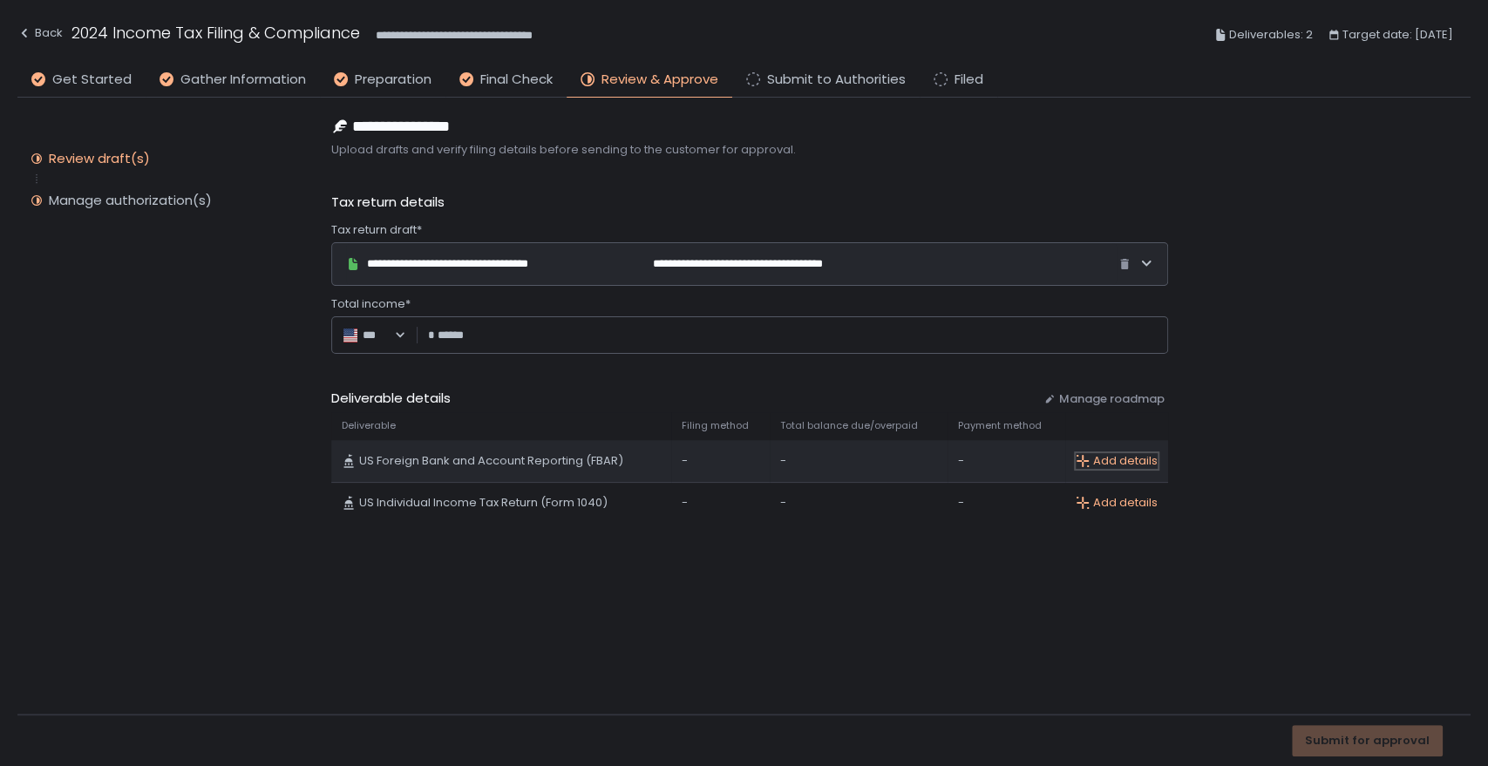
type input "*******"
click at [1102, 462] on div "Add details" at bounding box center [1117, 461] width 82 height 16
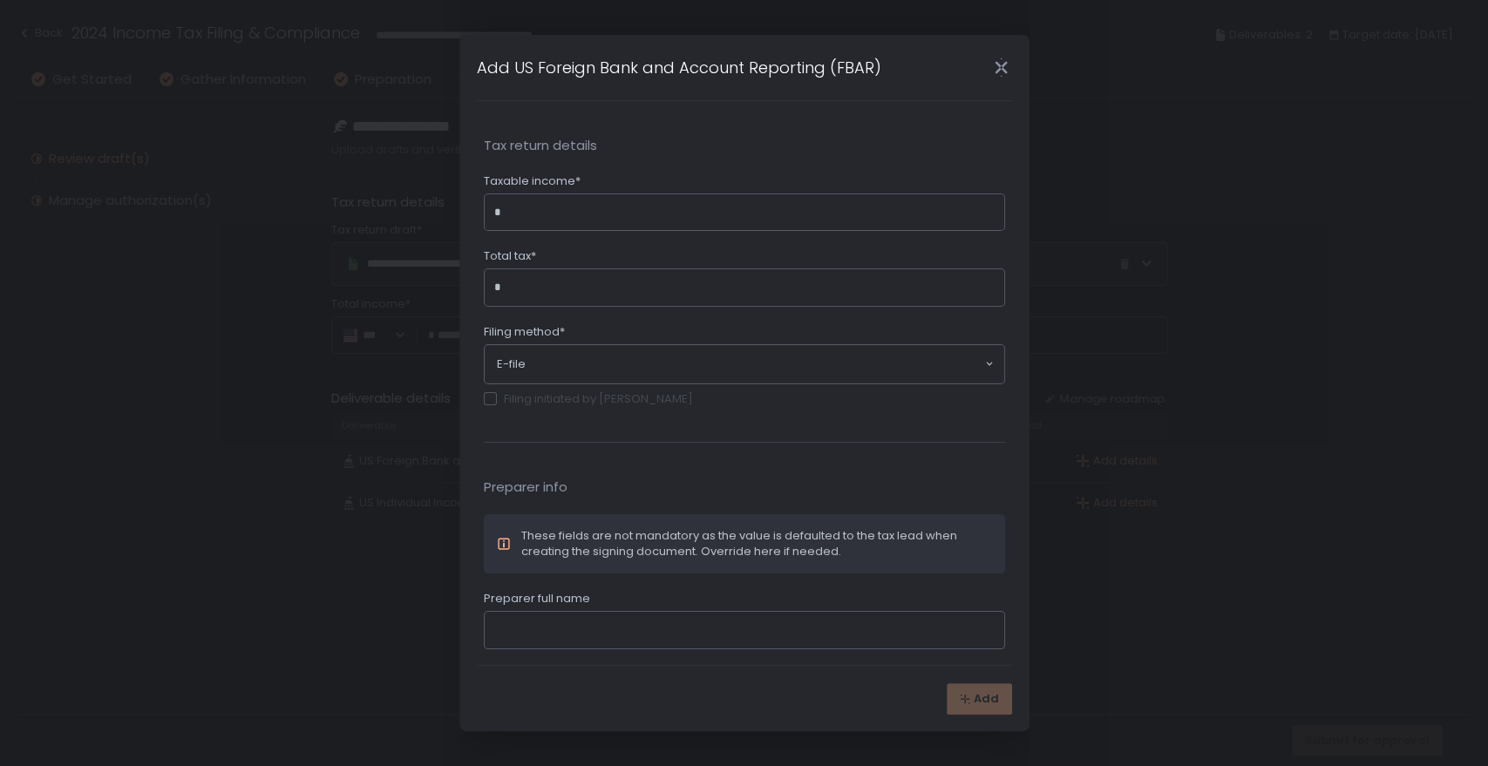
click at [590, 200] on div "*" at bounding box center [744, 213] width 521 height 38
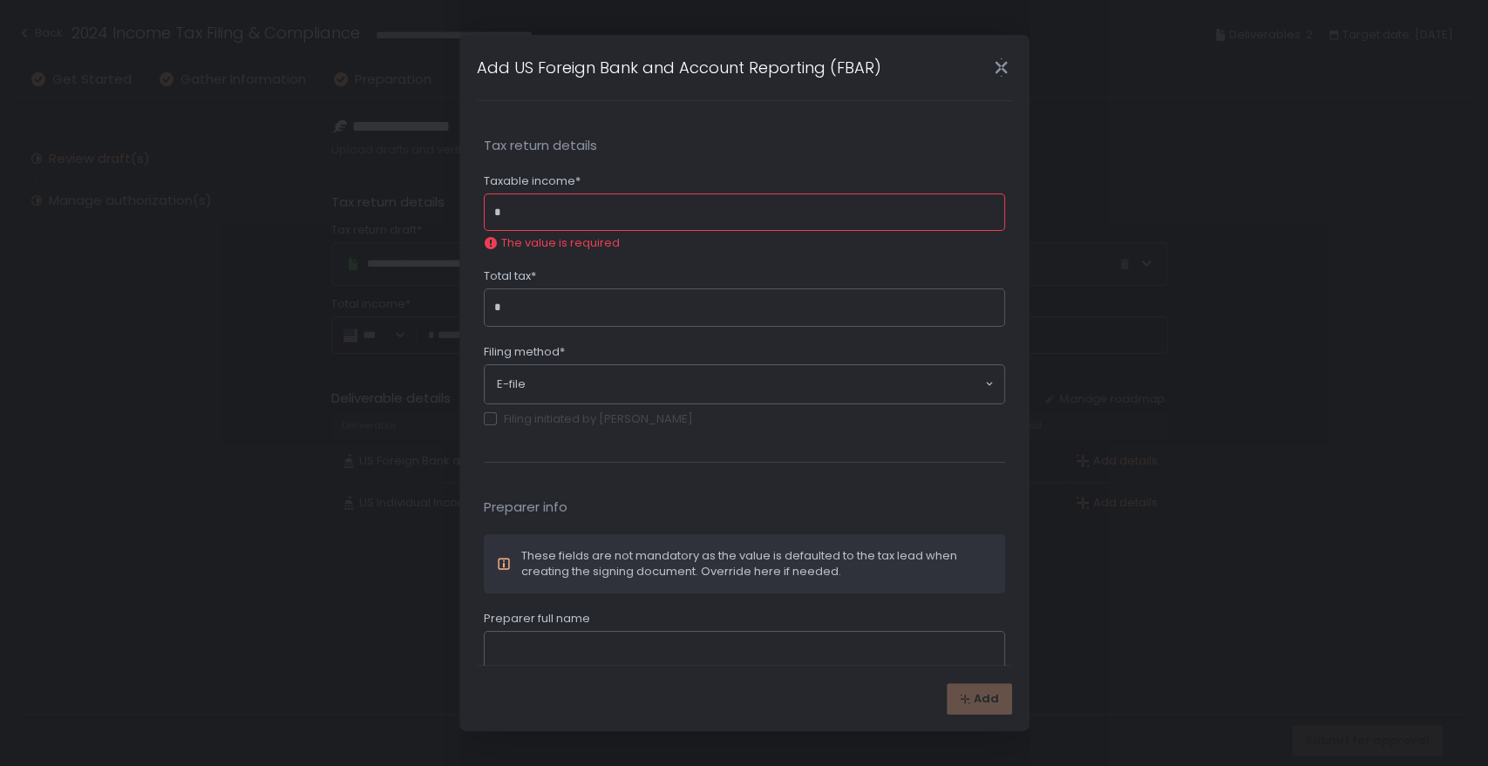
click at [590, 200] on div "*" at bounding box center [744, 213] width 521 height 38
click at [589, 207] on input "Taxable income*" at bounding box center [749, 212] width 491 height 17
click at [558, 305] on input "Total tax*" at bounding box center [749, 307] width 491 height 17
click at [567, 210] on input "Taxable income*" at bounding box center [749, 212] width 491 height 17
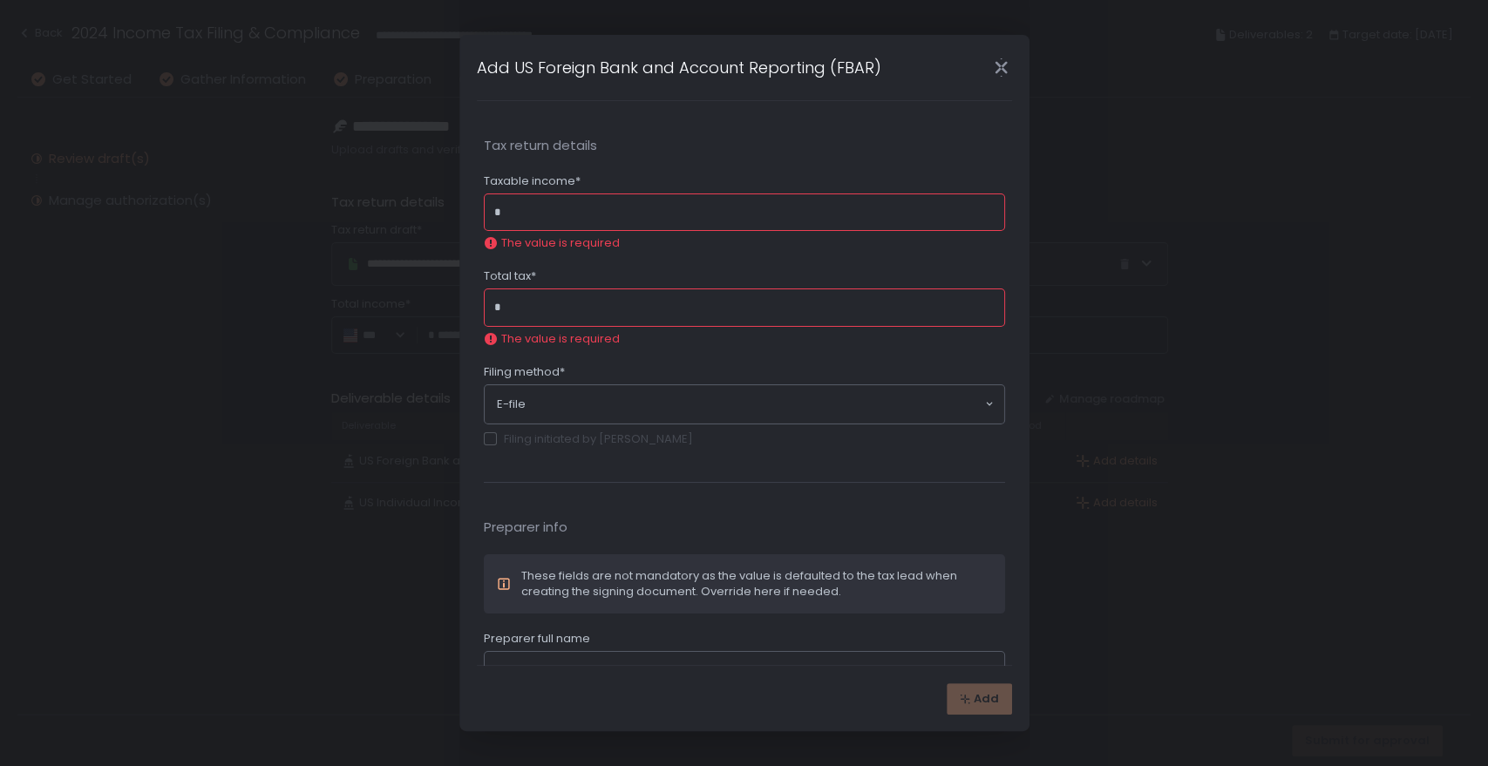
click at [533, 194] on div "*" at bounding box center [744, 213] width 521 height 38
click at [531, 201] on div "*" at bounding box center [744, 213] width 521 height 38
click at [527, 208] on input "Taxable income*" at bounding box center [749, 212] width 491 height 17
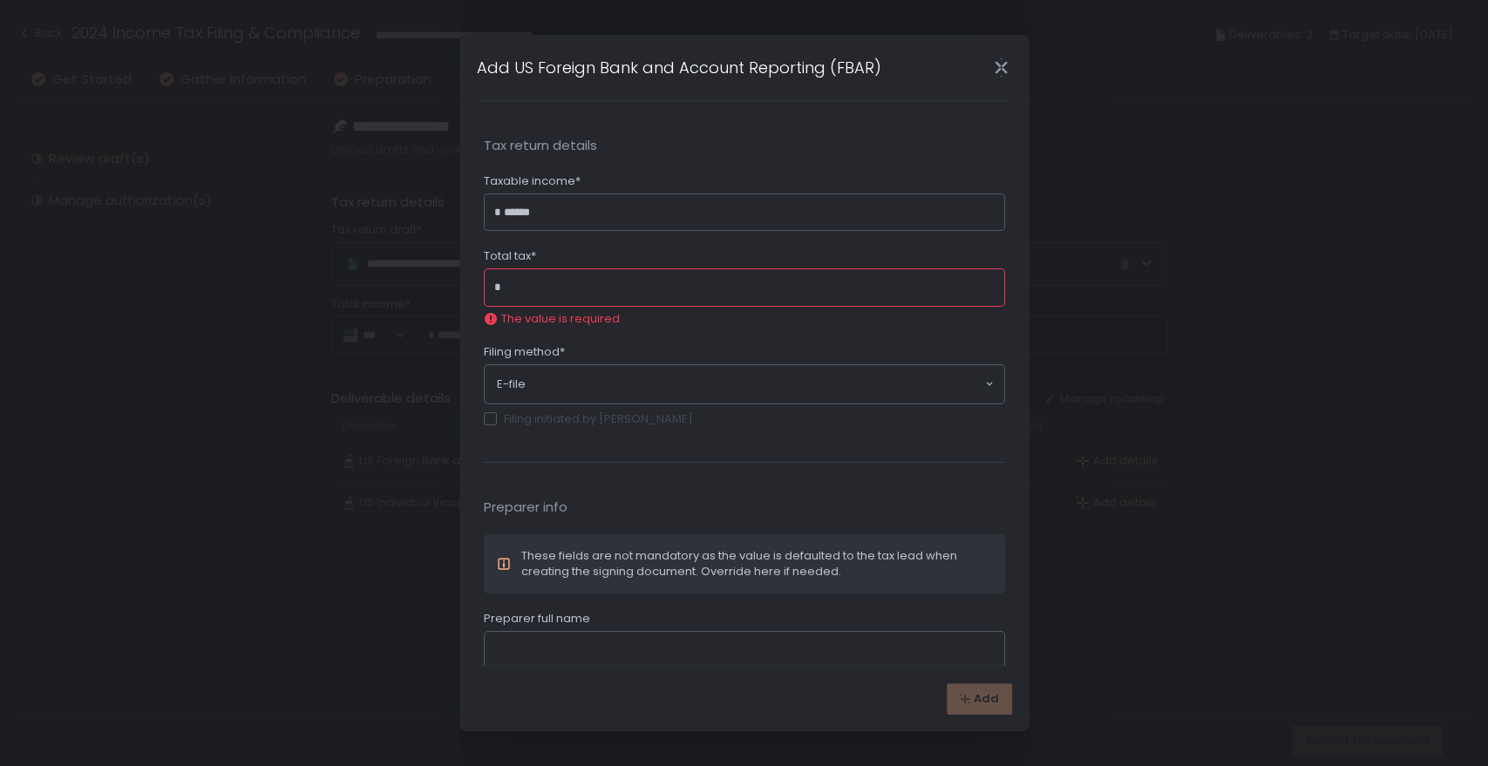
type input "*******"
click at [518, 284] on input "Total tax*" at bounding box center [749, 287] width 491 height 17
click at [536, 279] on input "Total tax*" at bounding box center [749, 287] width 491 height 17
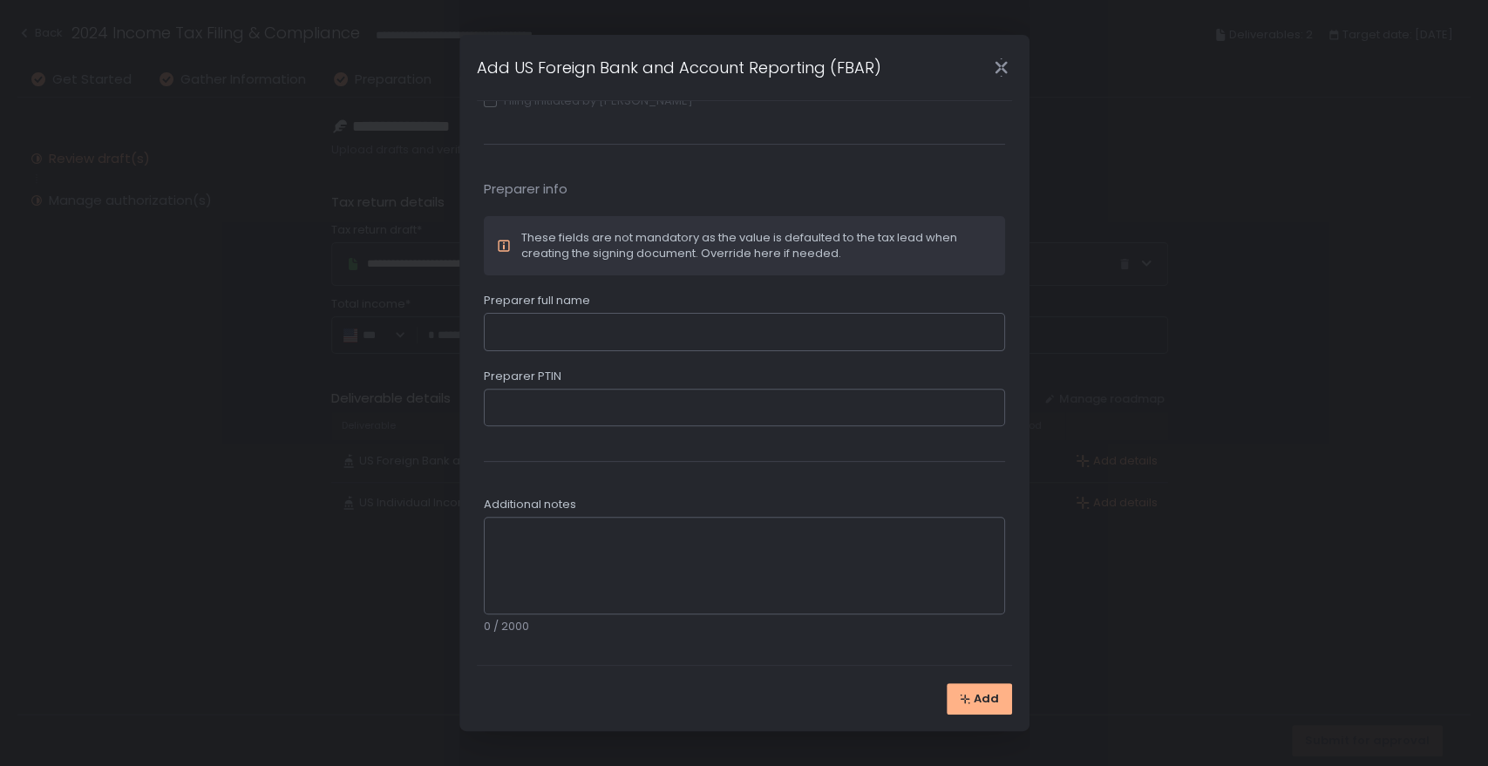
scroll to position [300, 0]
type input "******"
click at [968, 696] on icon "button" at bounding box center [965, 699] width 10 height 10
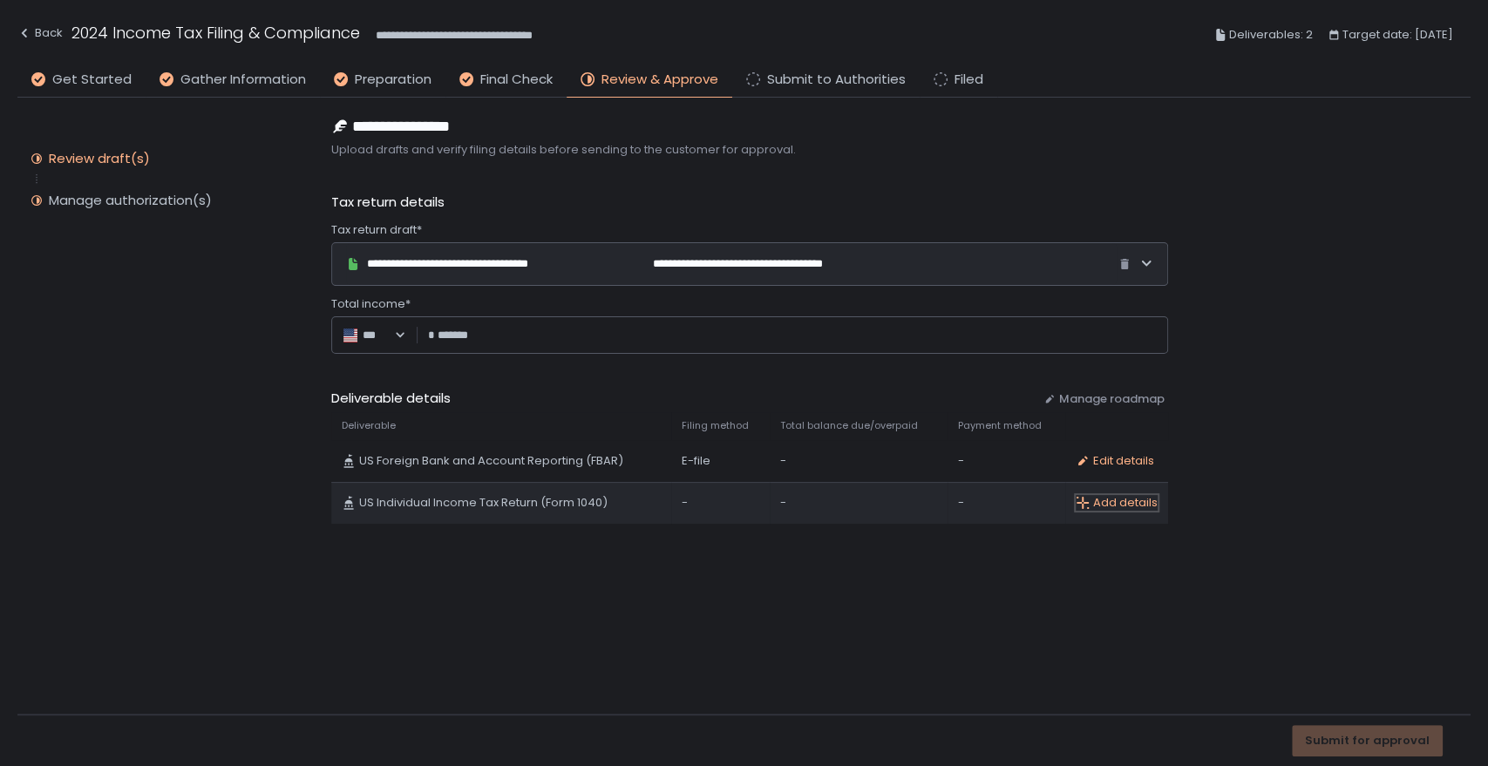
click at [1132, 505] on div "Add details" at bounding box center [1117, 503] width 82 height 16
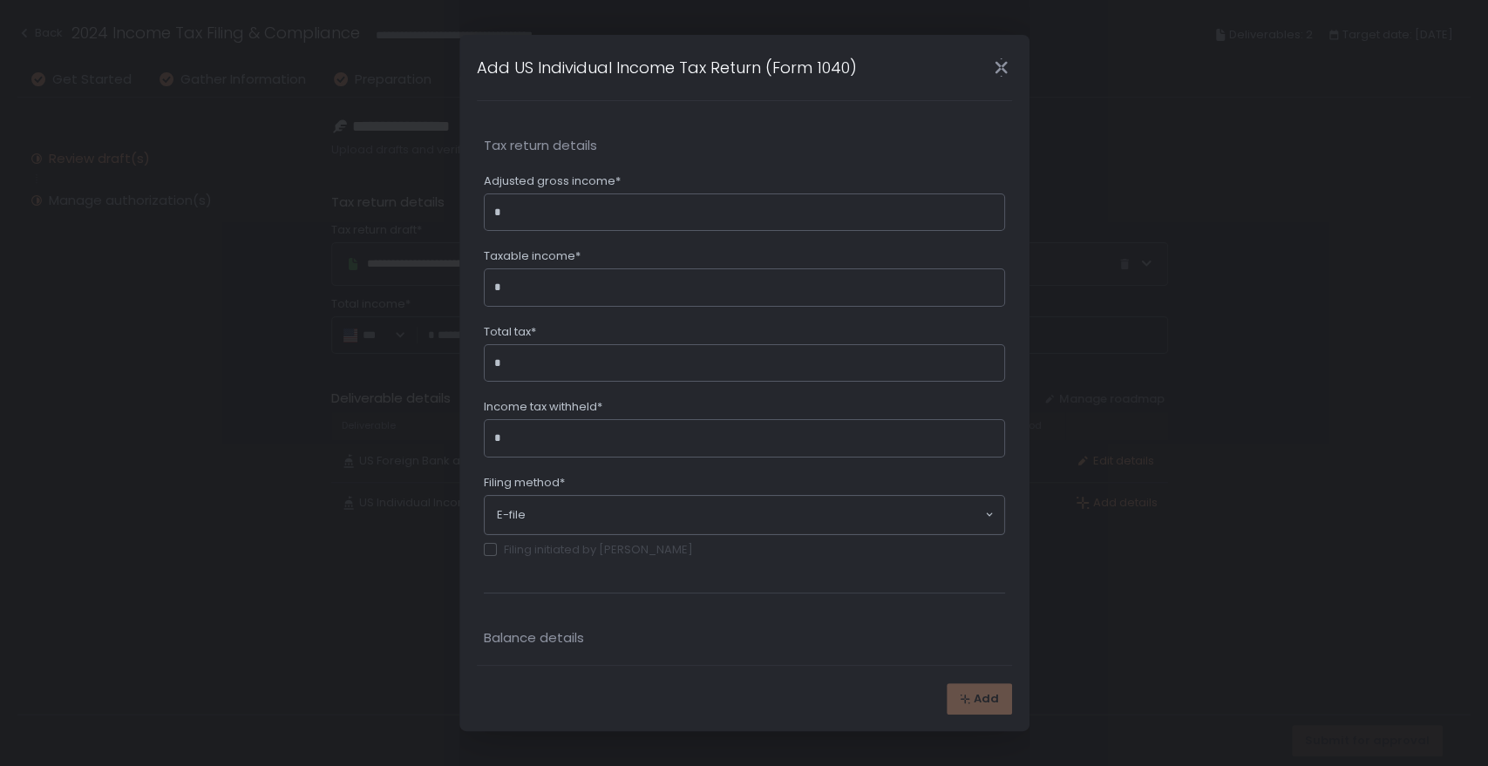
click at [576, 214] on input "Adjusted gross income*" at bounding box center [749, 212] width 491 height 17
click at [581, 218] on input "Adjusted gross income*" at bounding box center [749, 212] width 491 height 17
type input "*"
type input "*******"
click at [541, 291] on input "Taxable income*" at bounding box center [749, 287] width 491 height 17
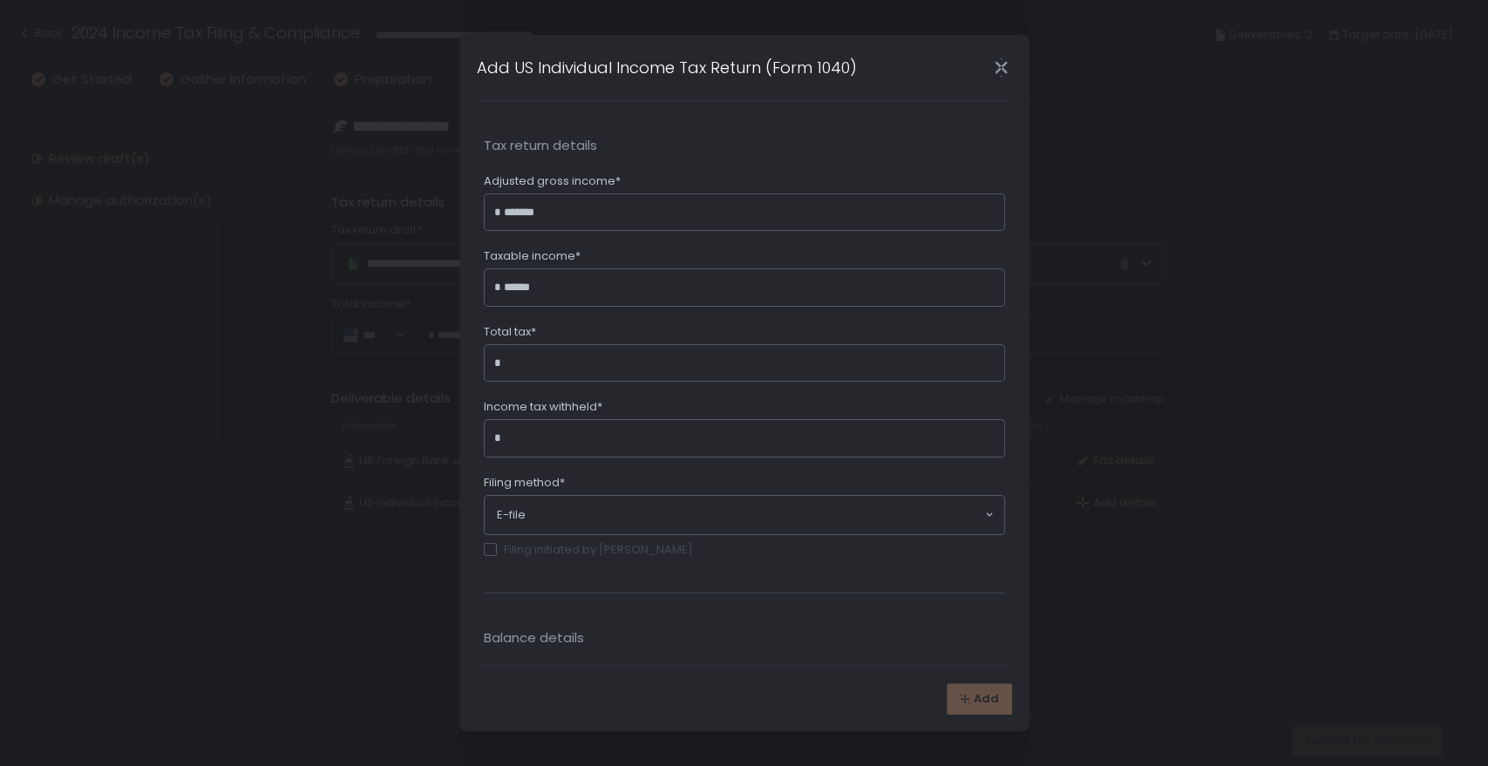
type input "*******"
click at [545, 366] on input "Total tax*" at bounding box center [749, 363] width 491 height 17
click at [539, 360] on input "Total tax*" at bounding box center [749, 363] width 491 height 17
type input "******"
click at [651, 435] on input "Income tax withheld*" at bounding box center [749, 438] width 491 height 17
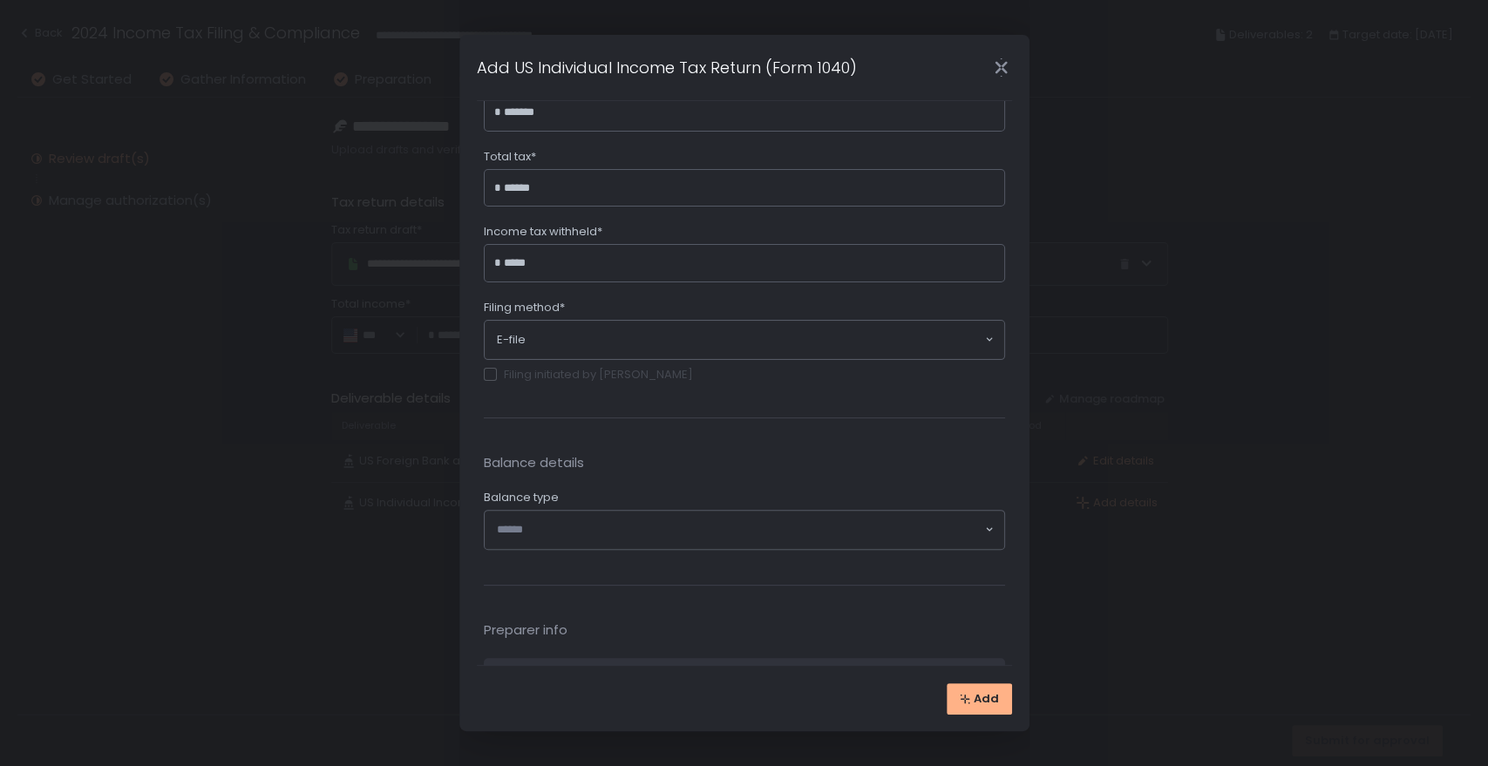
scroll to position [194, 0]
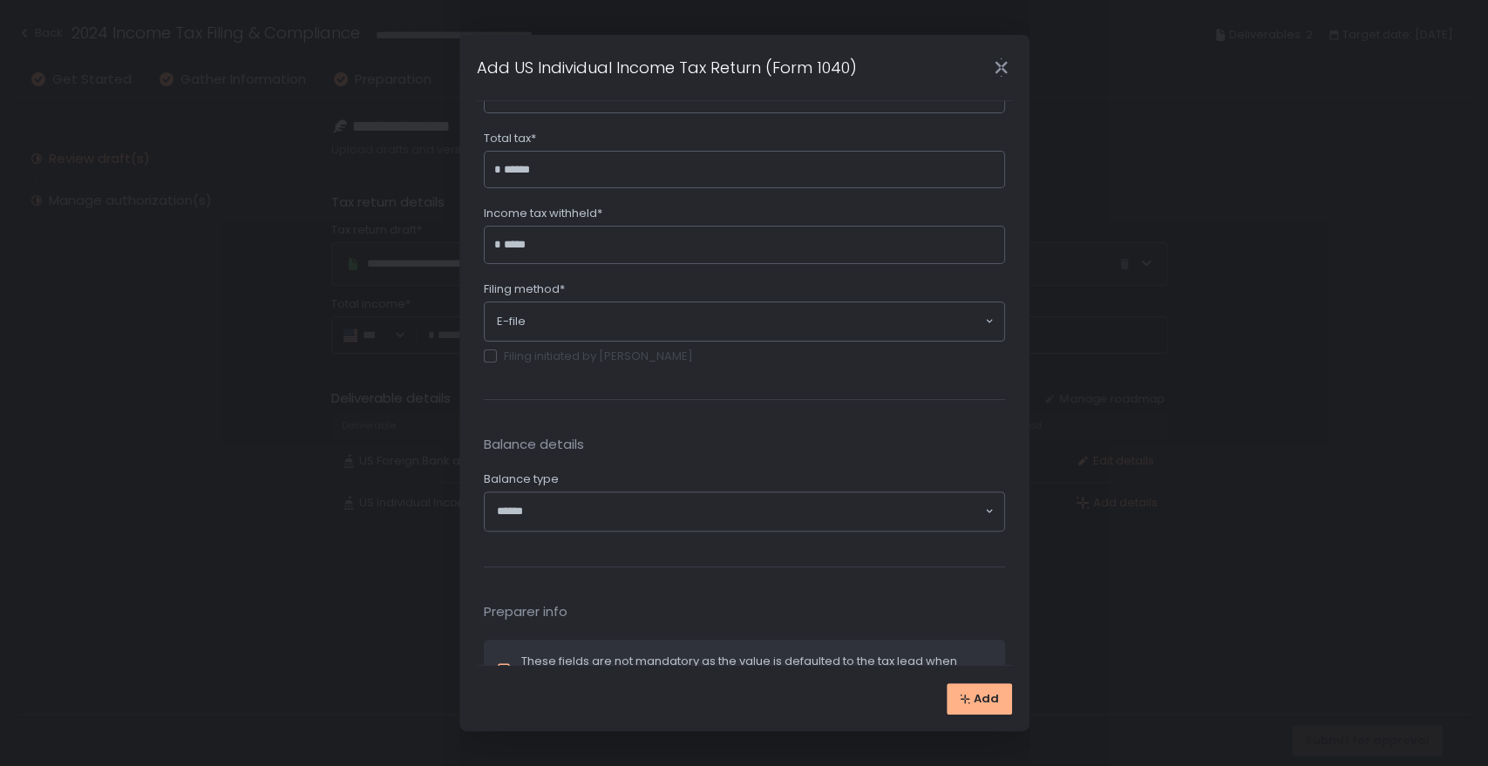
type input "******"
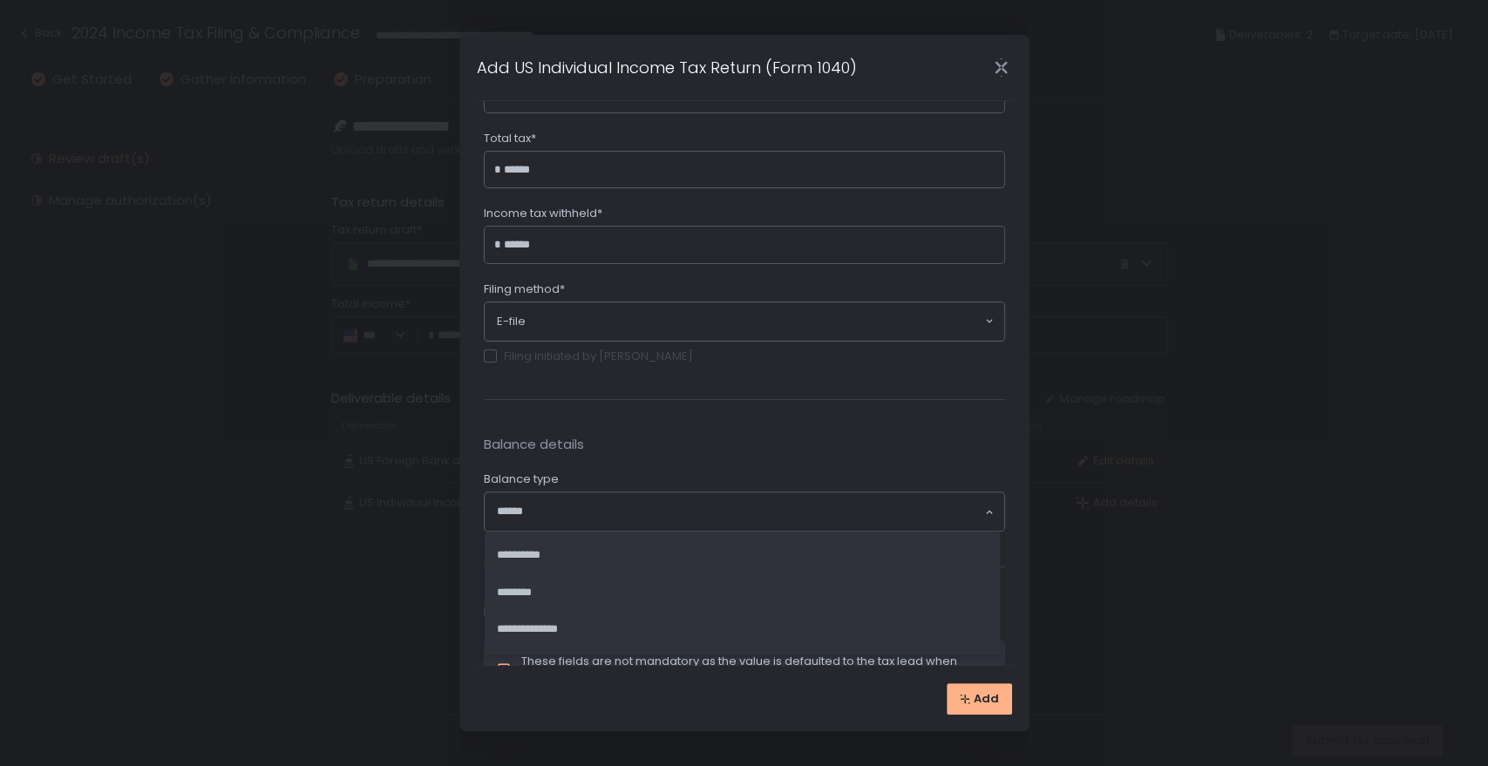
click at [558, 509] on input "Search for option" at bounding box center [740, 511] width 486 height 17
click at [552, 591] on li "********" at bounding box center [743, 593] width 506 height 36
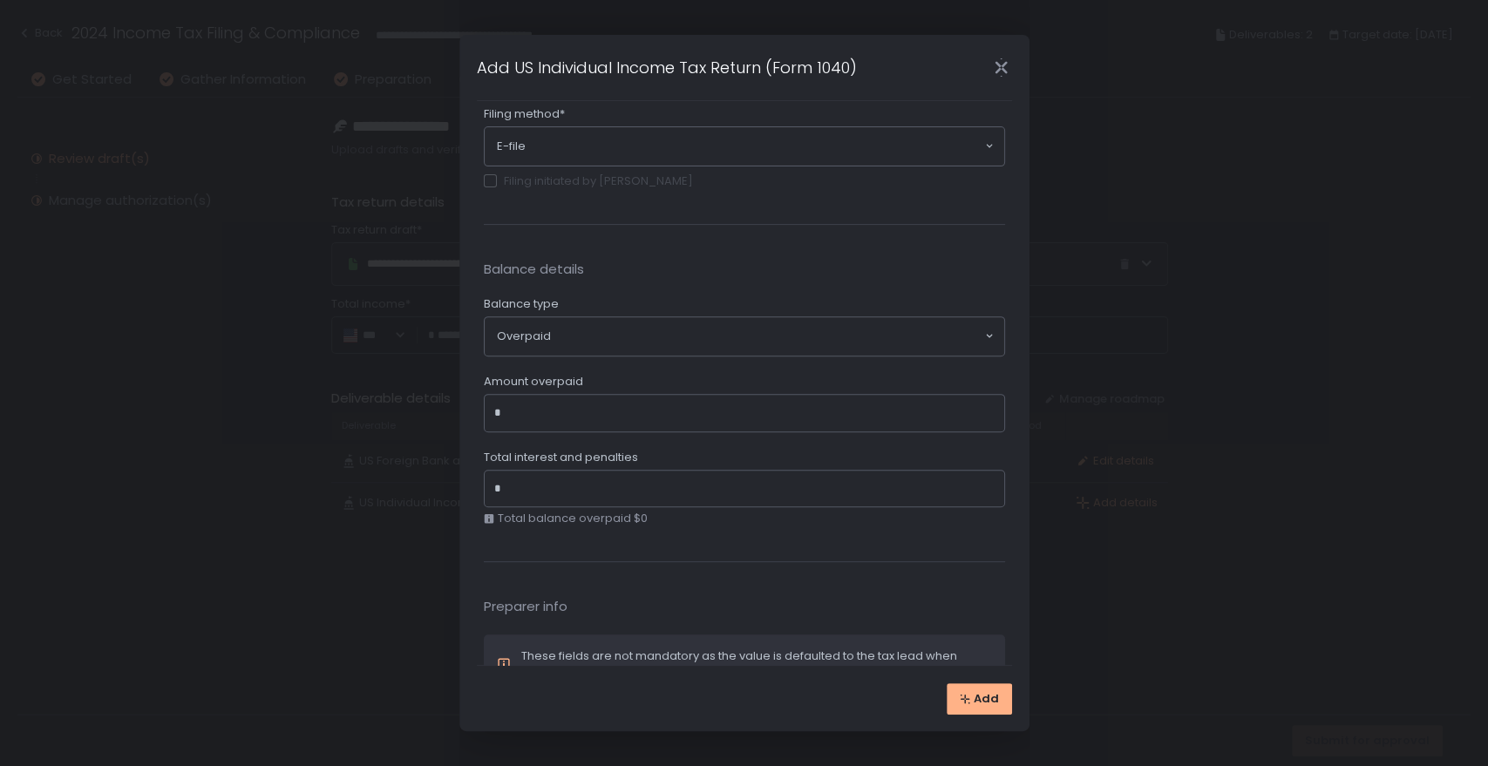
scroll to position [387, 0]
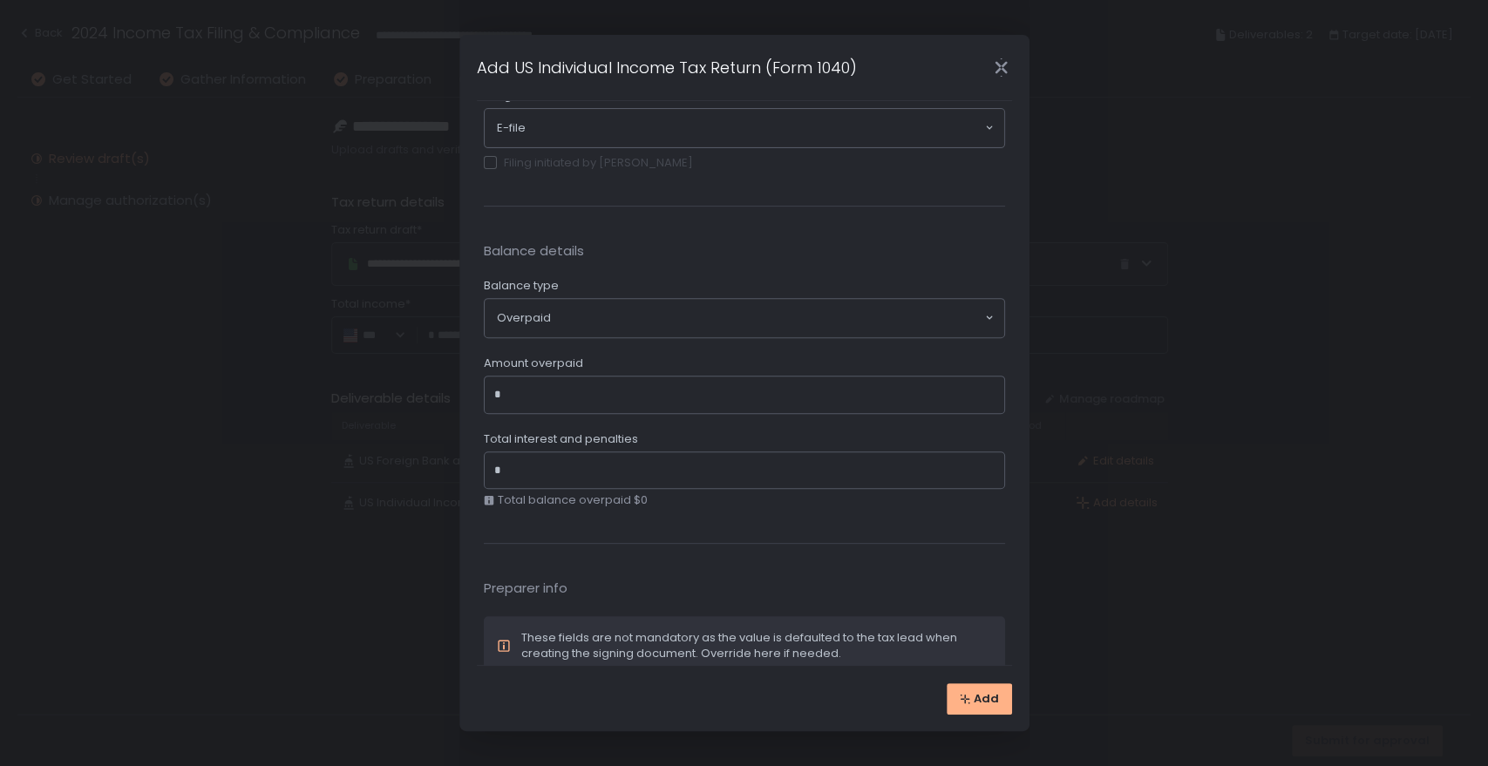
click at [618, 392] on input "Amount overpaid" at bounding box center [749, 394] width 491 height 17
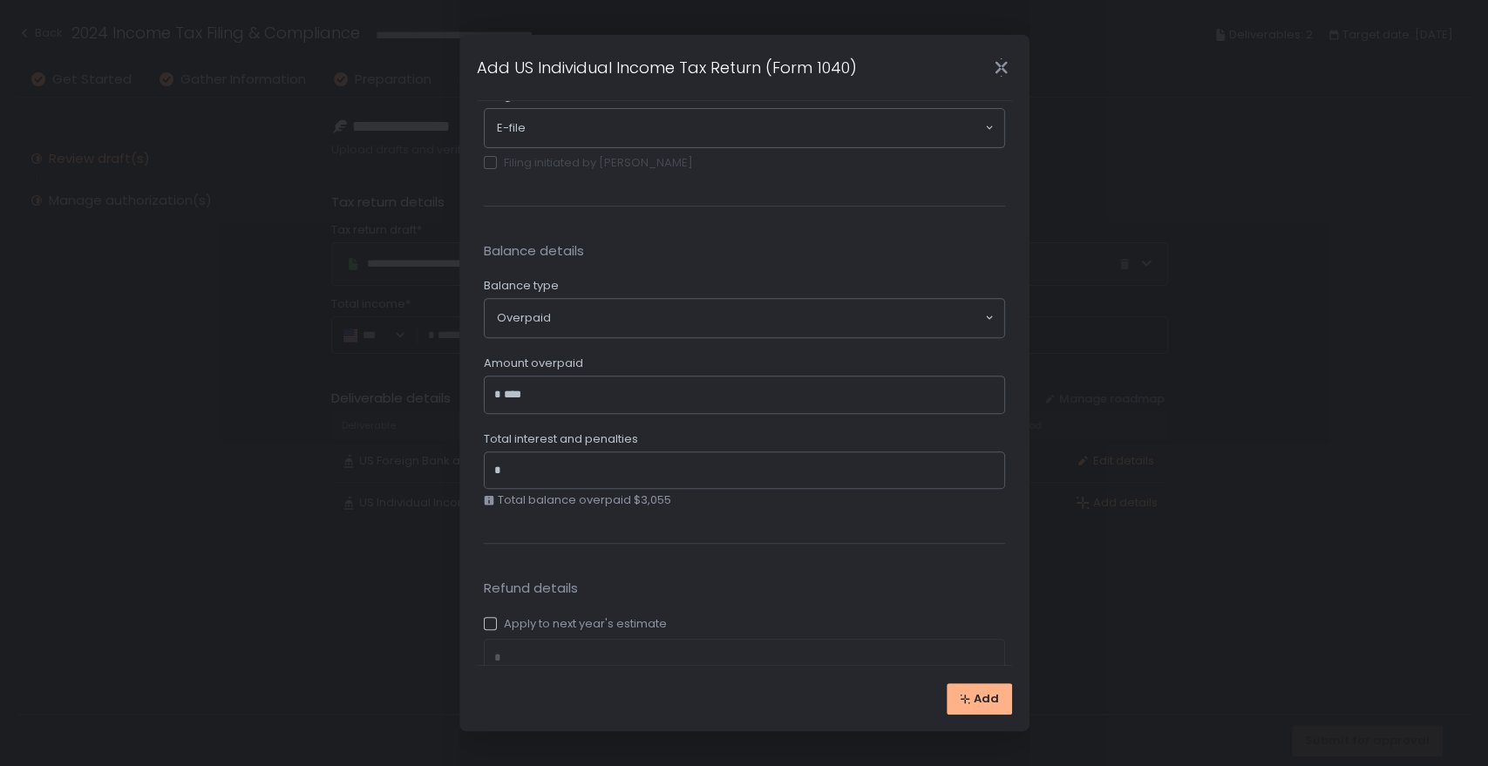
type input "*****"
click at [588, 462] on input "Total interest and penalties" at bounding box center [749, 470] width 491 height 17
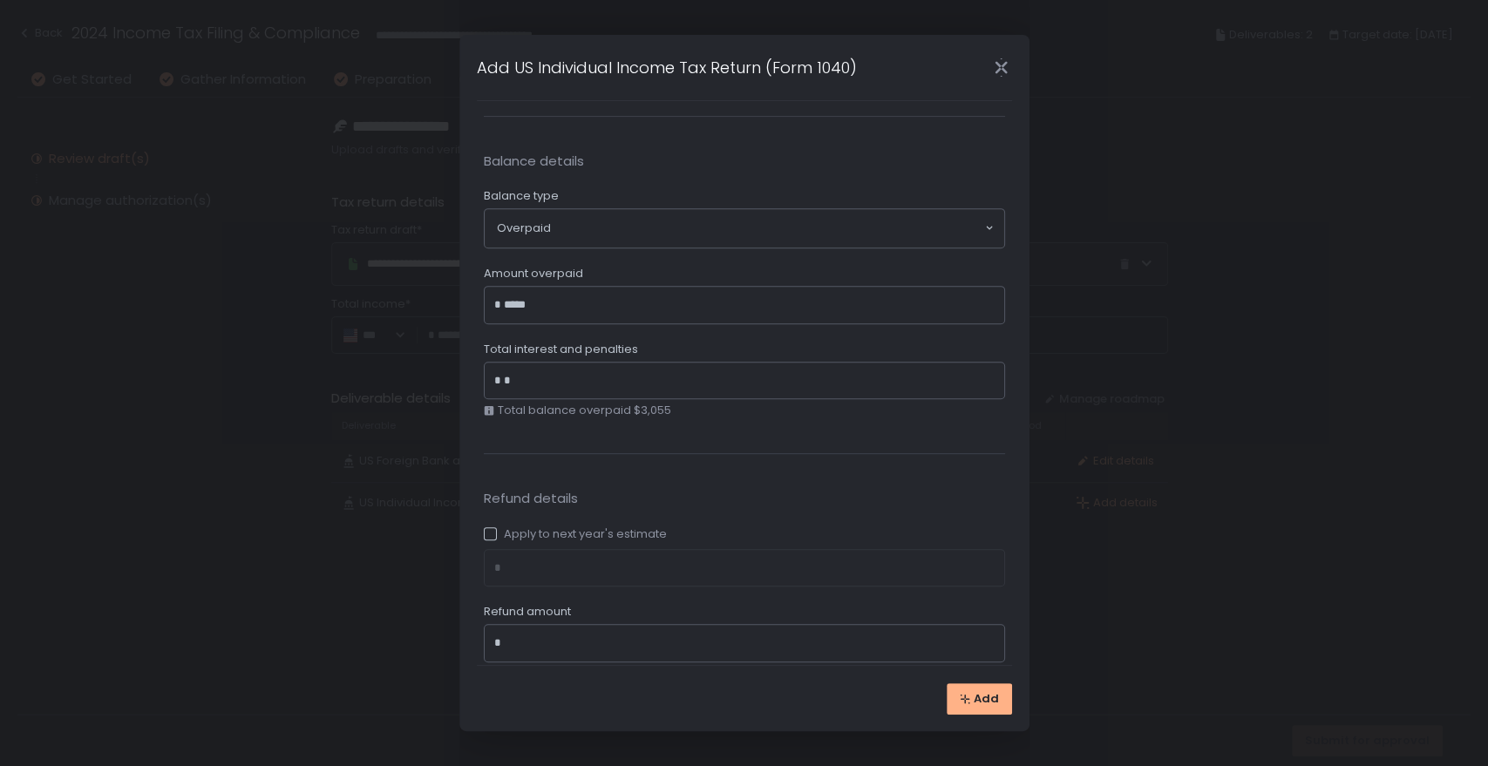
scroll to position [581, 0]
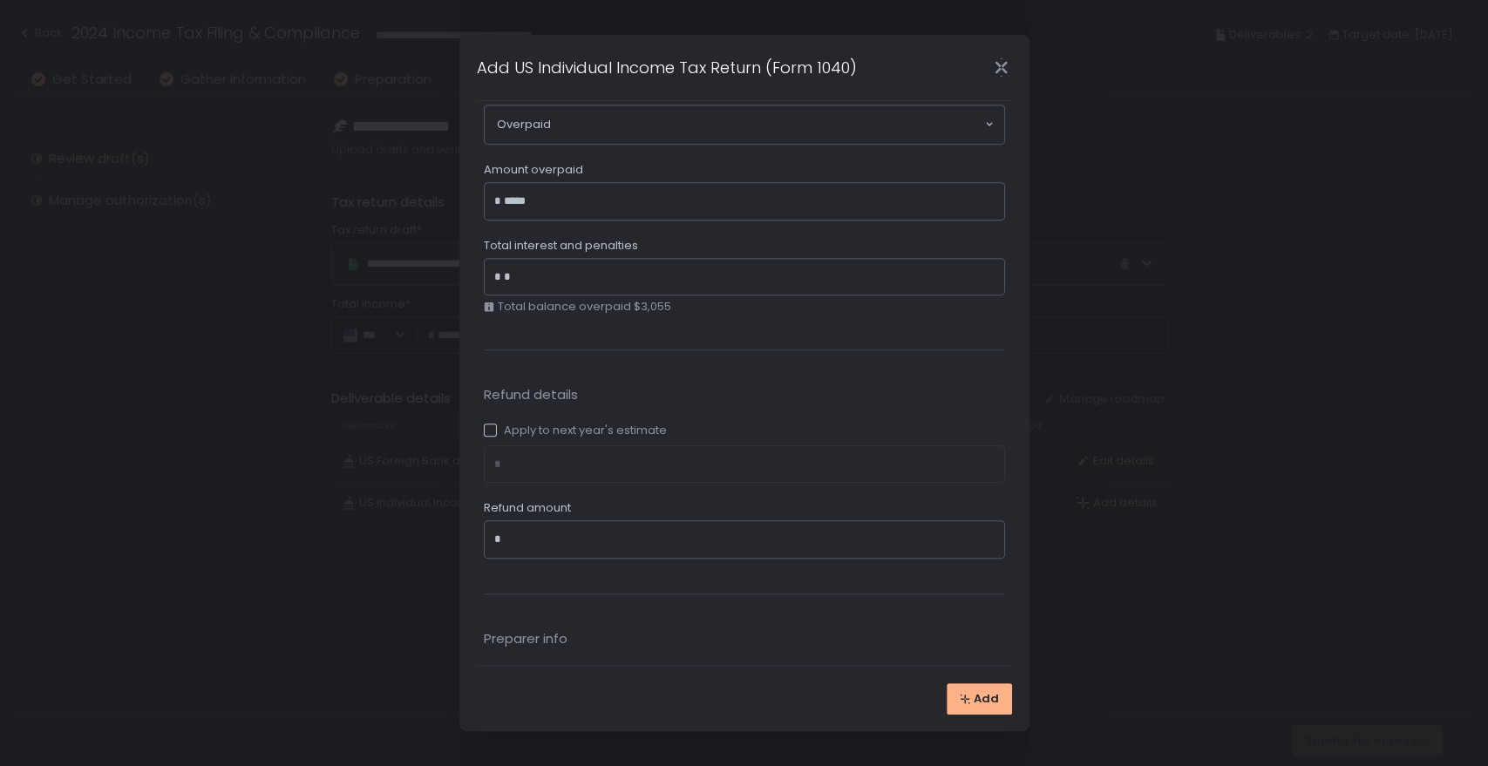
type input "*"
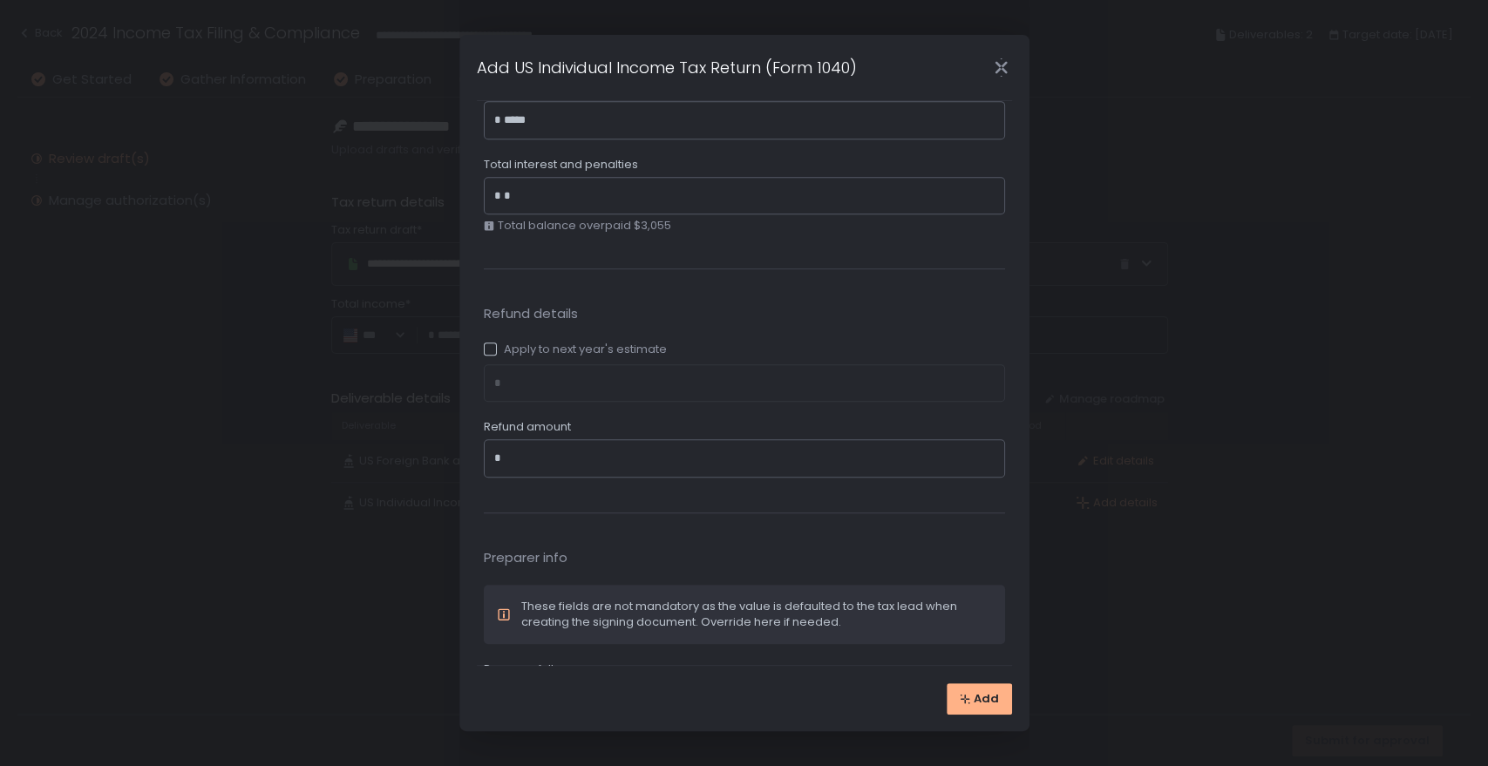
scroll to position [774, 0]
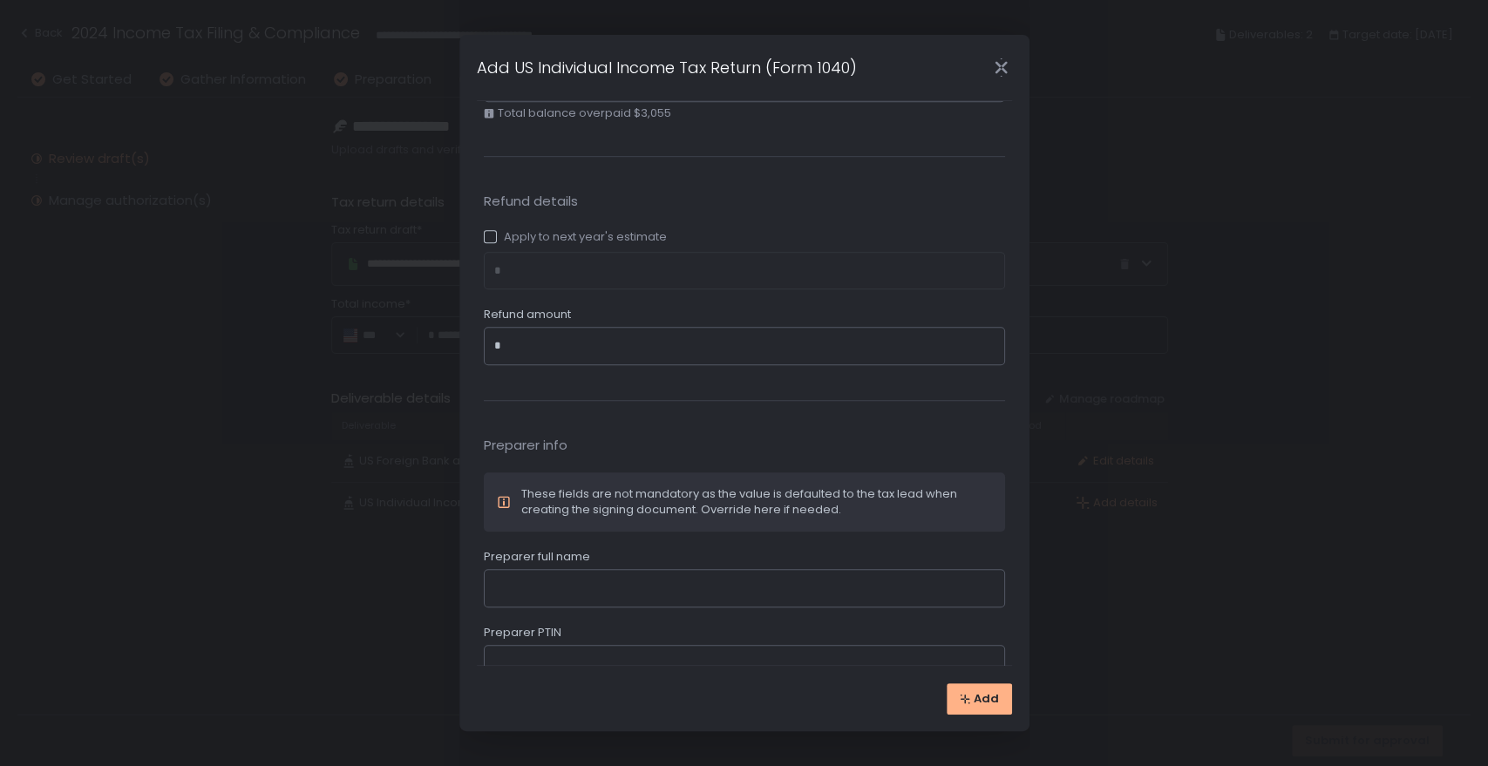
click at [581, 337] on input "Refund amount" at bounding box center [749, 345] width 491 height 17
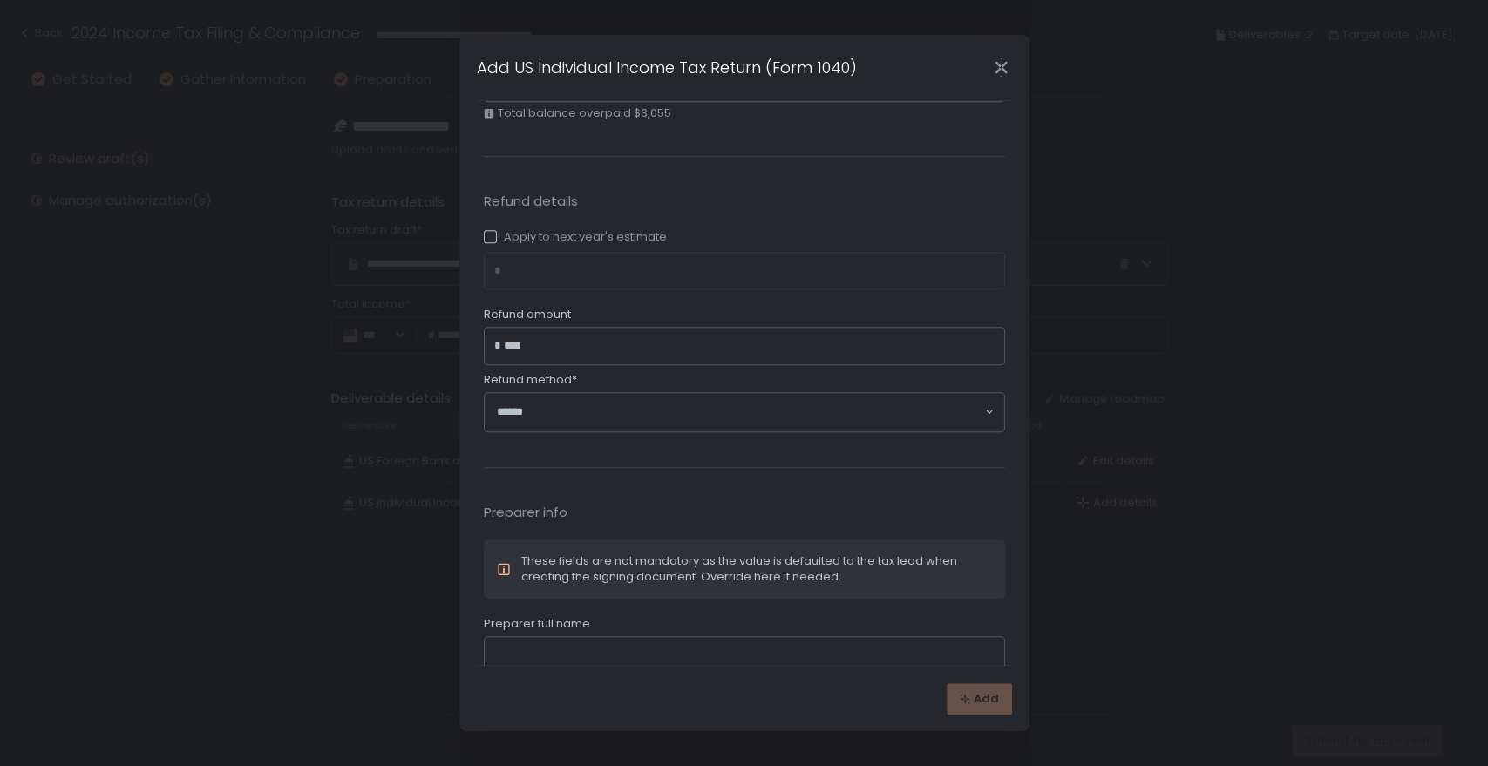
type input "*****"
click at [572, 420] on div "Loading..." at bounding box center [745, 412] width 520 height 38
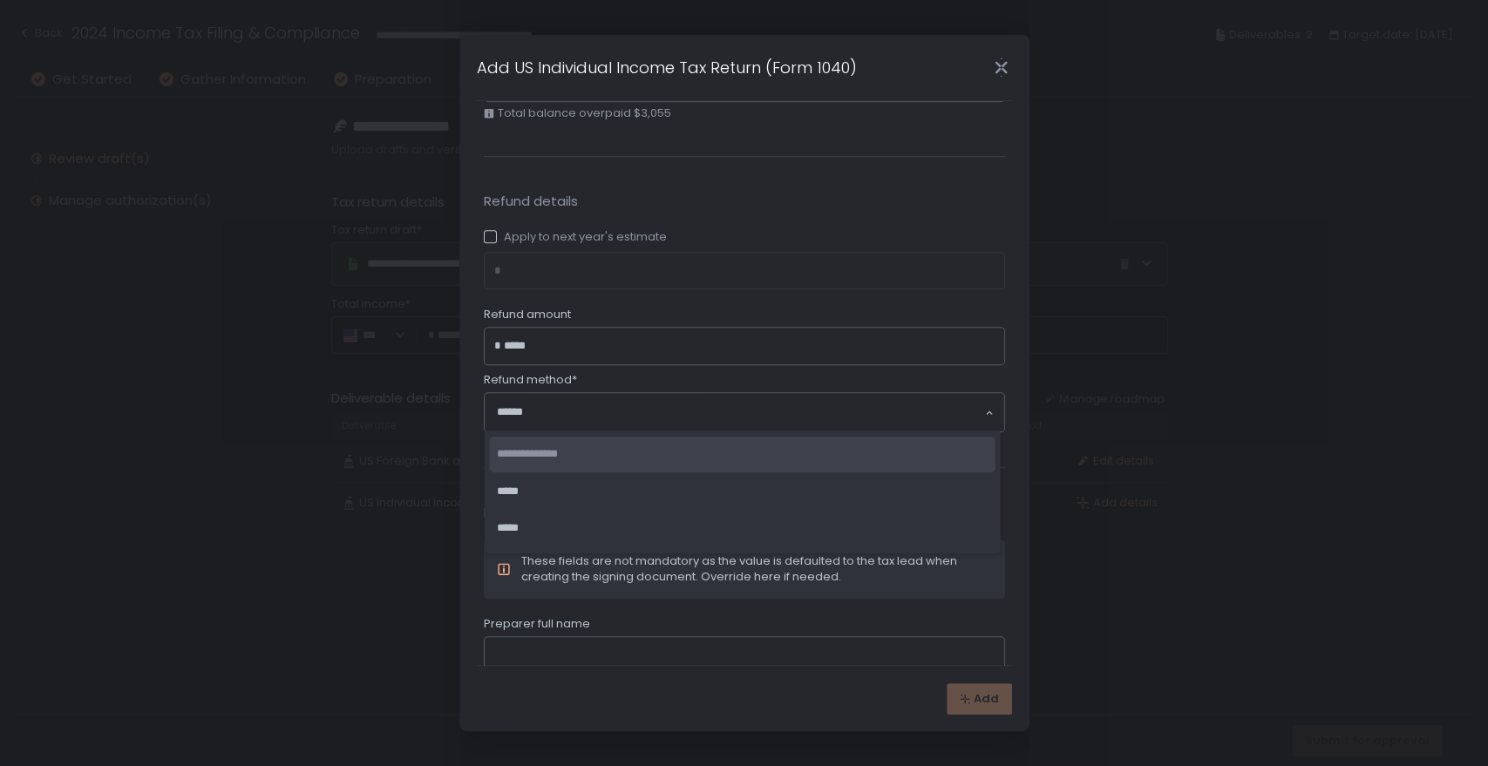
click at [613, 458] on li "**********" at bounding box center [743, 455] width 506 height 36
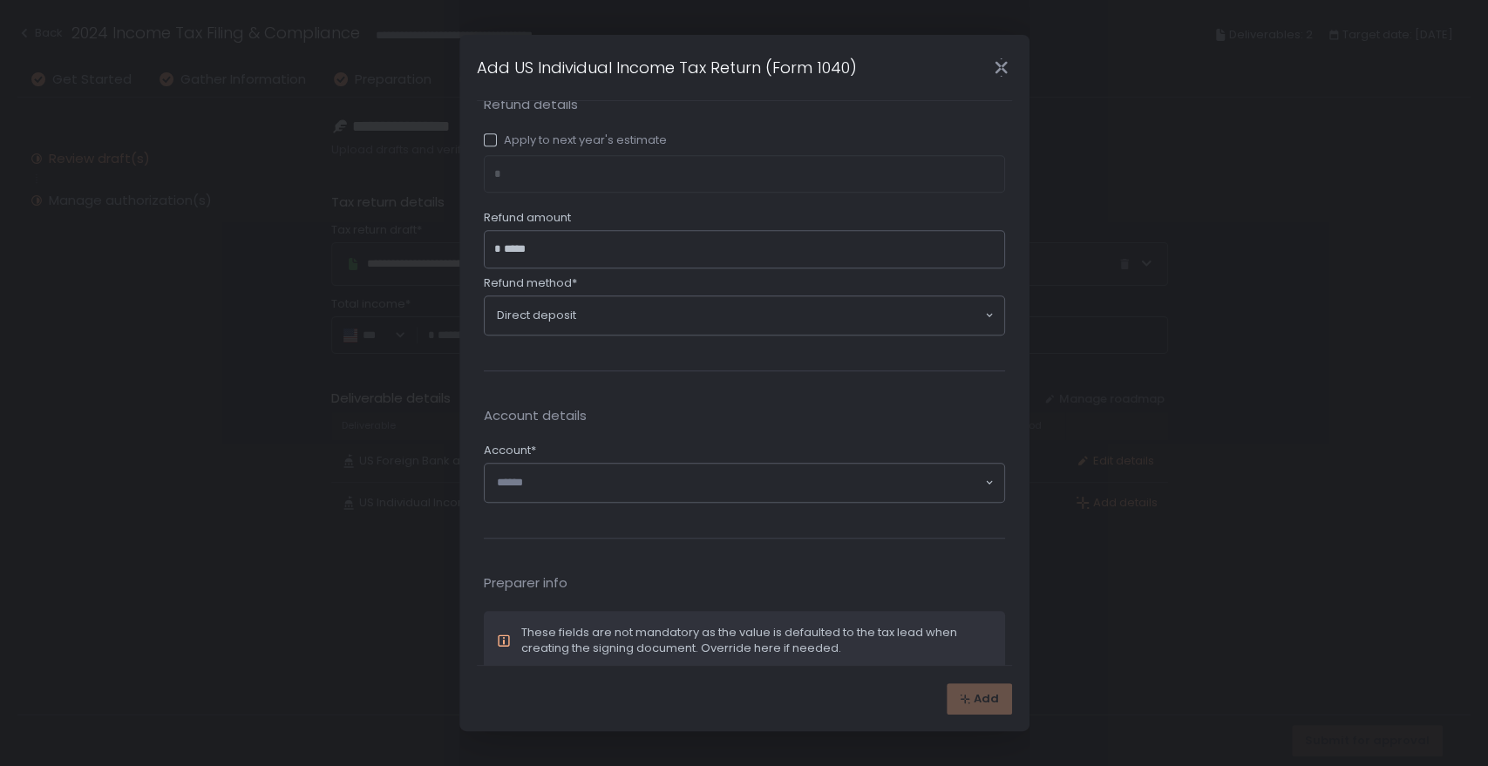
scroll to position [872, 0]
click at [568, 474] on input "Search for option" at bounding box center [740, 481] width 486 height 17
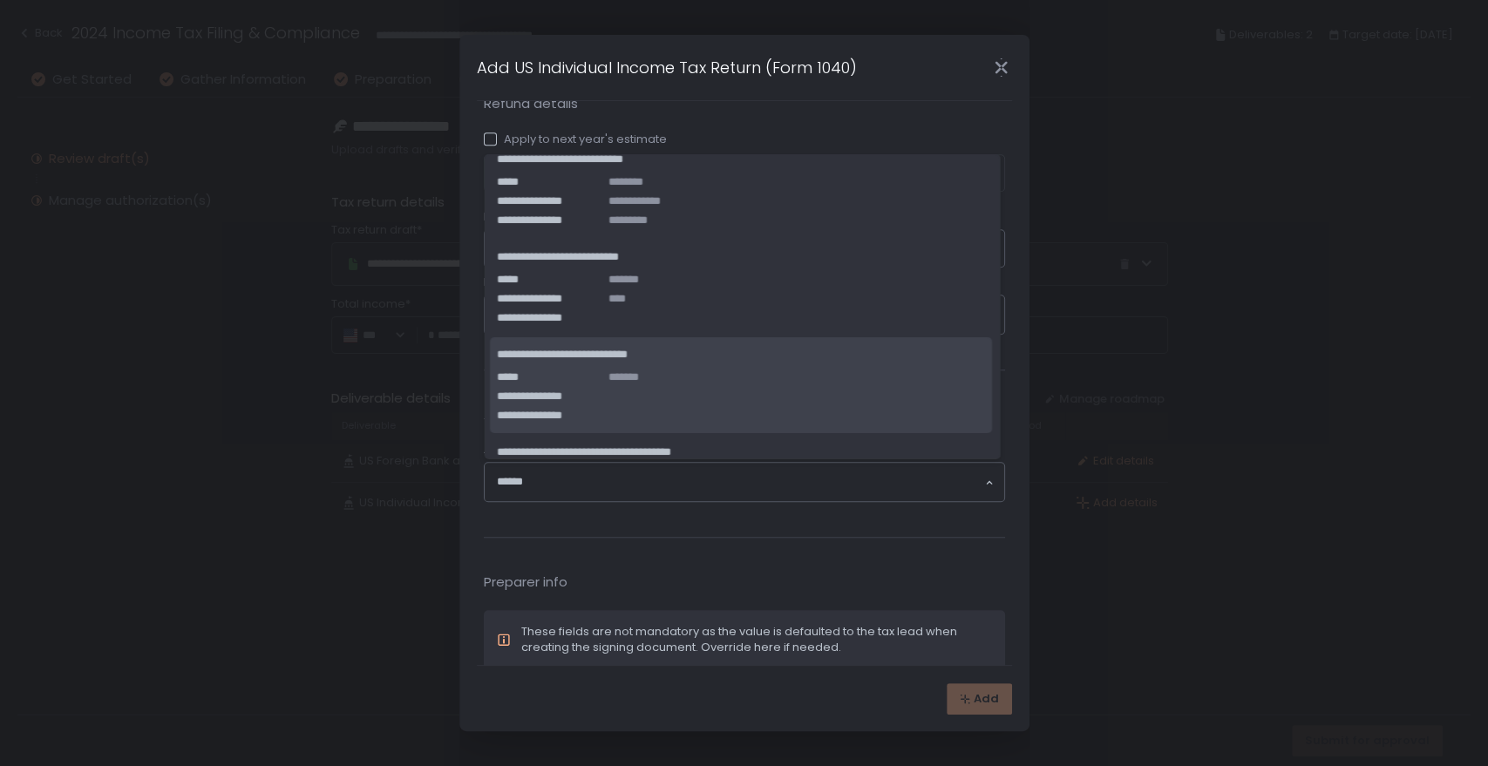
scroll to position [0, 0]
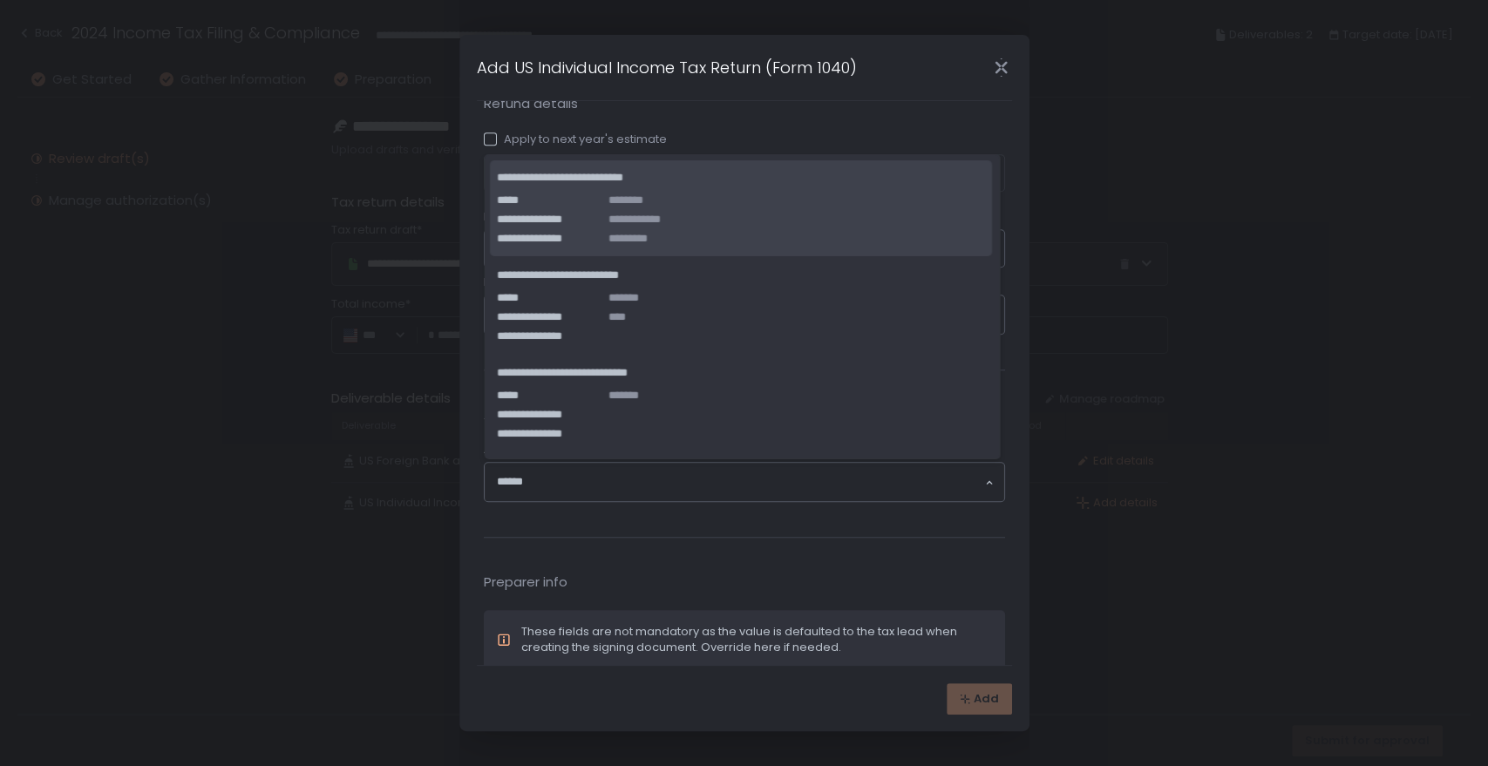
click at [710, 228] on div "**********" at bounding box center [741, 220] width 488 height 54
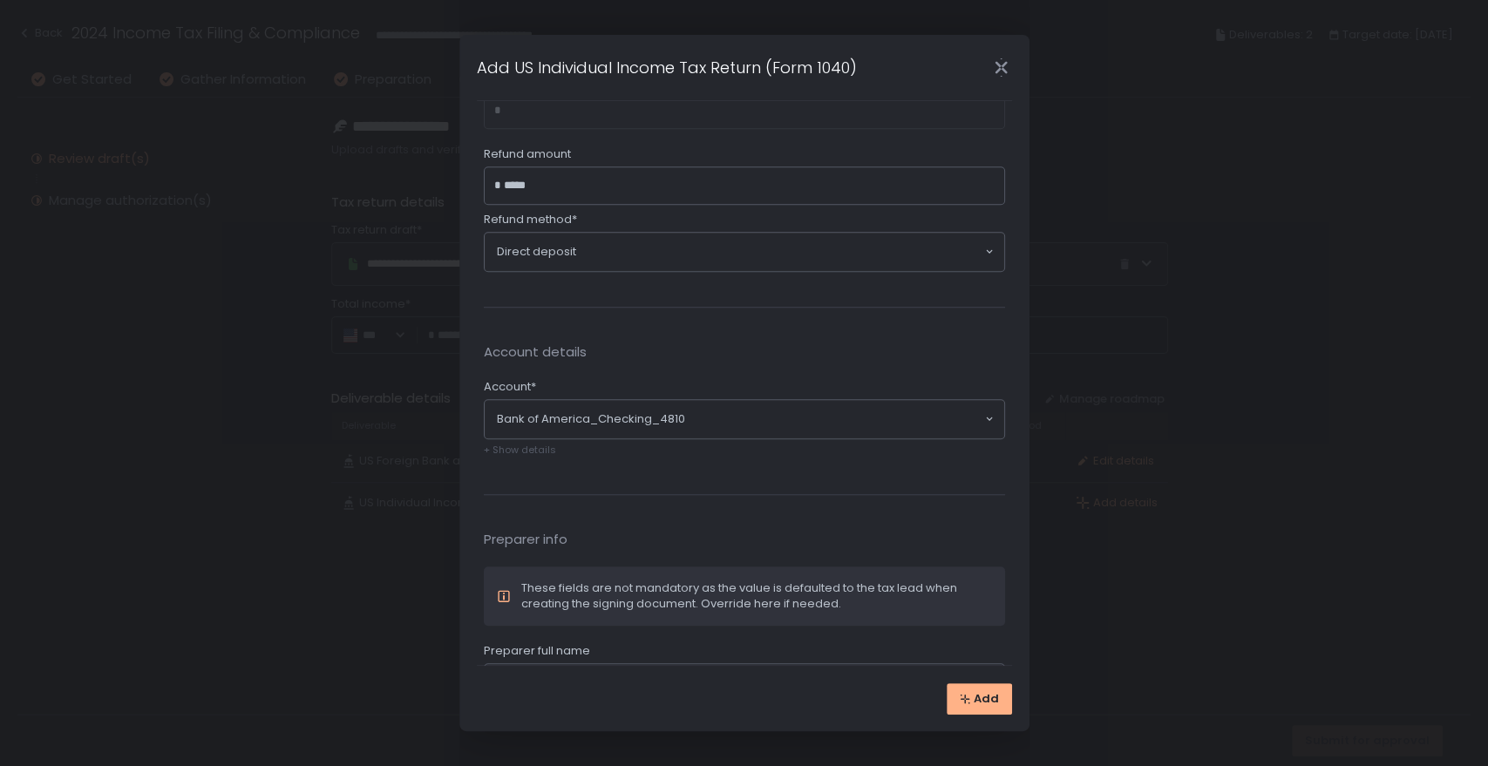
scroll to position [968, 0]
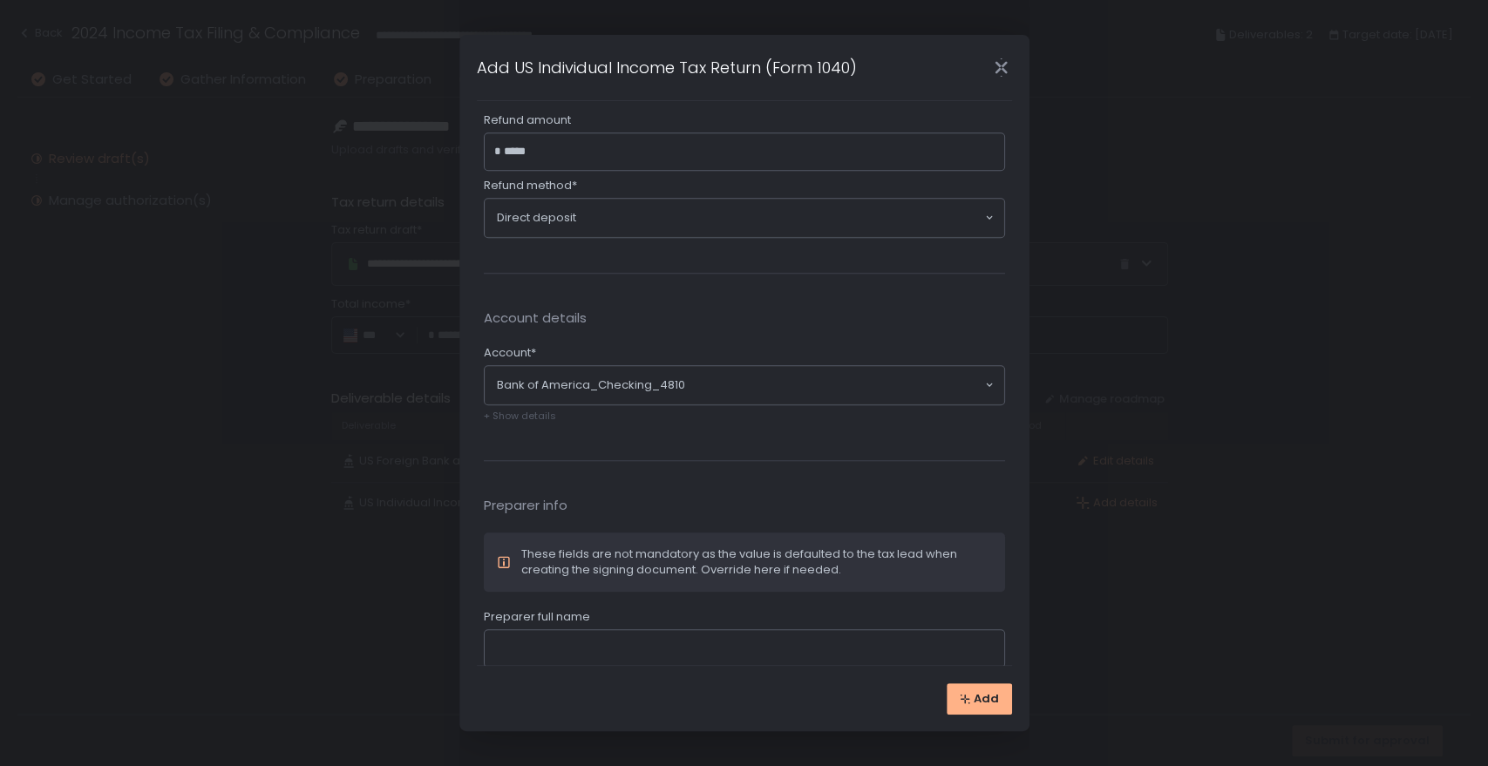
click at [532, 409] on span "+ Show details" at bounding box center [520, 416] width 72 height 14
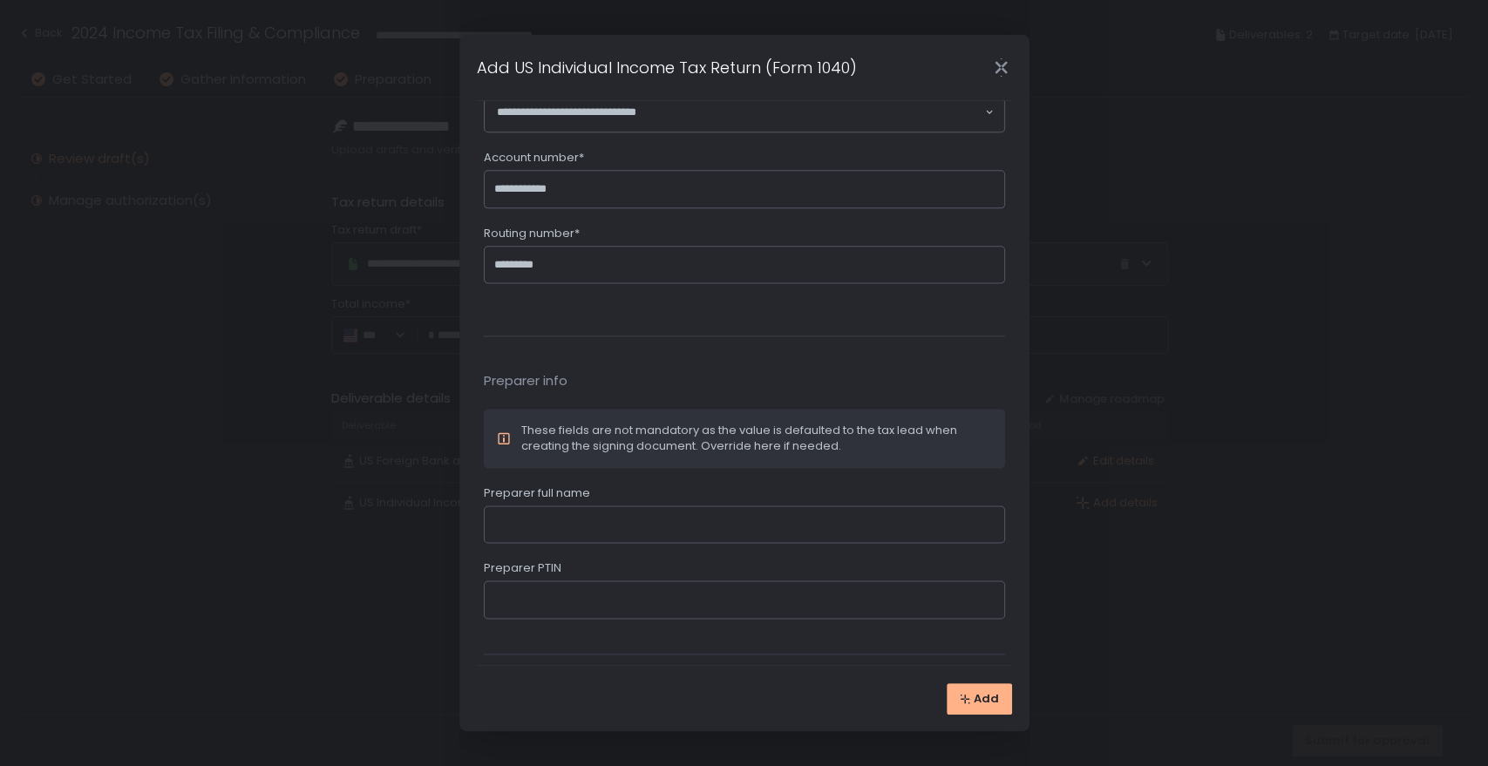
scroll to position [1549, 0]
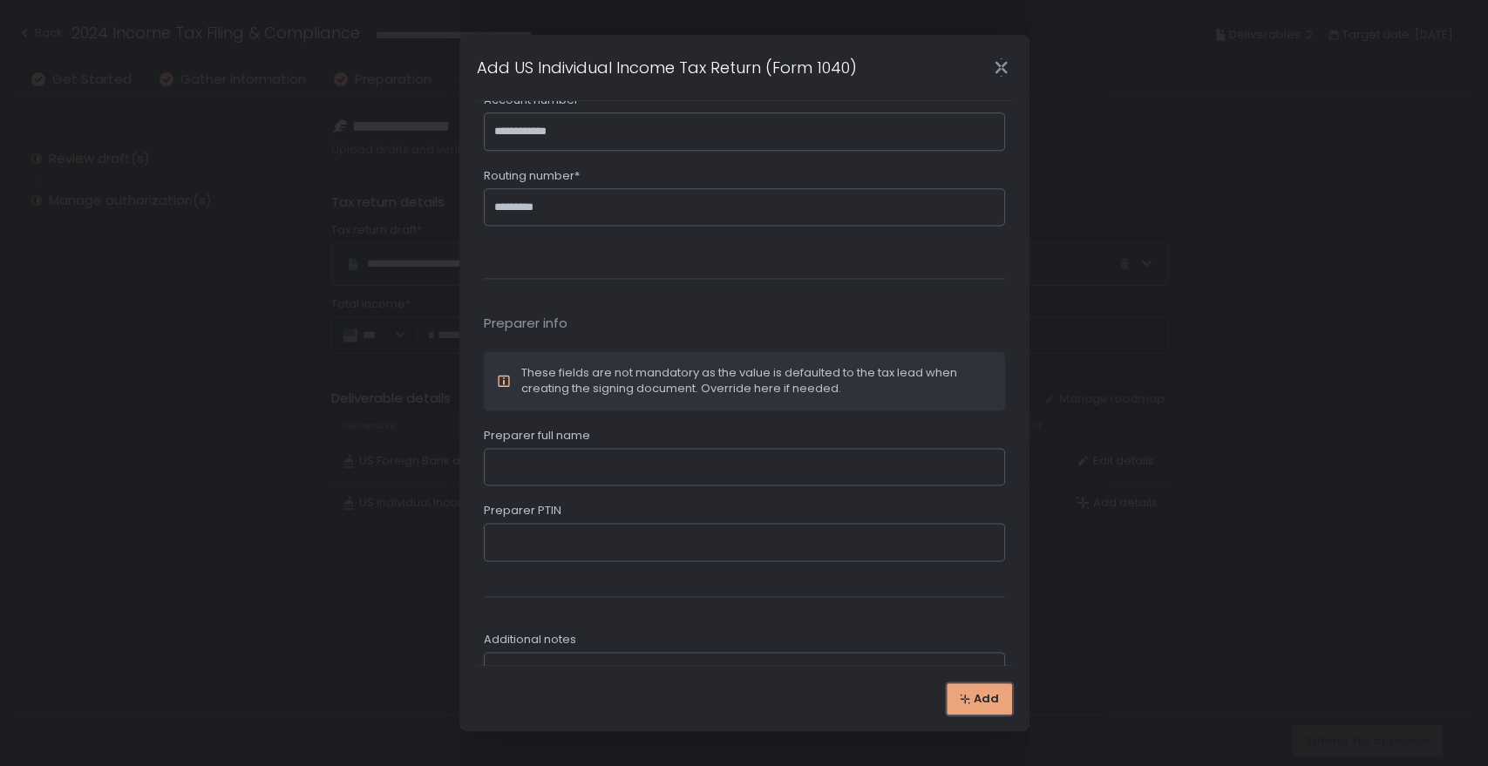
click at [983, 710] on button "Add" at bounding box center [979, 698] width 65 height 31
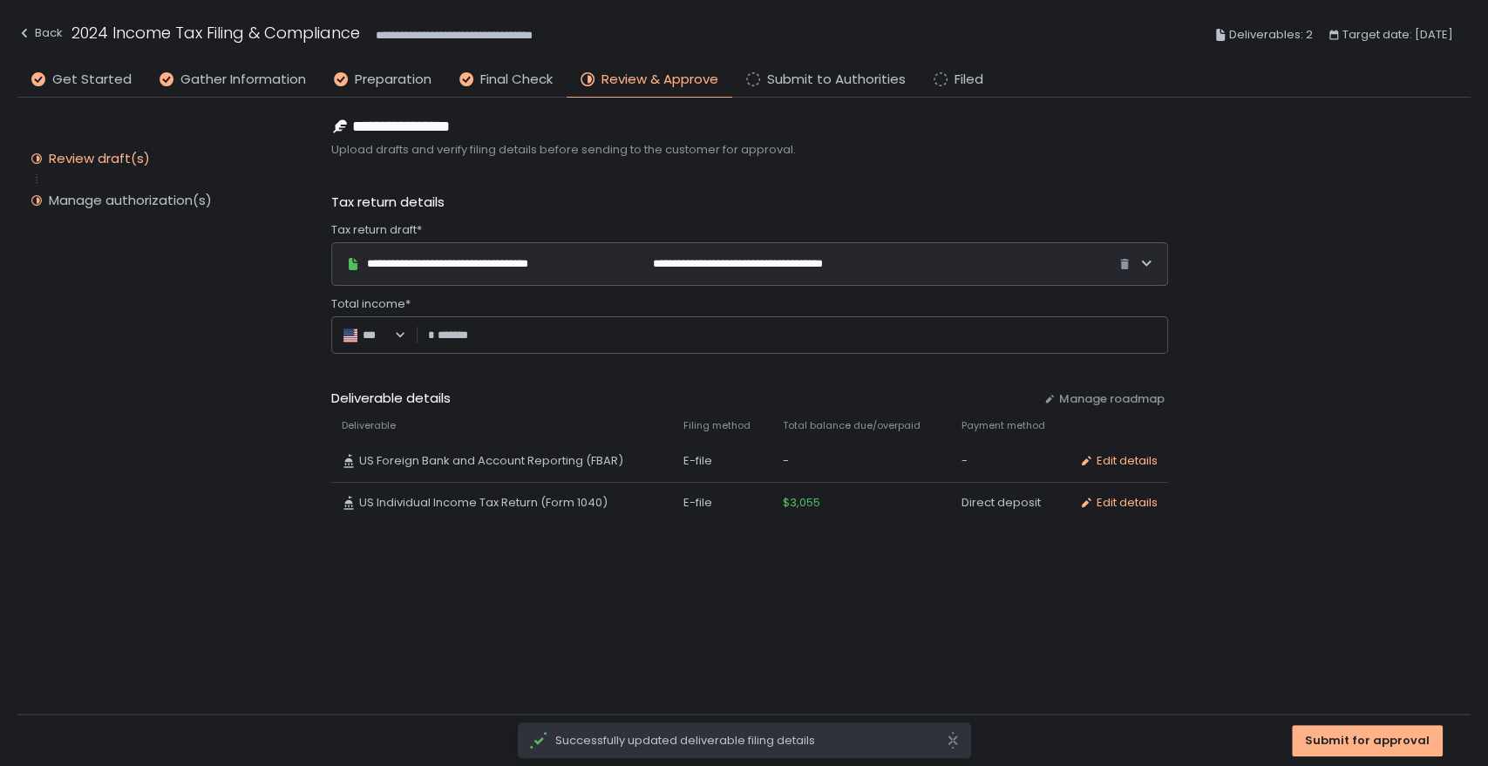
click at [721, 265] on div "**********" at bounding box center [731, 264] width 771 height 42
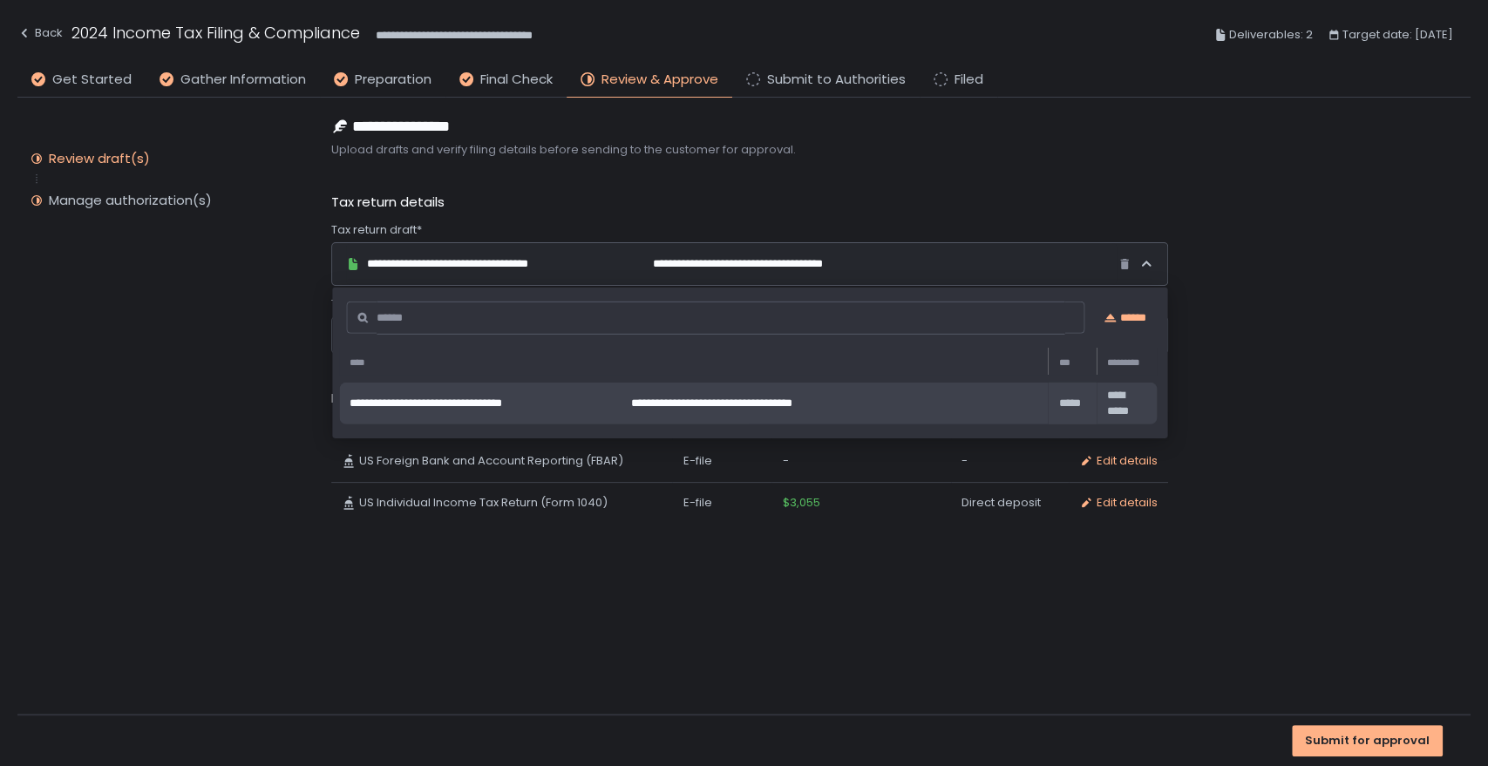
click at [542, 398] on span "**********" at bounding box center [468, 404] width 236 height 16
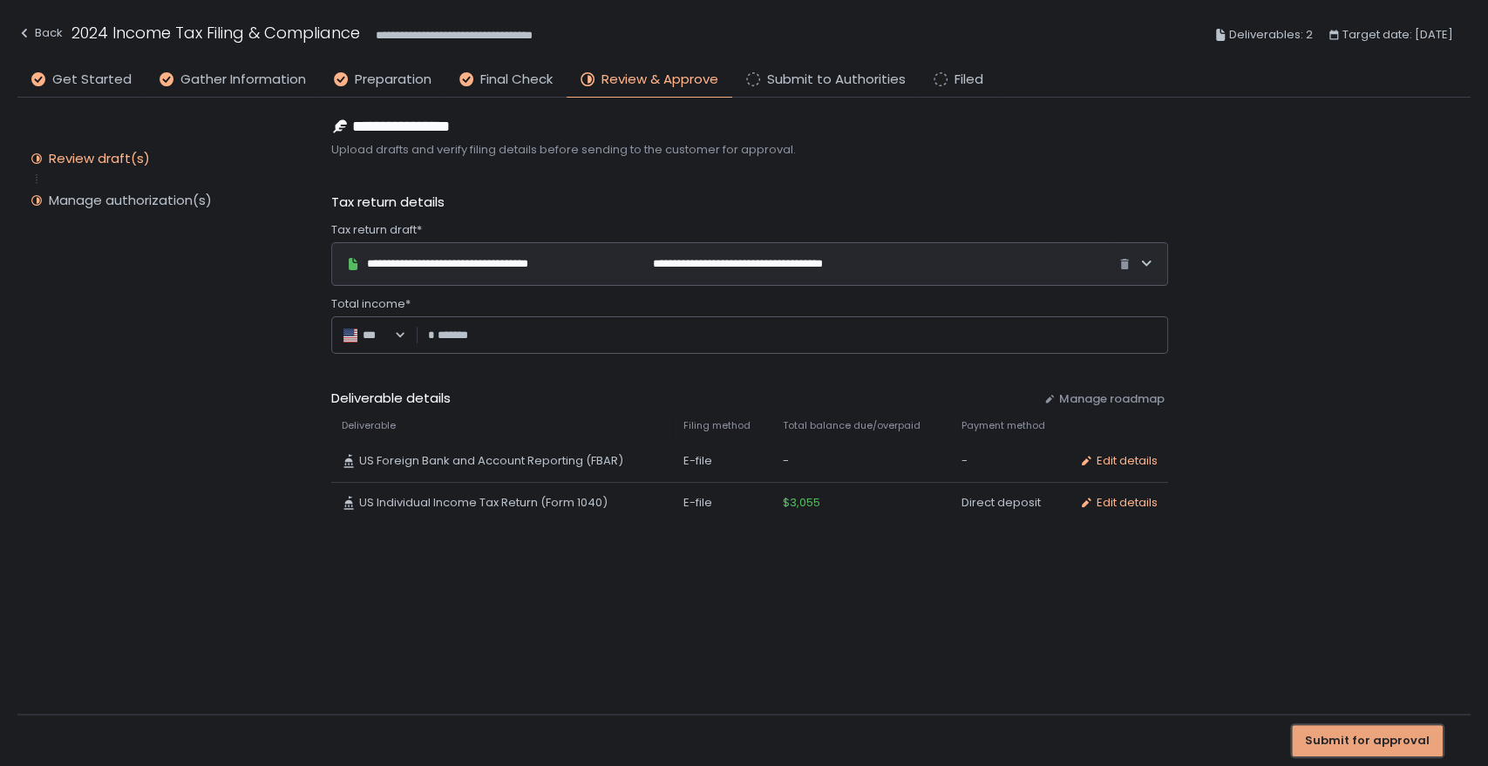
click at [1335, 742] on div "Submit for approval" at bounding box center [1367, 741] width 125 height 16
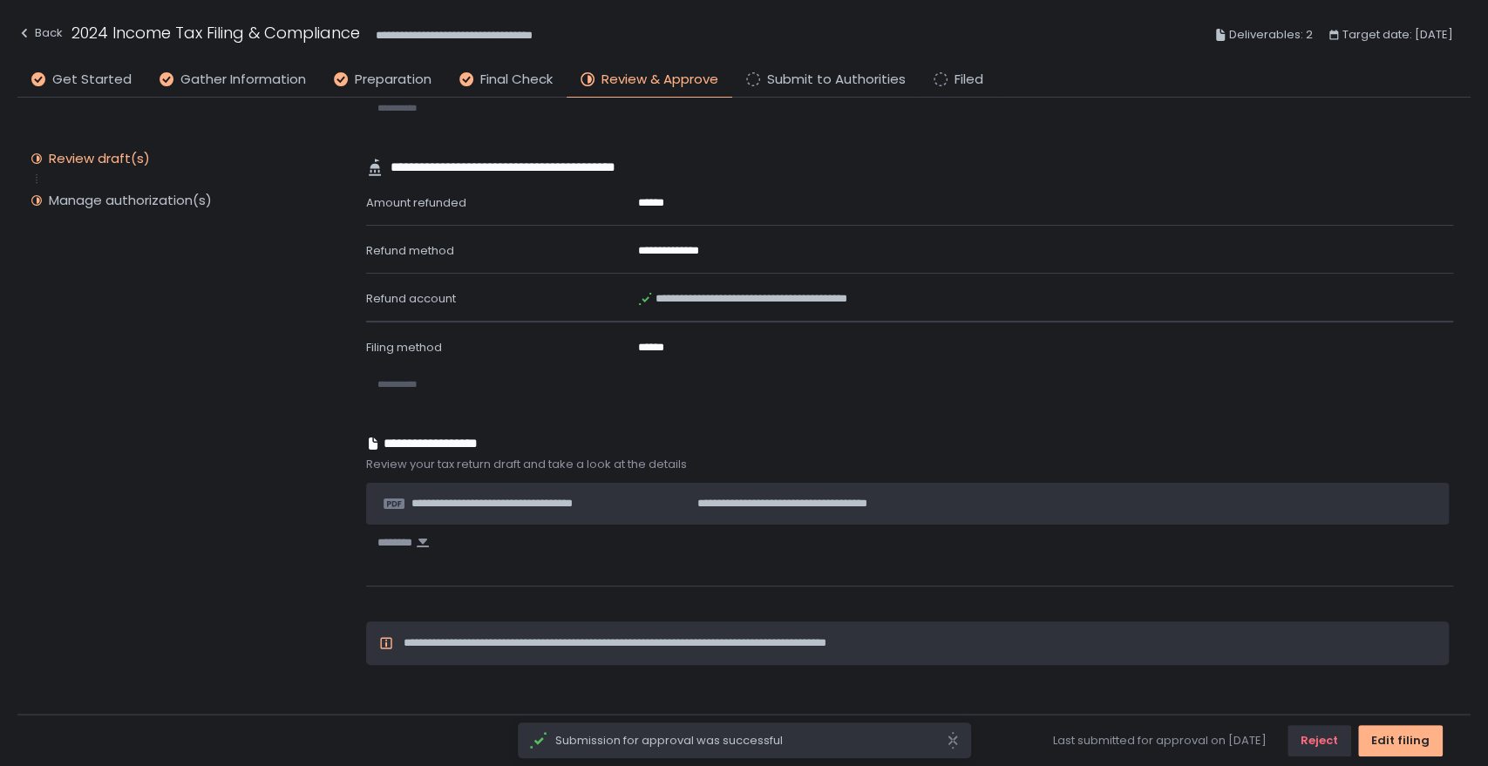
scroll to position [344, 0]
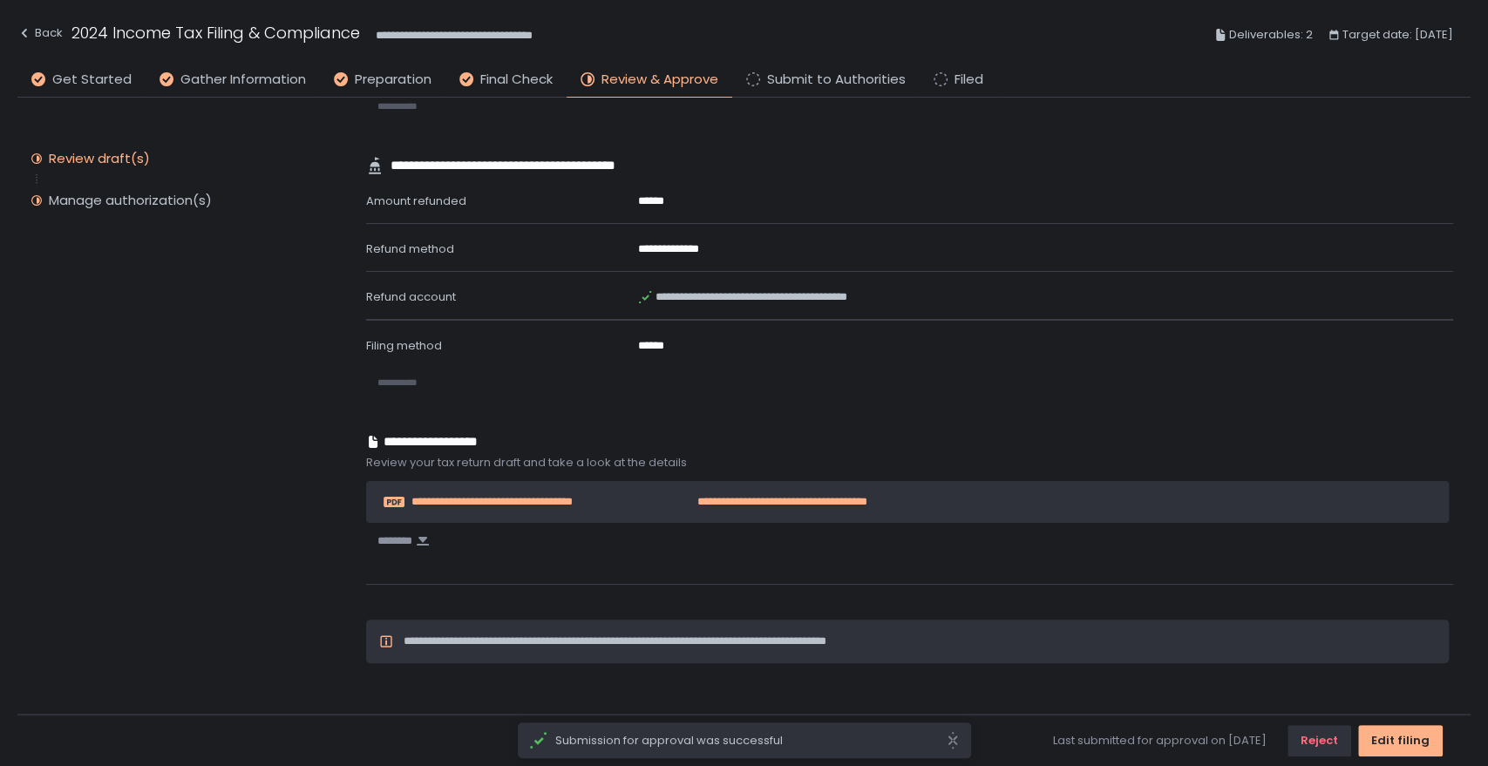
click at [689, 500] on span "**********" at bounding box center [761, 502] width 213 height 16
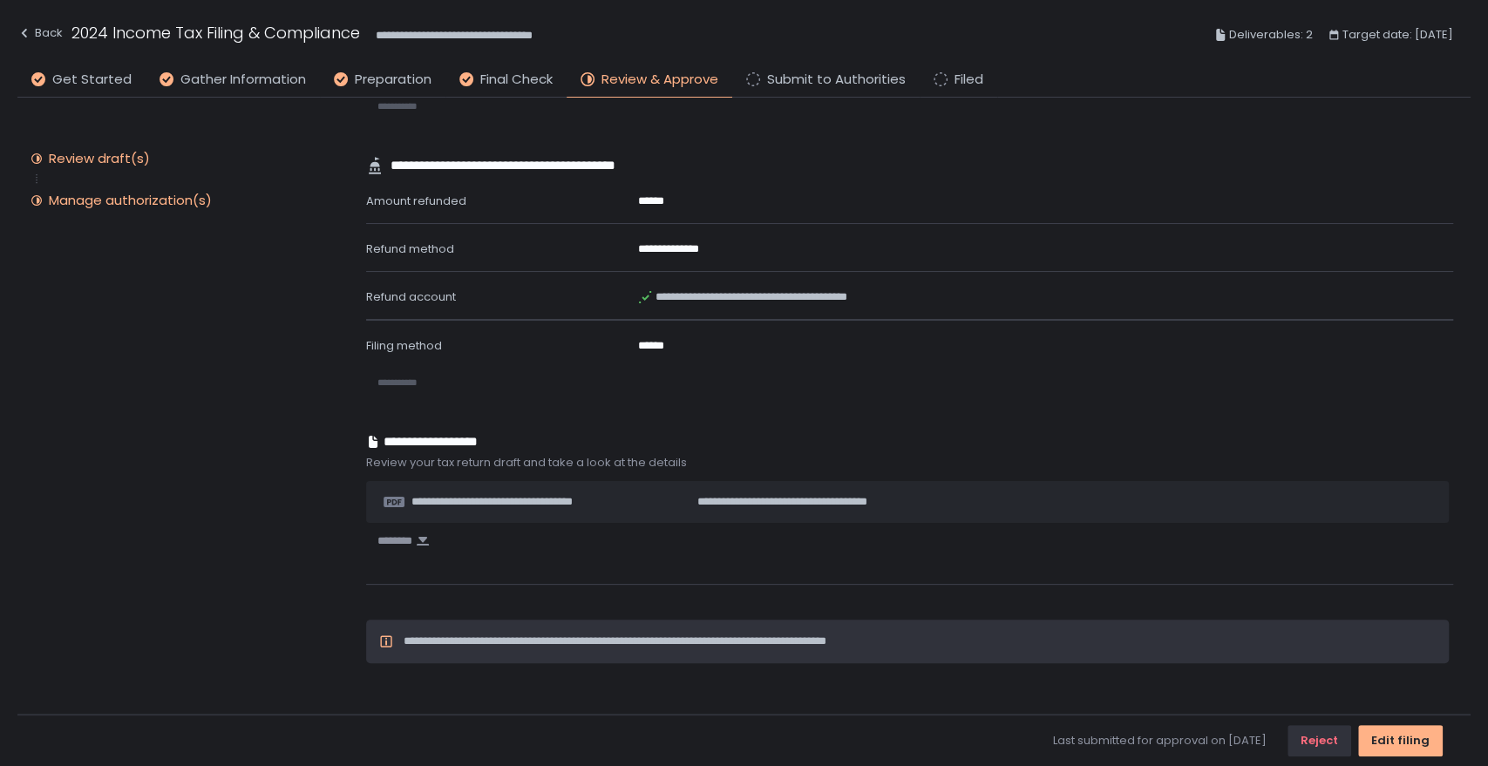
click at [127, 204] on div "Manage authorization(s)" at bounding box center [130, 200] width 163 height 17
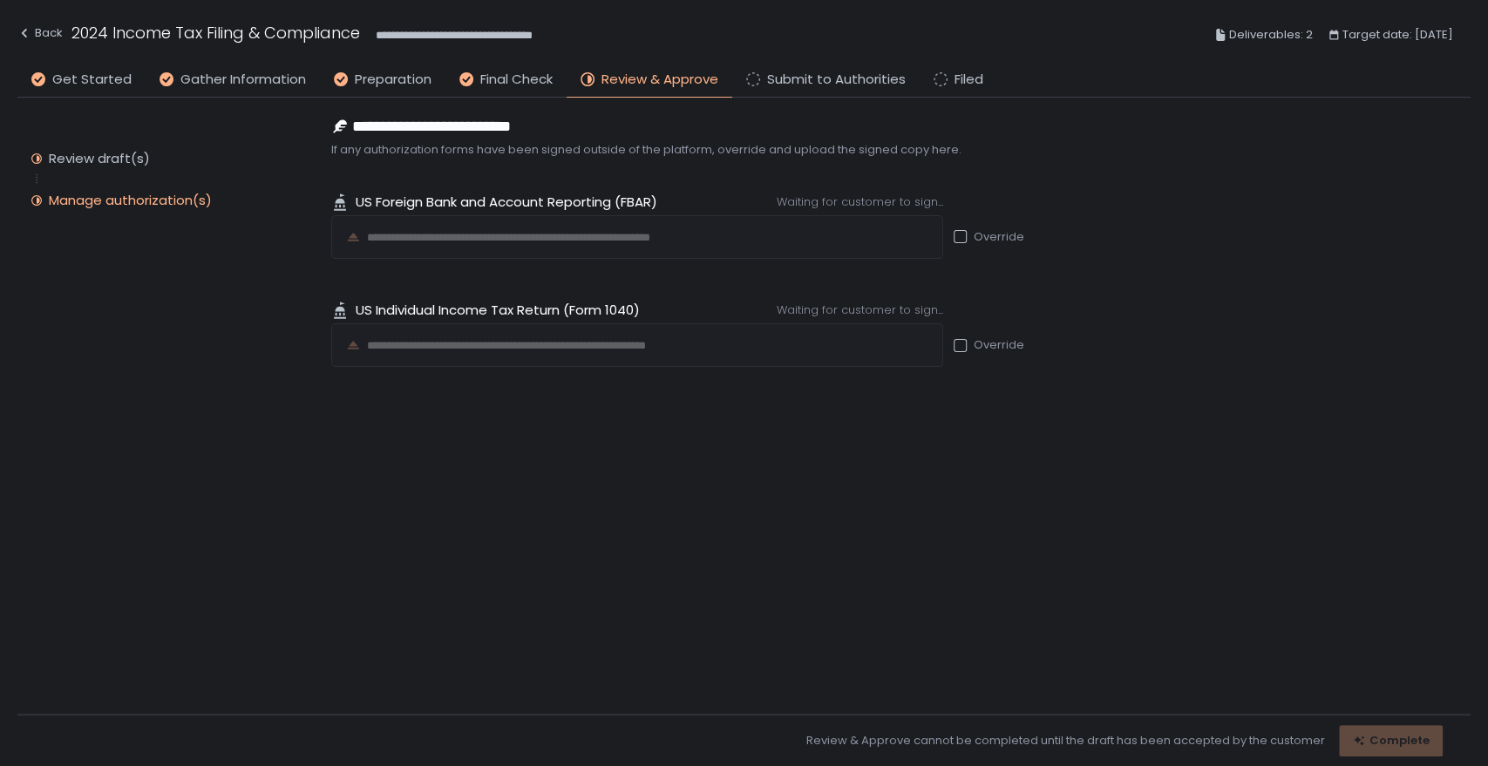
scroll to position [0, 0]
click at [35, 32] on div "Back" at bounding box center [39, 33] width 45 height 21
